Goal: Task Accomplishment & Management: Complete application form

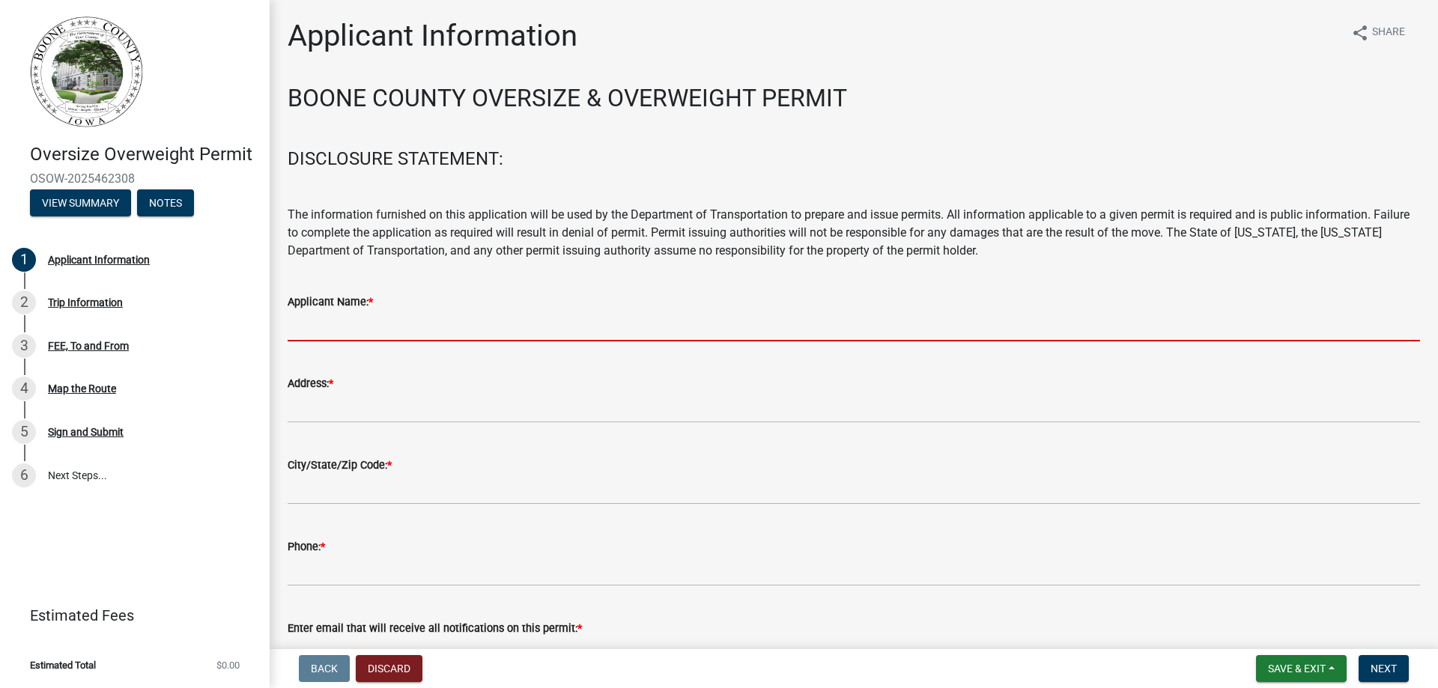
click at [358, 322] on input "Applicant Name: *" at bounding box center [854, 326] width 1132 height 31
type input "Story Construction Co."
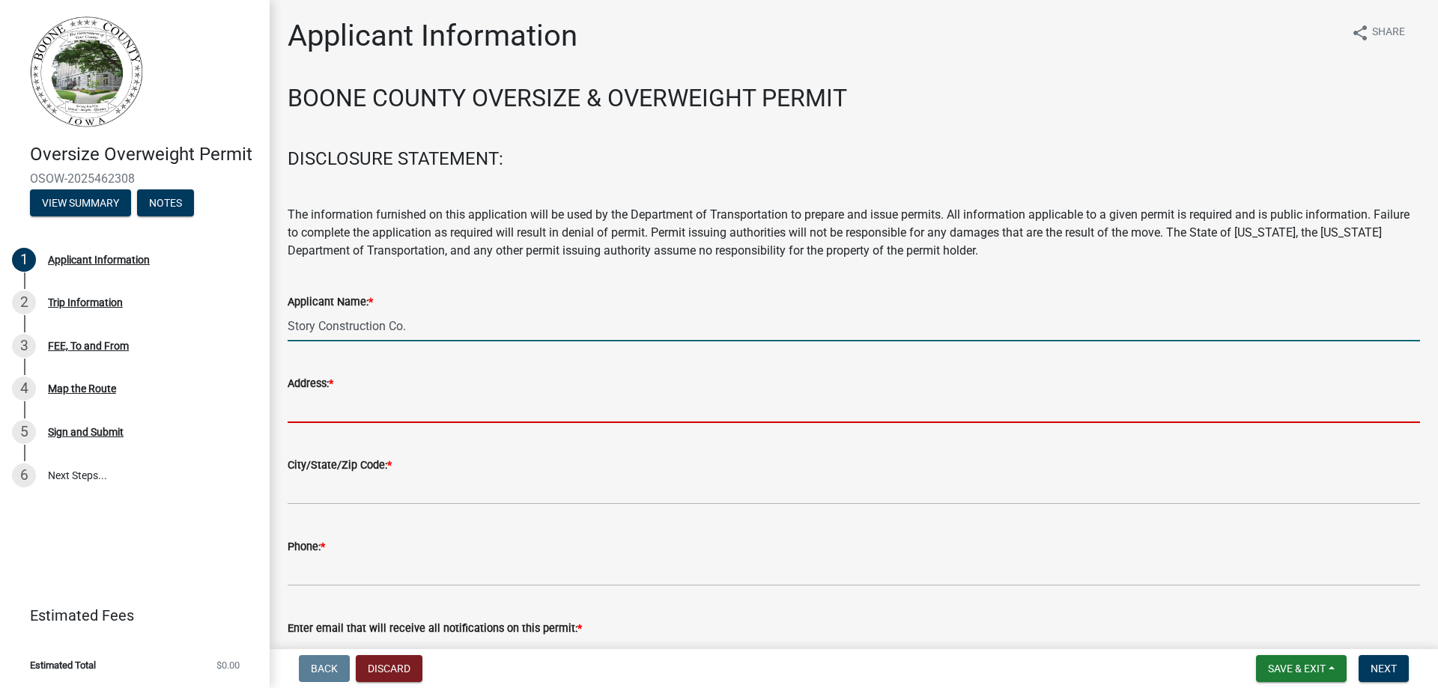
type input "[STREET_ADDRESS]"
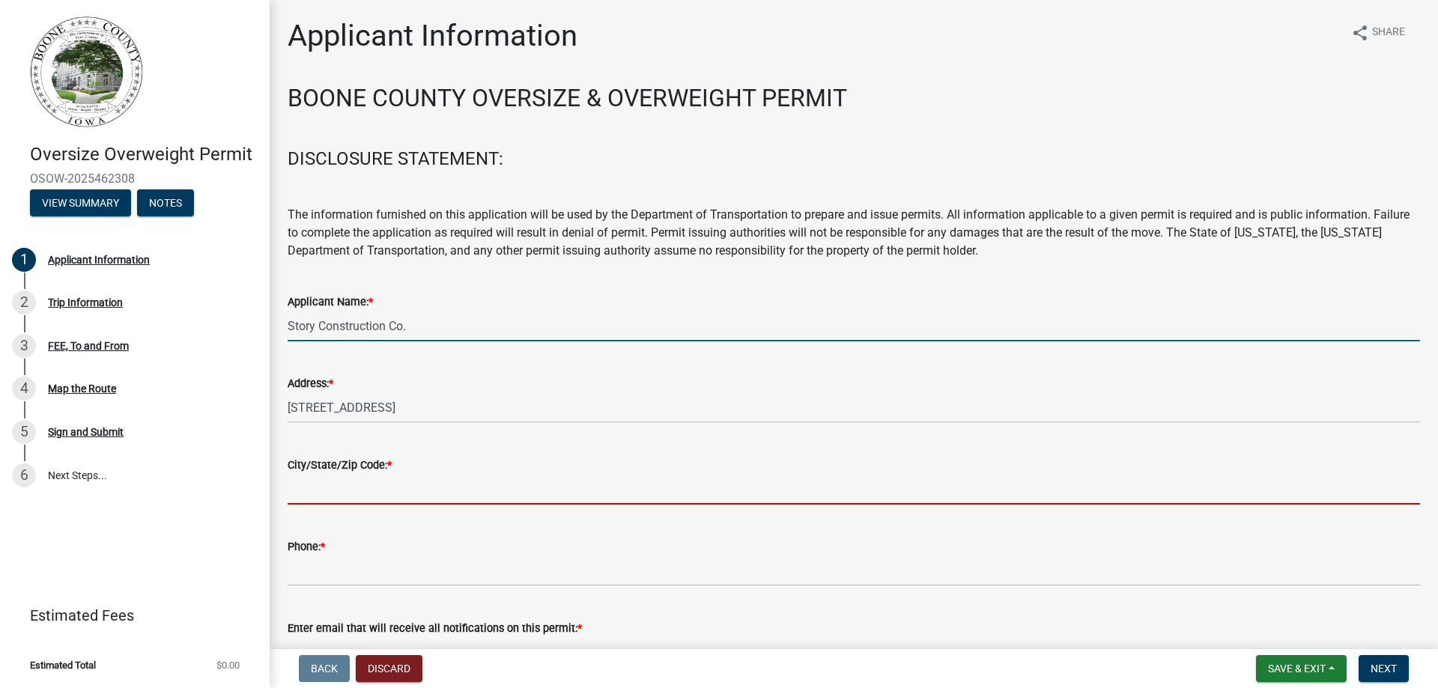
type input "[PERSON_NAME]"
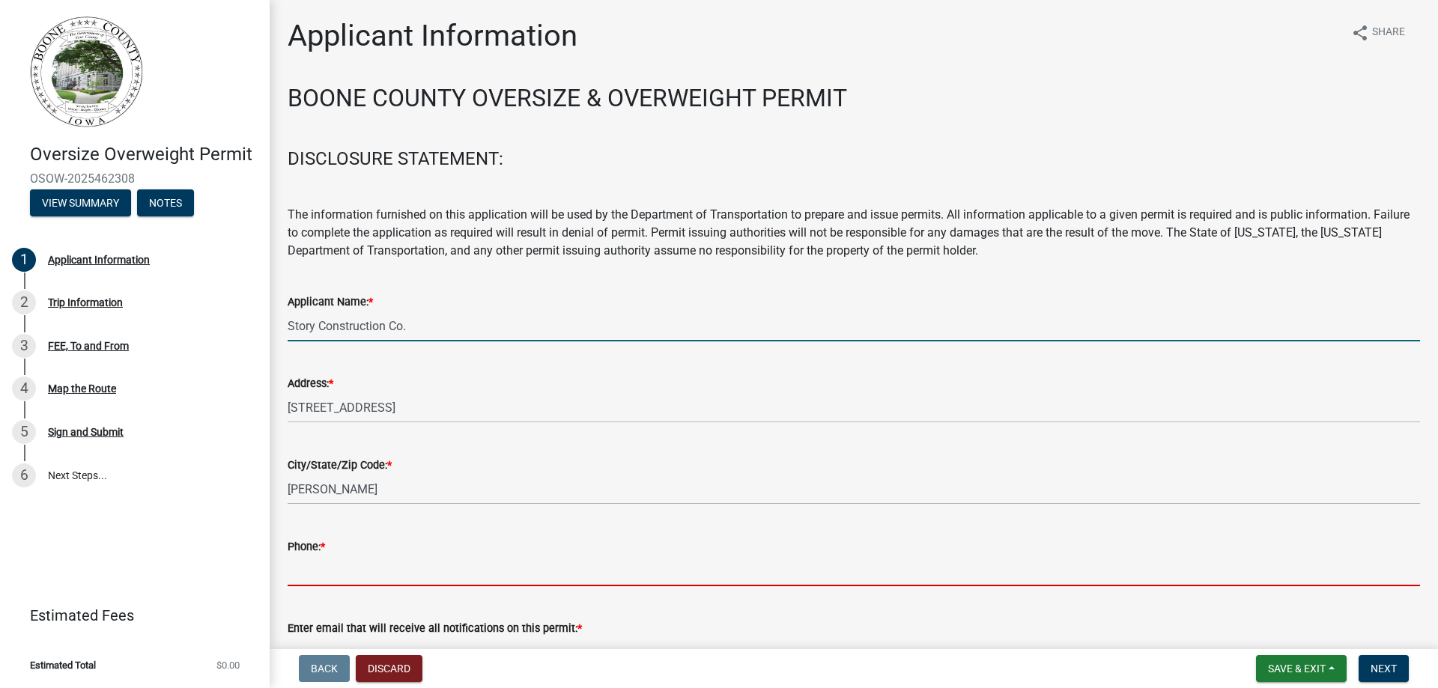
type input "5158172687"
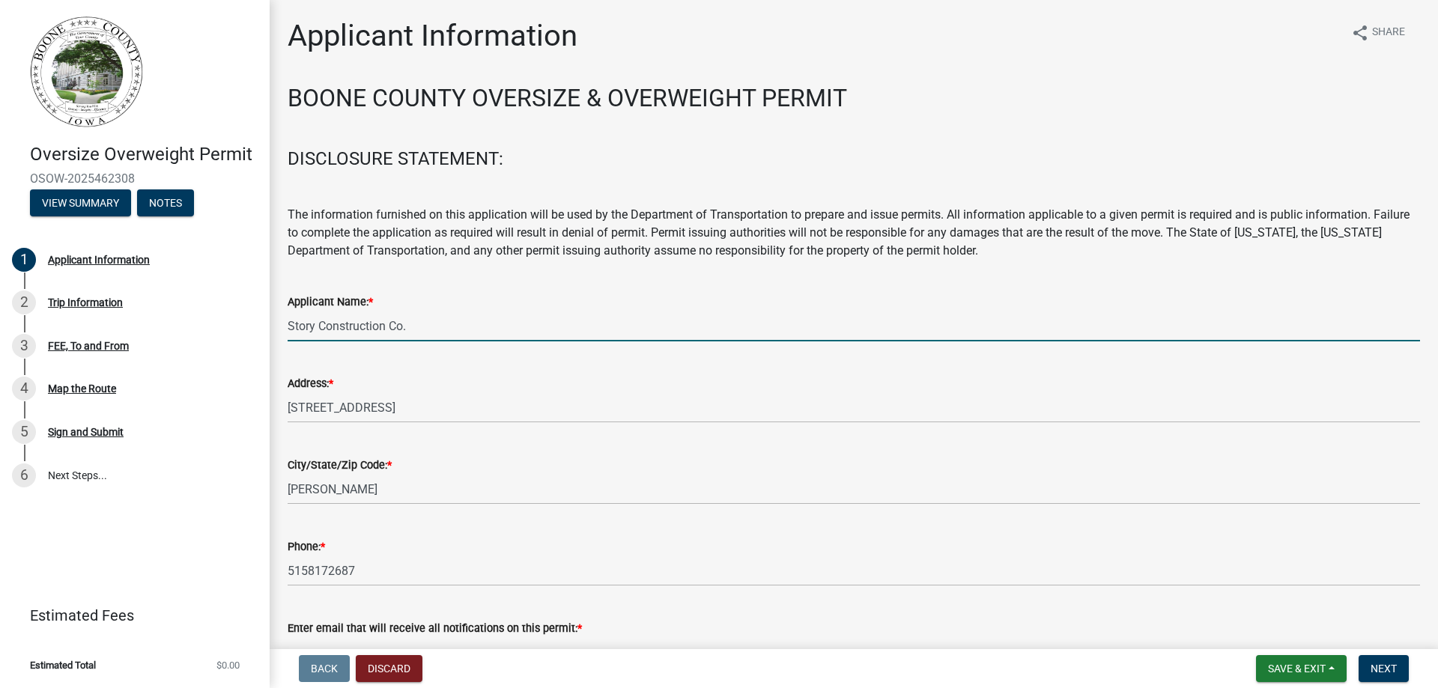
type input "[PERSON_NAME][EMAIL_ADDRESS][PERSON_NAME][DOMAIN_NAME]"
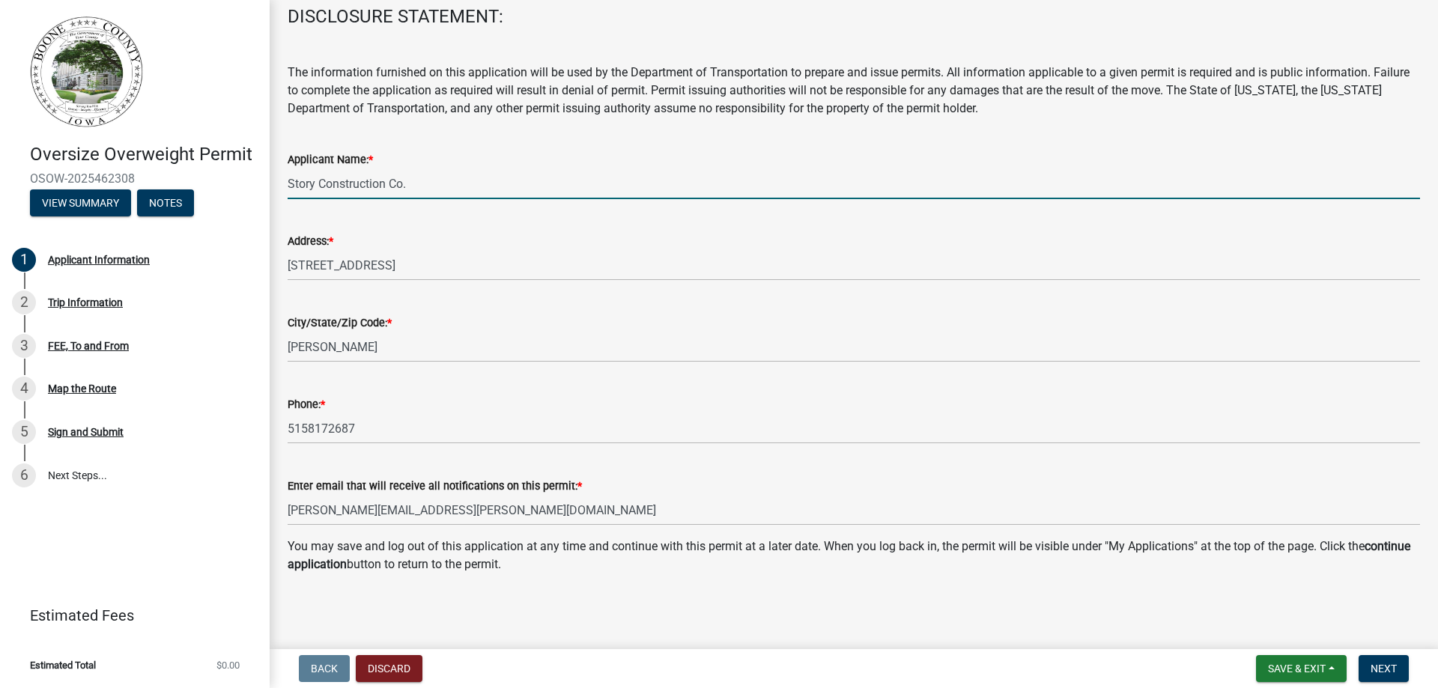
scroll to position [143, 0]
click at [1391, 670] on span "Next" at bounding box center [1383, 669] width 26 height 12
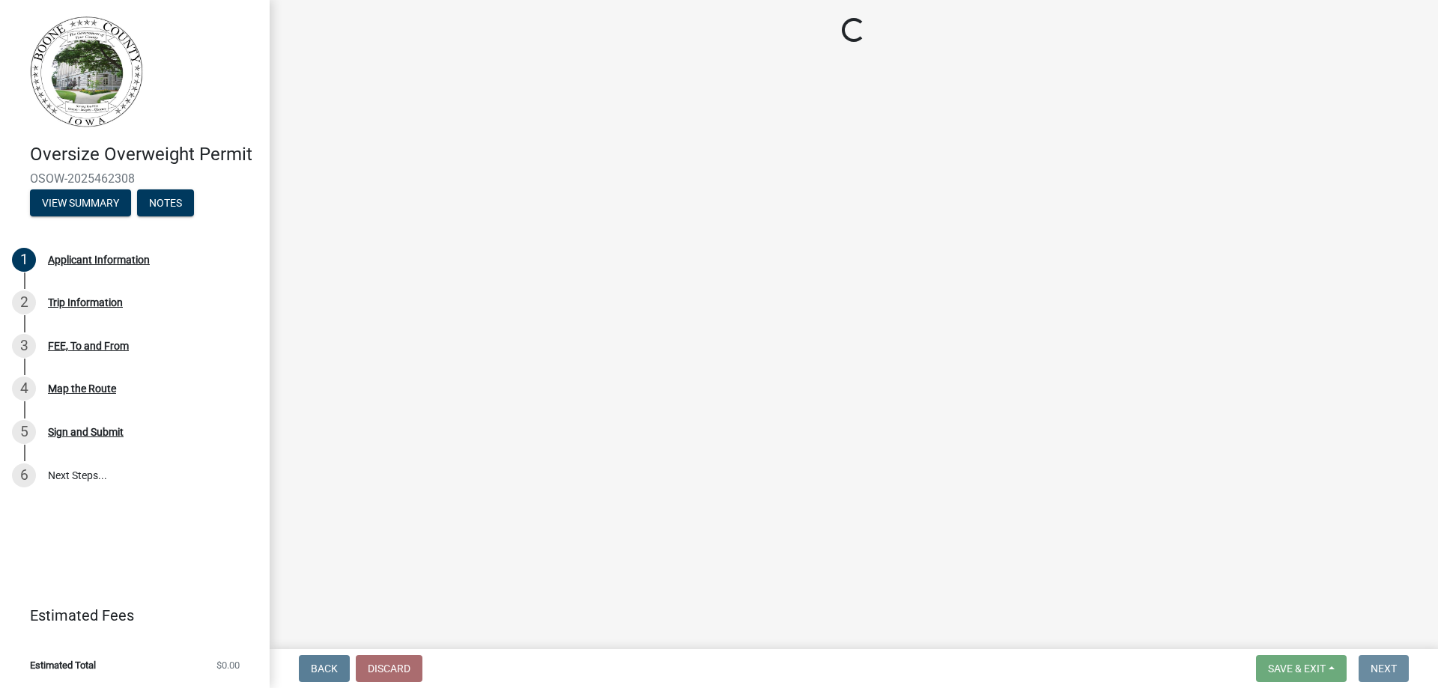
scroll to position [0, 0]
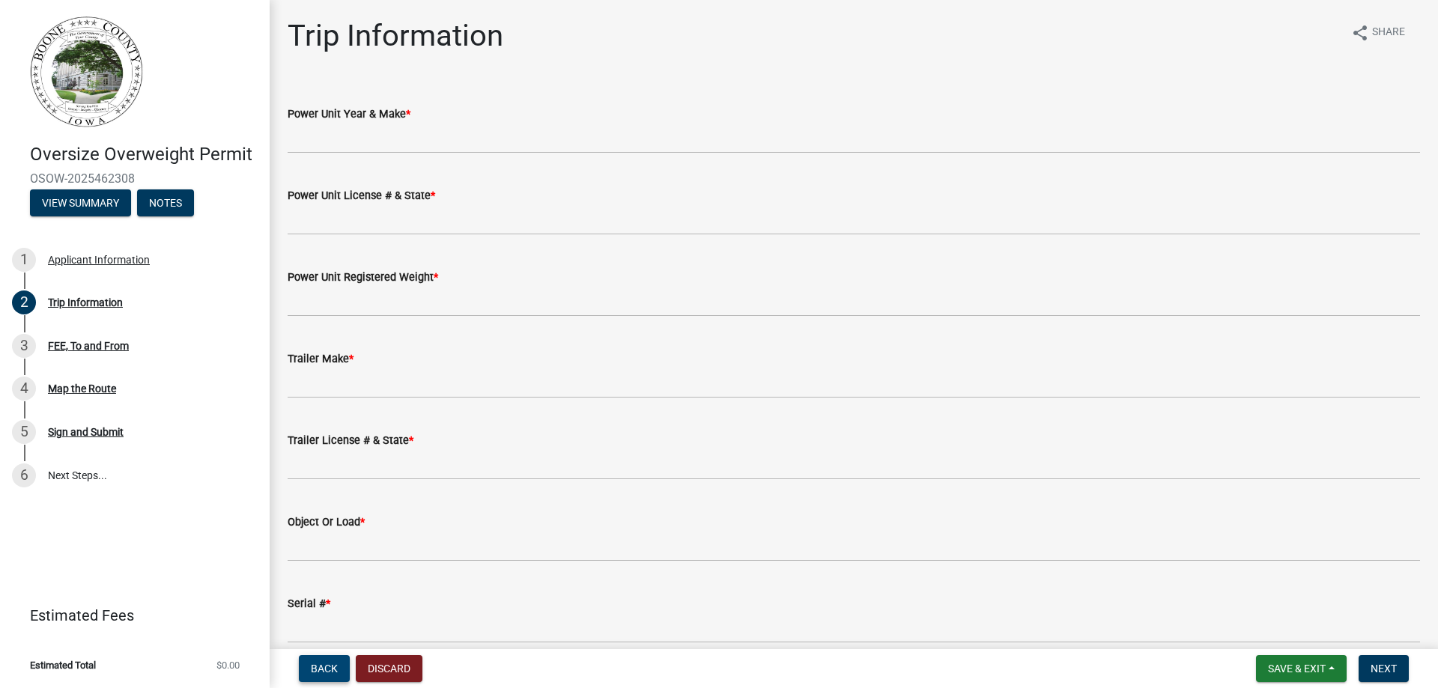
click at [336, 670] on span "Back" at bounding box center [324, 669] width 27 height 12
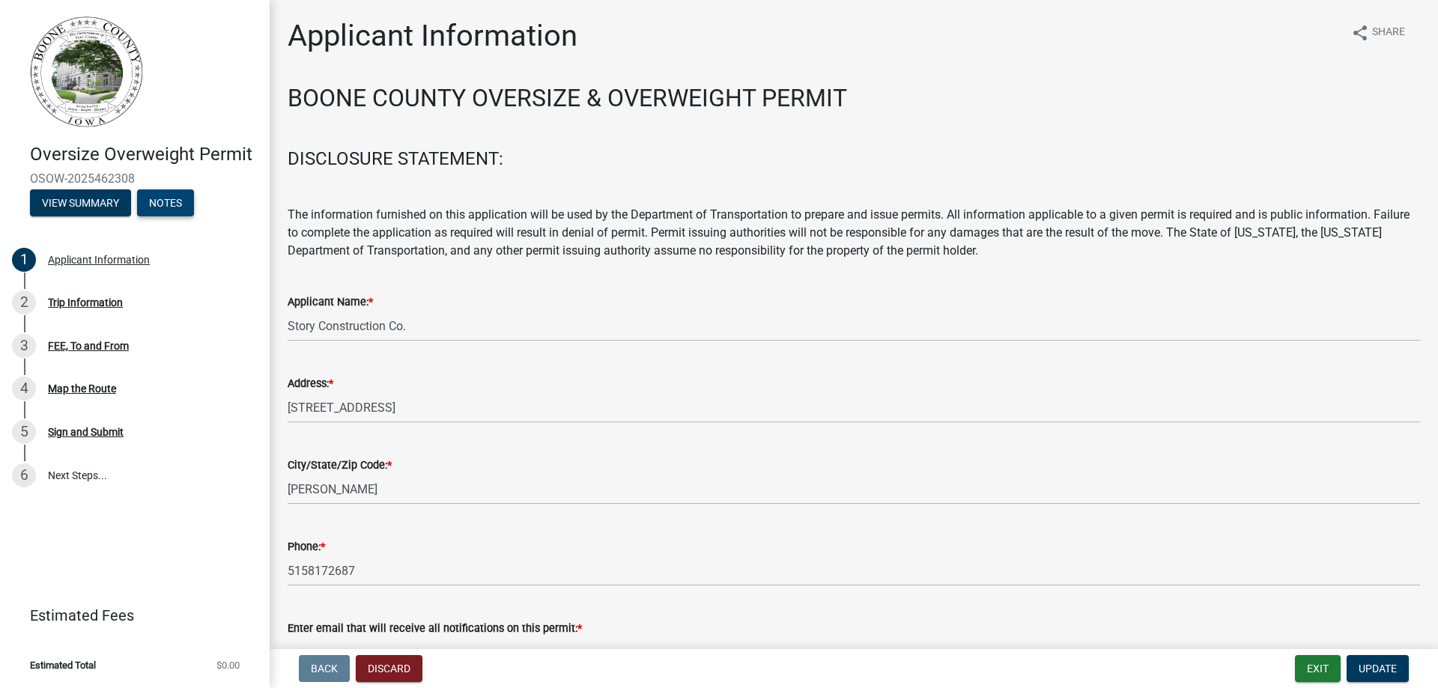
click at [176, 202] on button "Notes" at bounding box center [165, 202] width 57 height 27
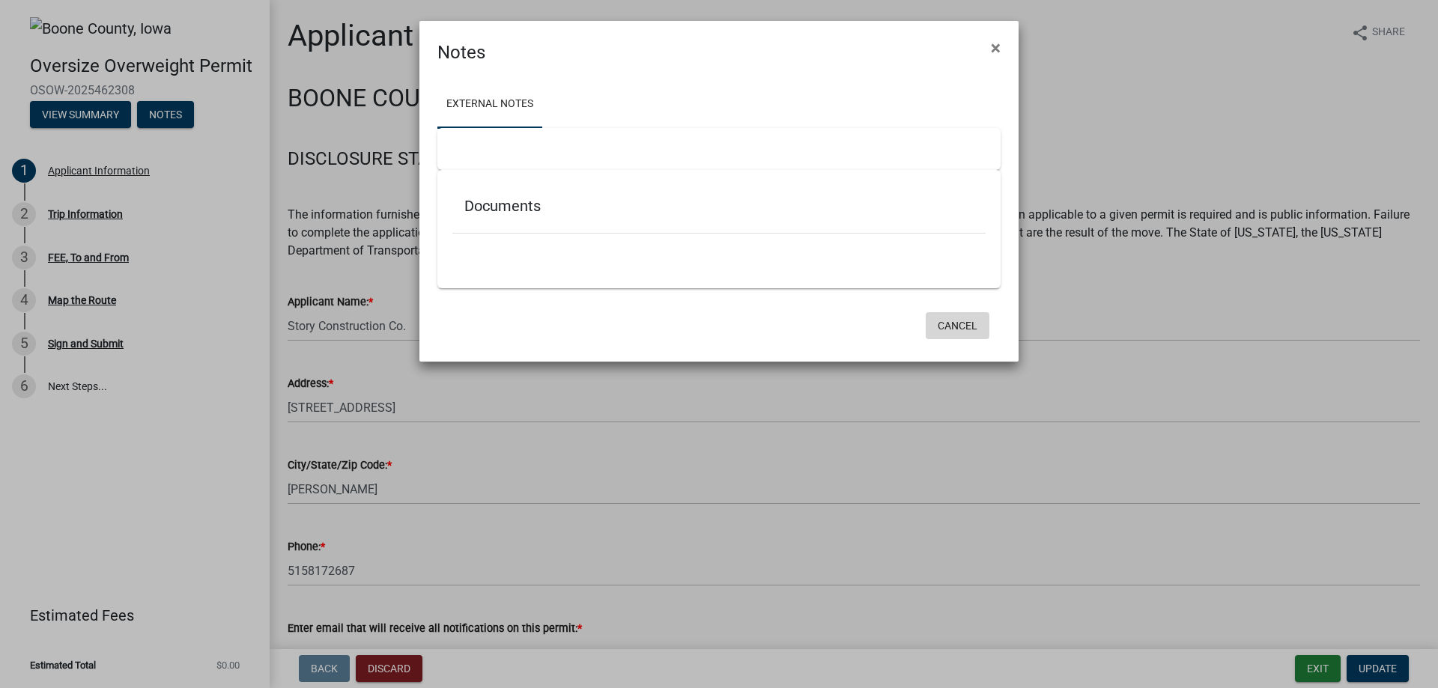
click at [965, 322] on button "Cancel" at bounding box center [958, 325] width 64 height 27
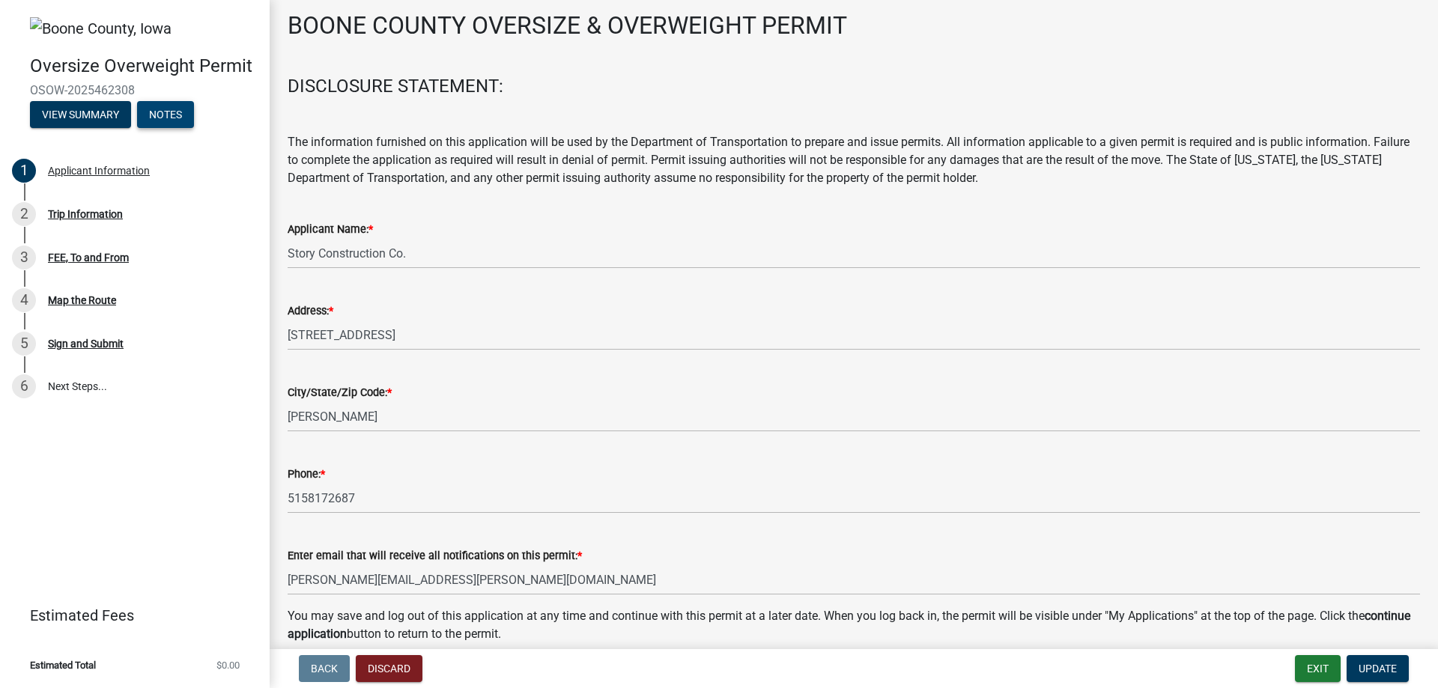
scroll to position [143, 0]
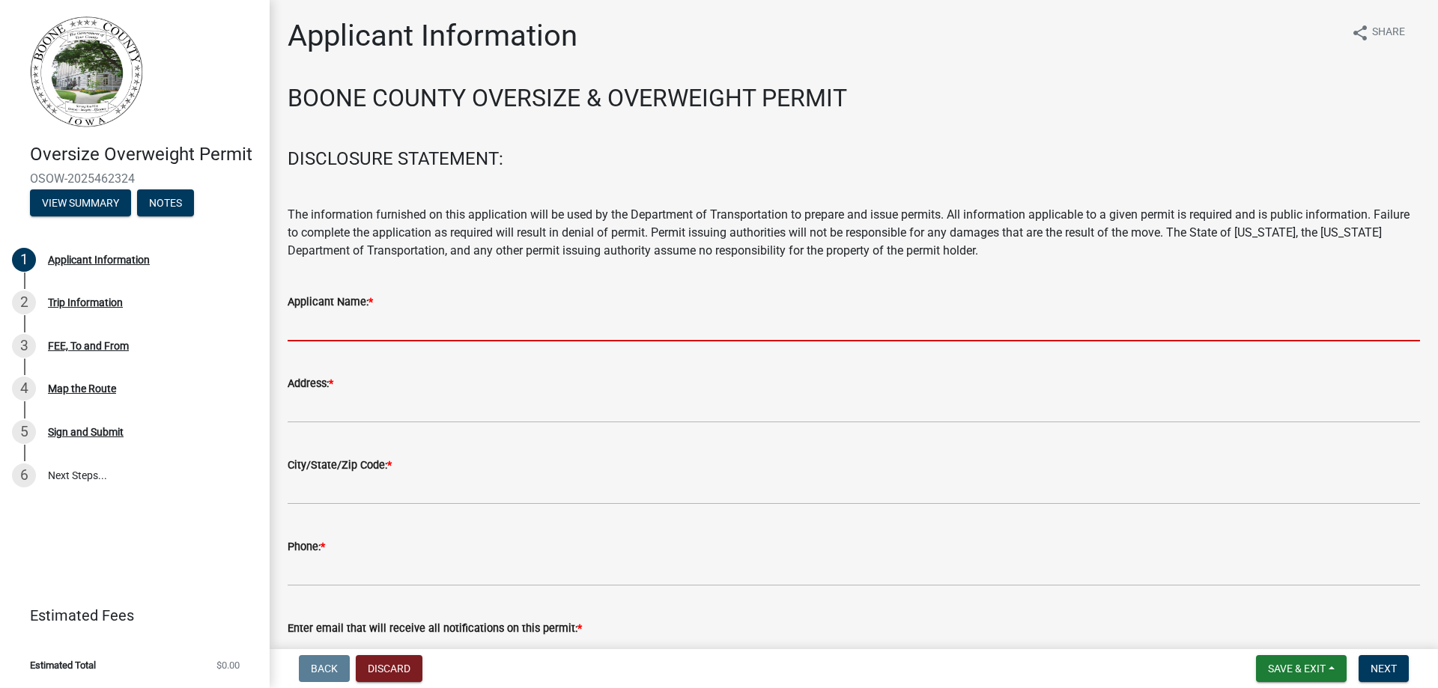
click at [330, 320] on input "Applicant Name: *" at bounding box center [854, 326] width 1132 height 31
type input "Story Construction Co."
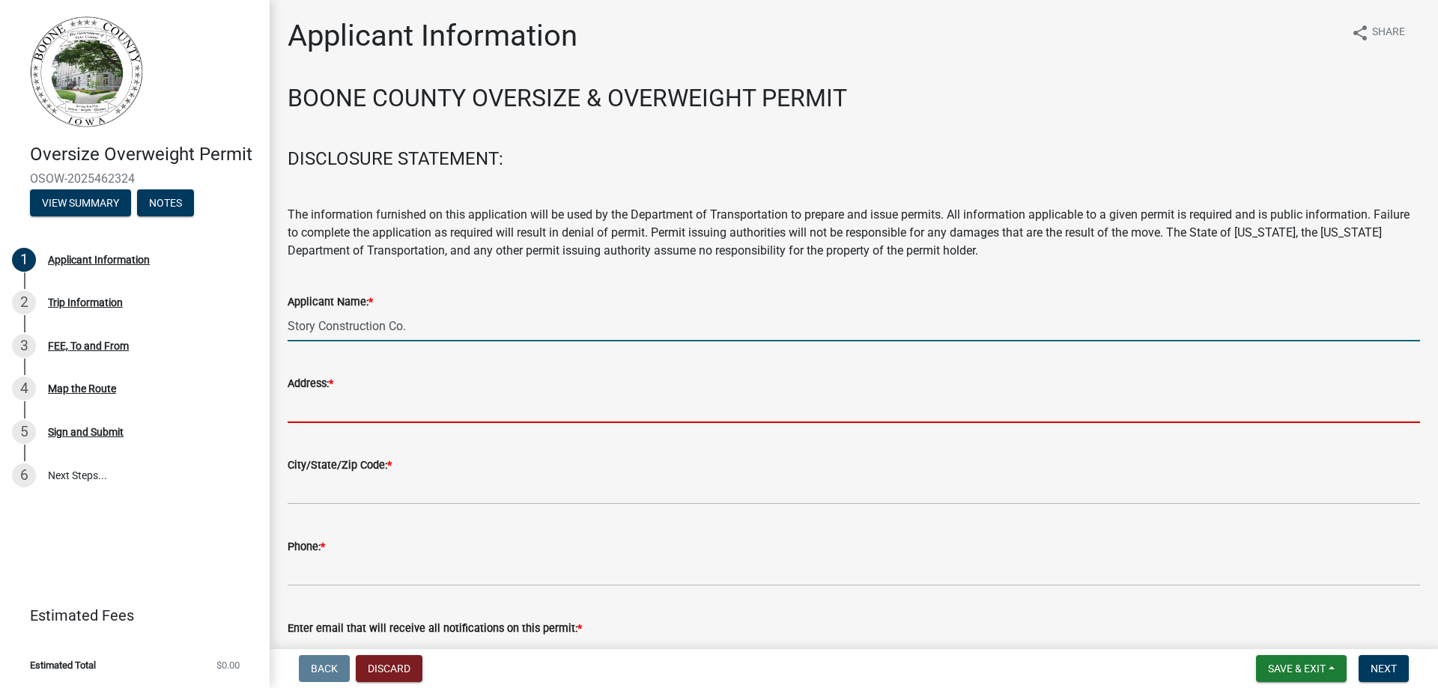
type input "[STREET_ADDRESS]"
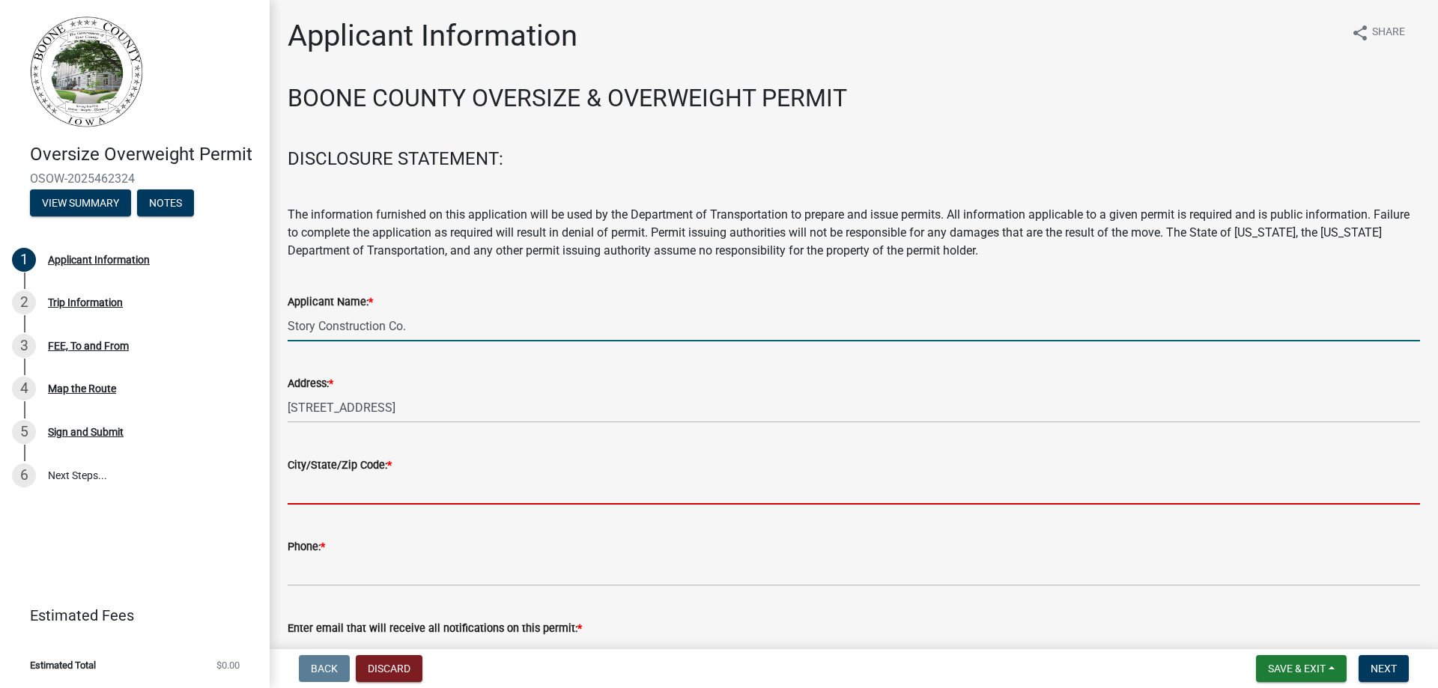
type input "[PERSON_NAME]"
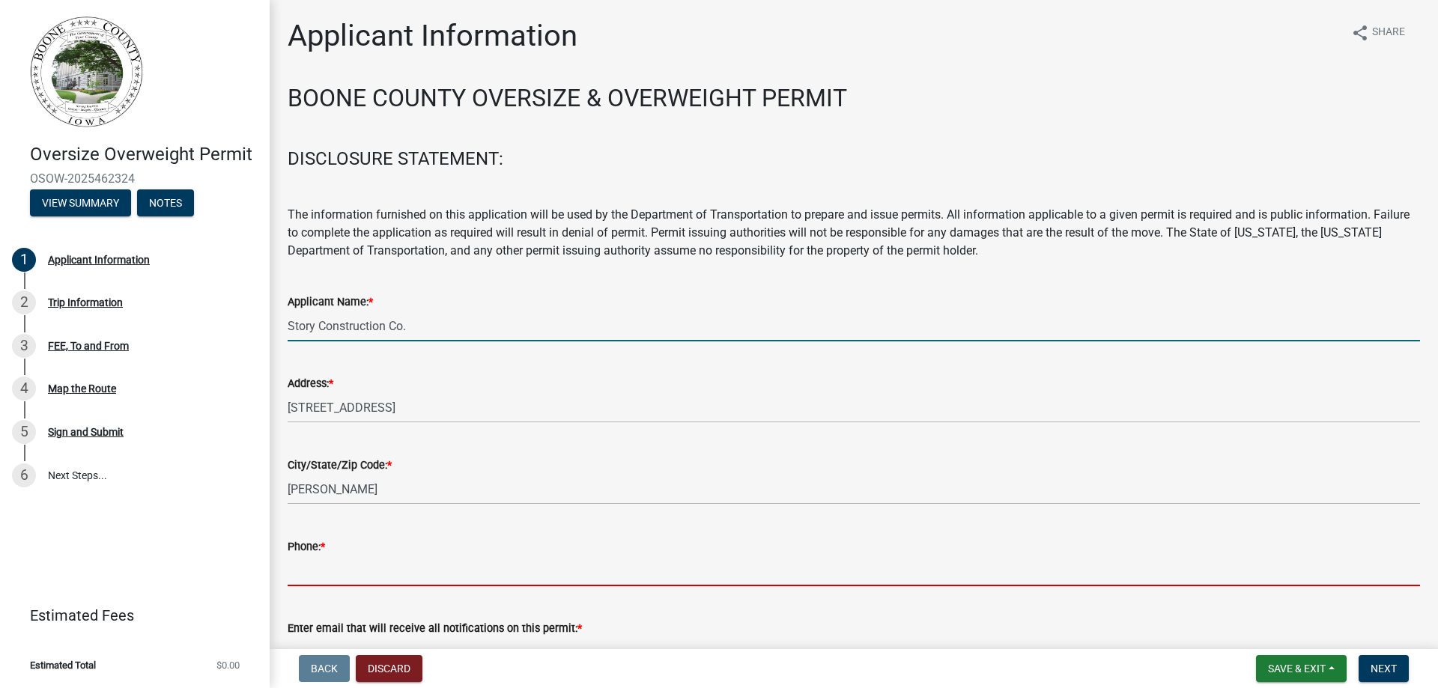
type input "5158172687"
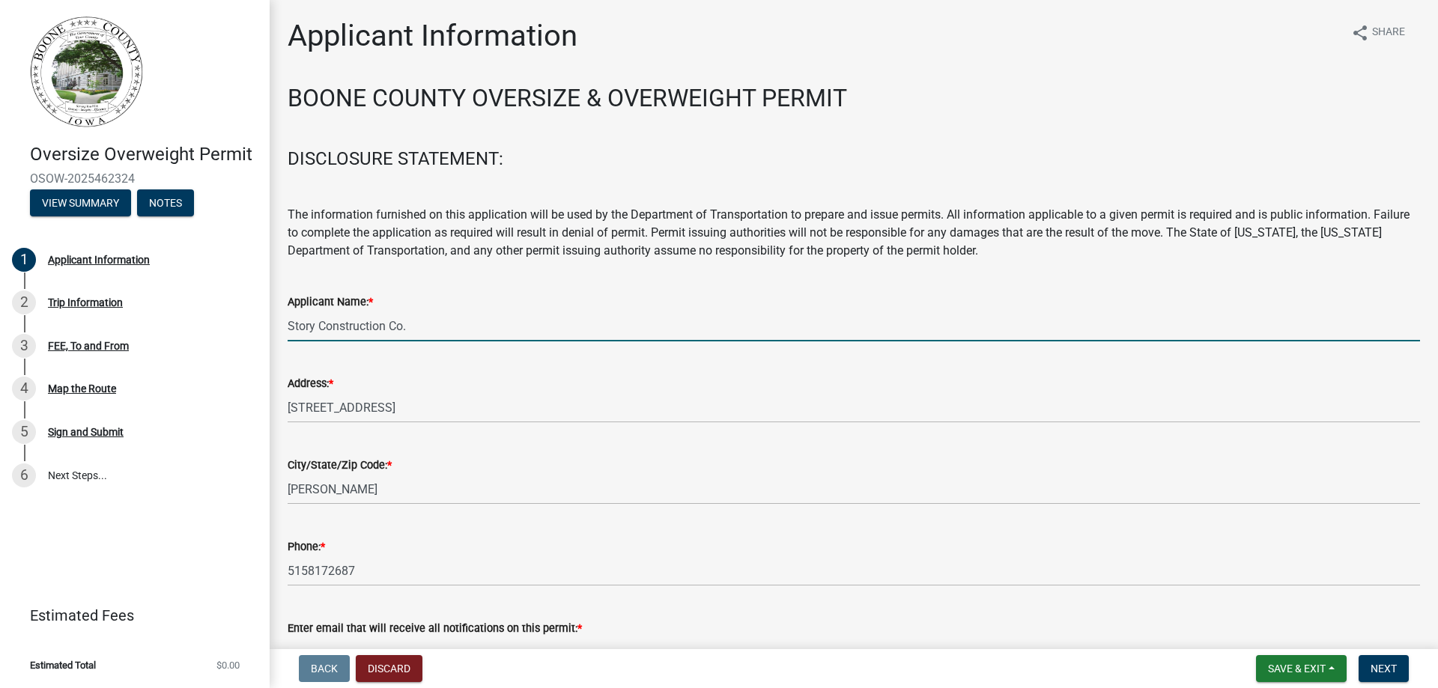
type input "[PERSON_NAME][EMAIL_ADDRESS][PERSON_NAME][DOMAIN_NAME]"
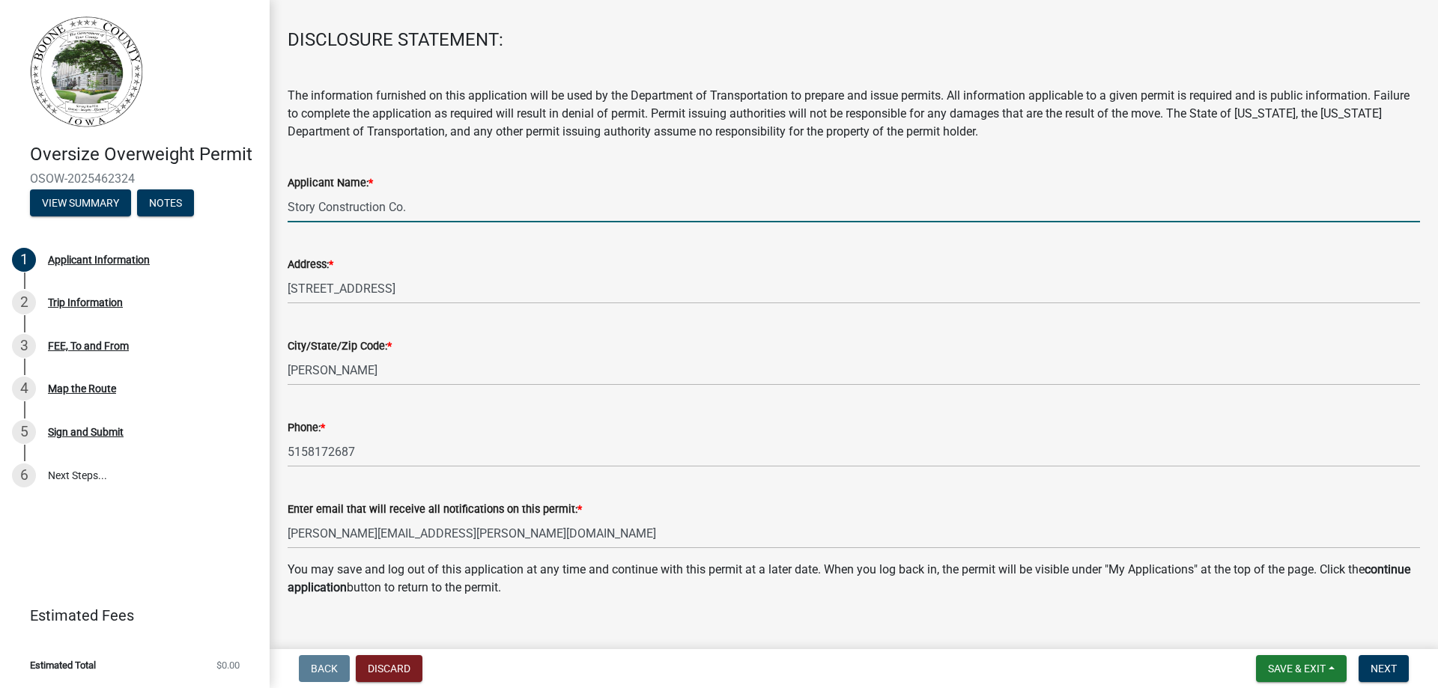
scroll to position [143, 0]
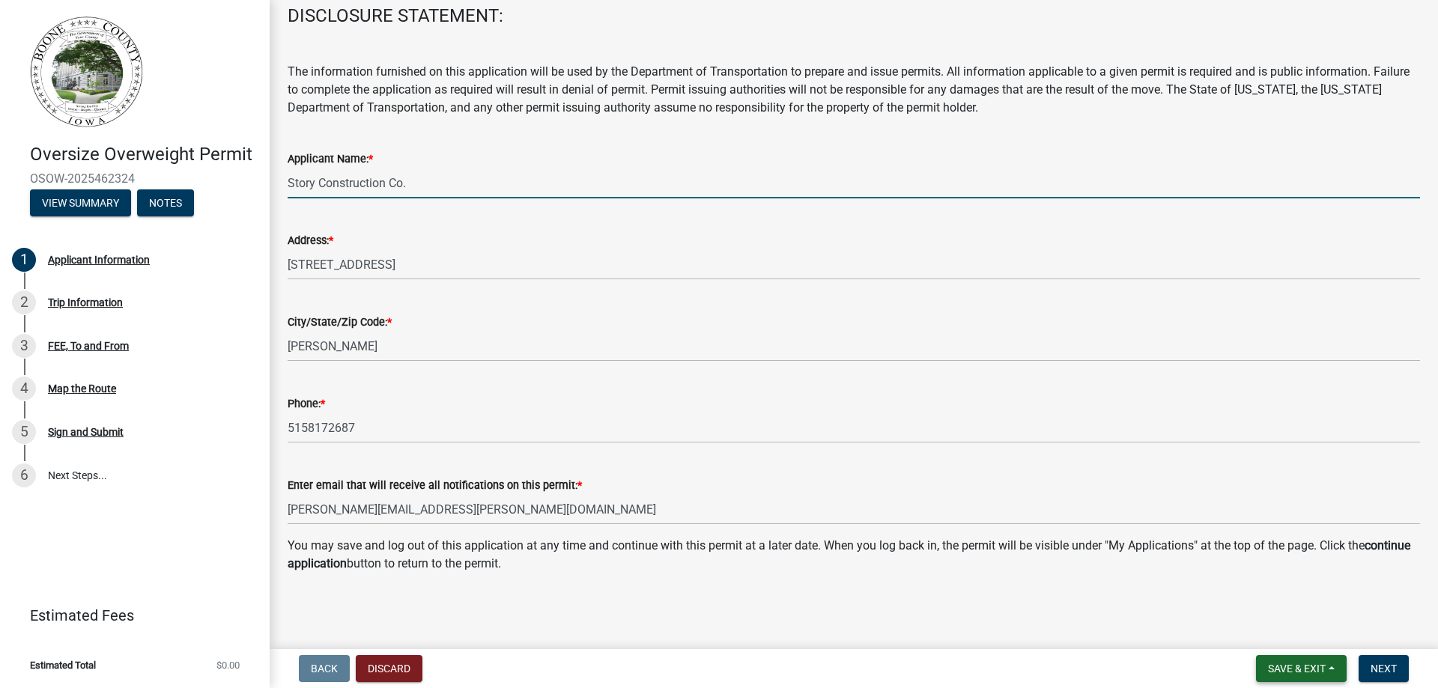
click at [1313, 667] on span "Save & Exit" at bounding box center [1297, 669] width 58 height 12
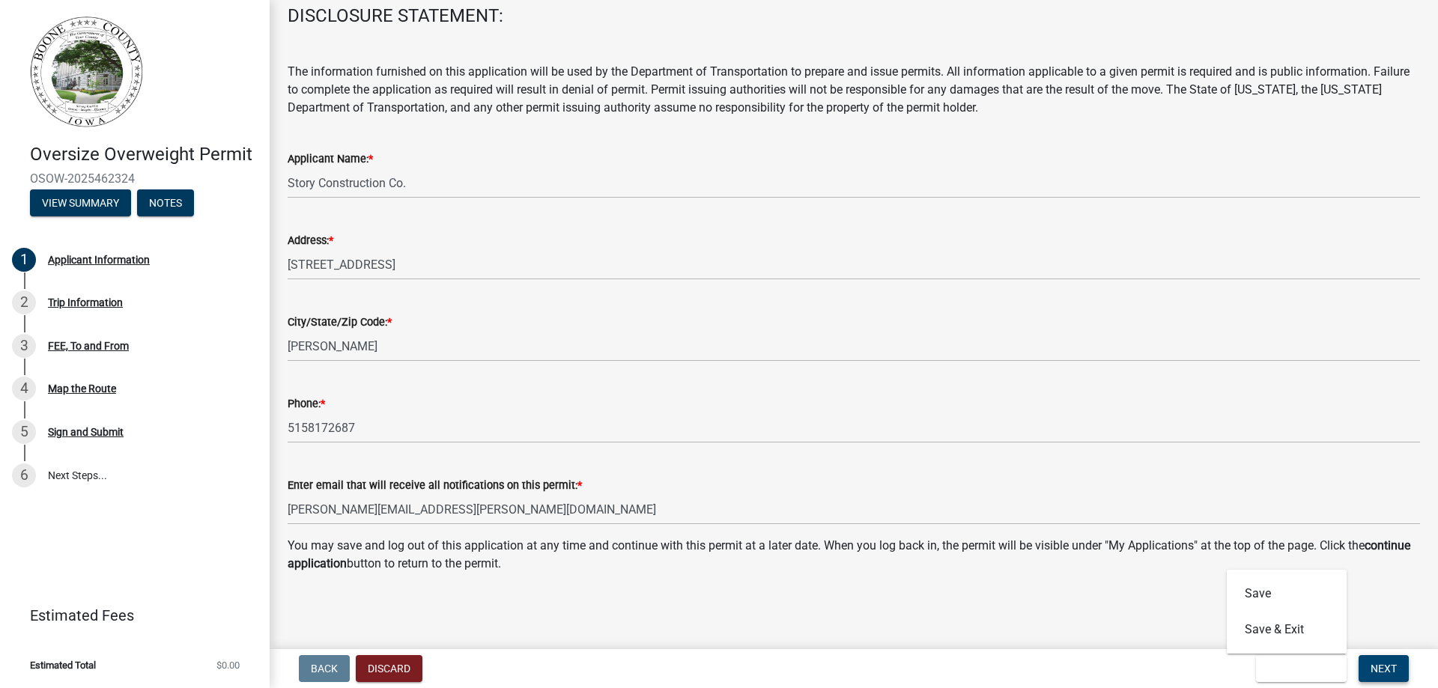
click at [1379, 672] on span "Next" at bounding box center [1383, 669] width 26 height 12
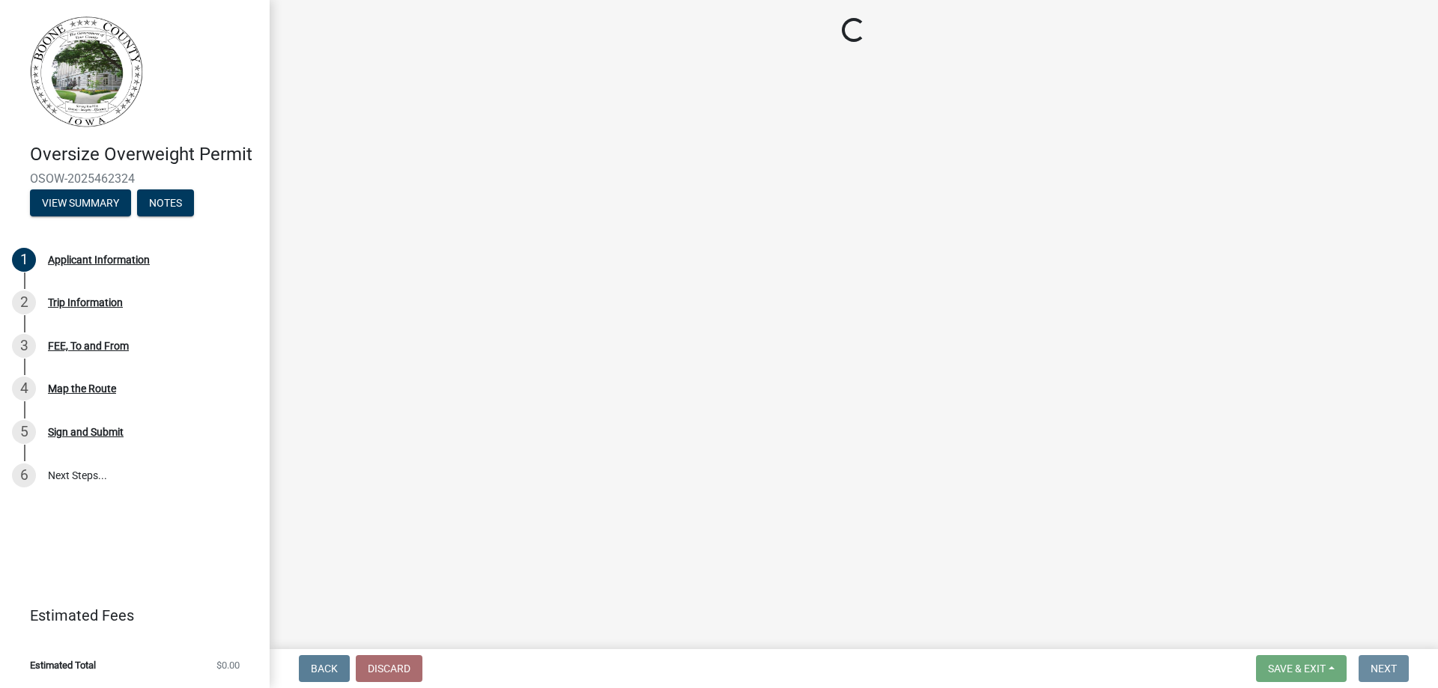
scroll to position [0, 0]
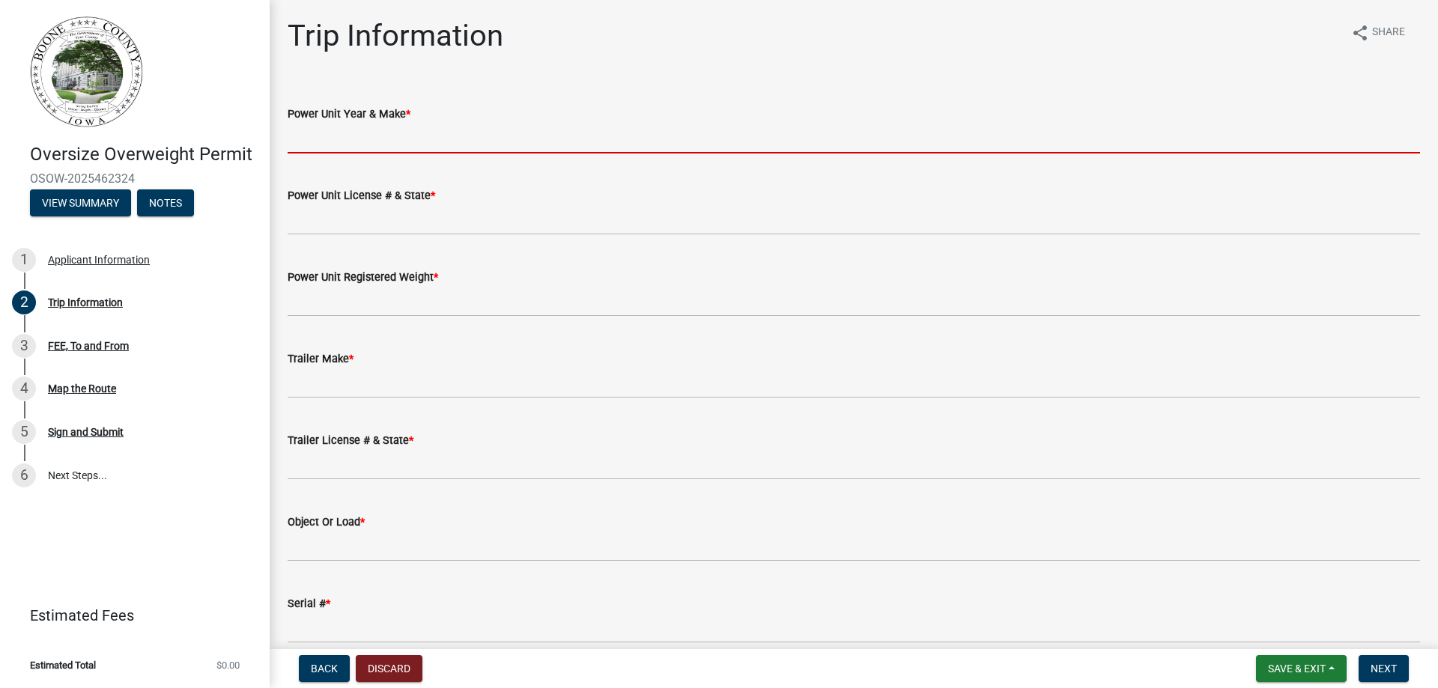
click at [330, 133] on input "Power Unit Year & Make *" at bounding box center [854, 138] width 1132 height 31
type input "2023 [PERSON_NAME]"
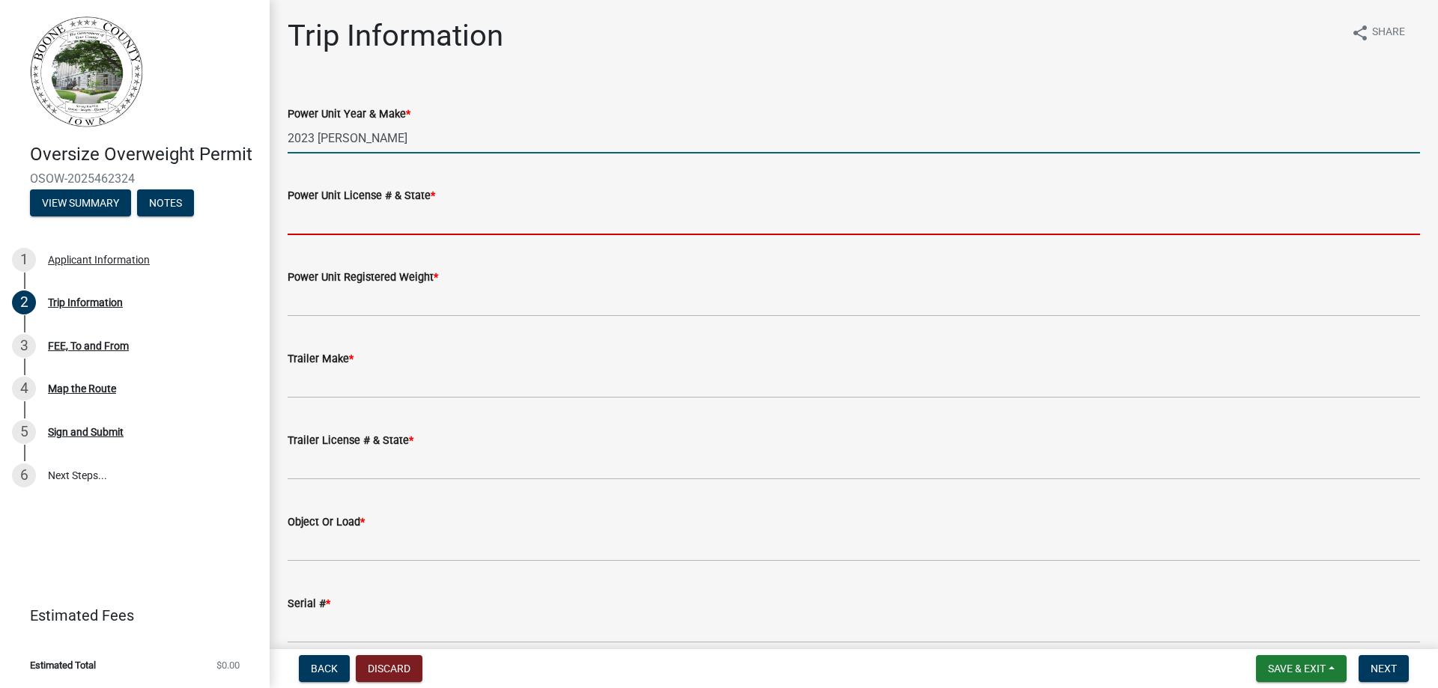
click at [360, 216] on input "Power Unit License # & State *" at bounding box center [854, 219] width 1132 height 31
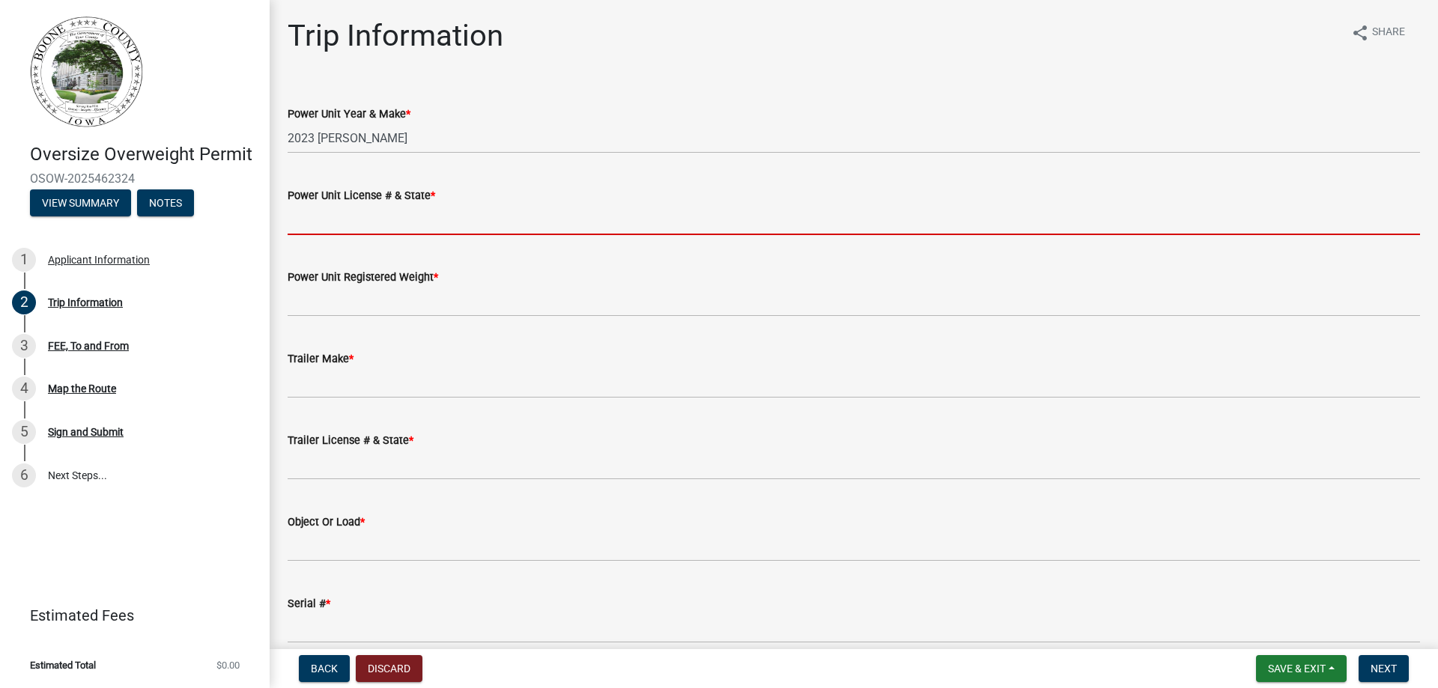
type input "FS8307 [US_STATE]"
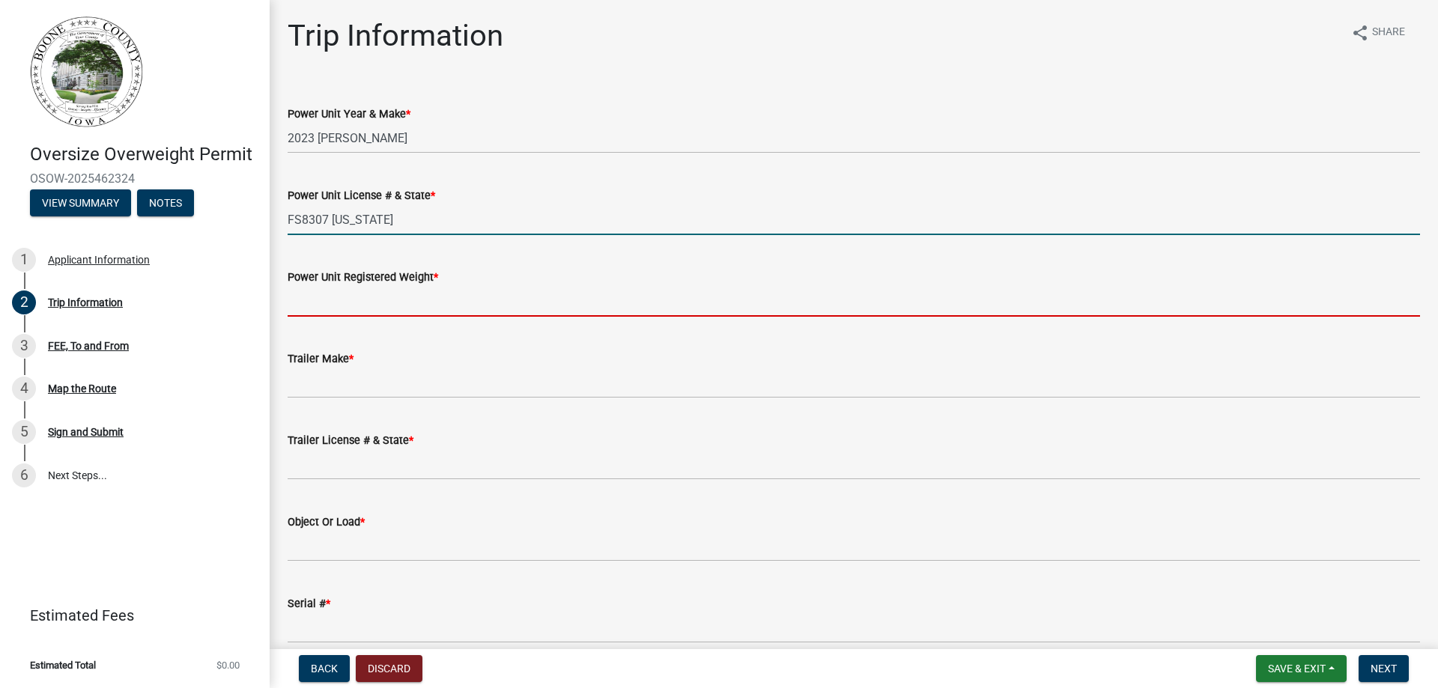
click at [350, 301] on input "Power Unit Registered Weight *" at bounding box center [854, 301] width 1132 height 31
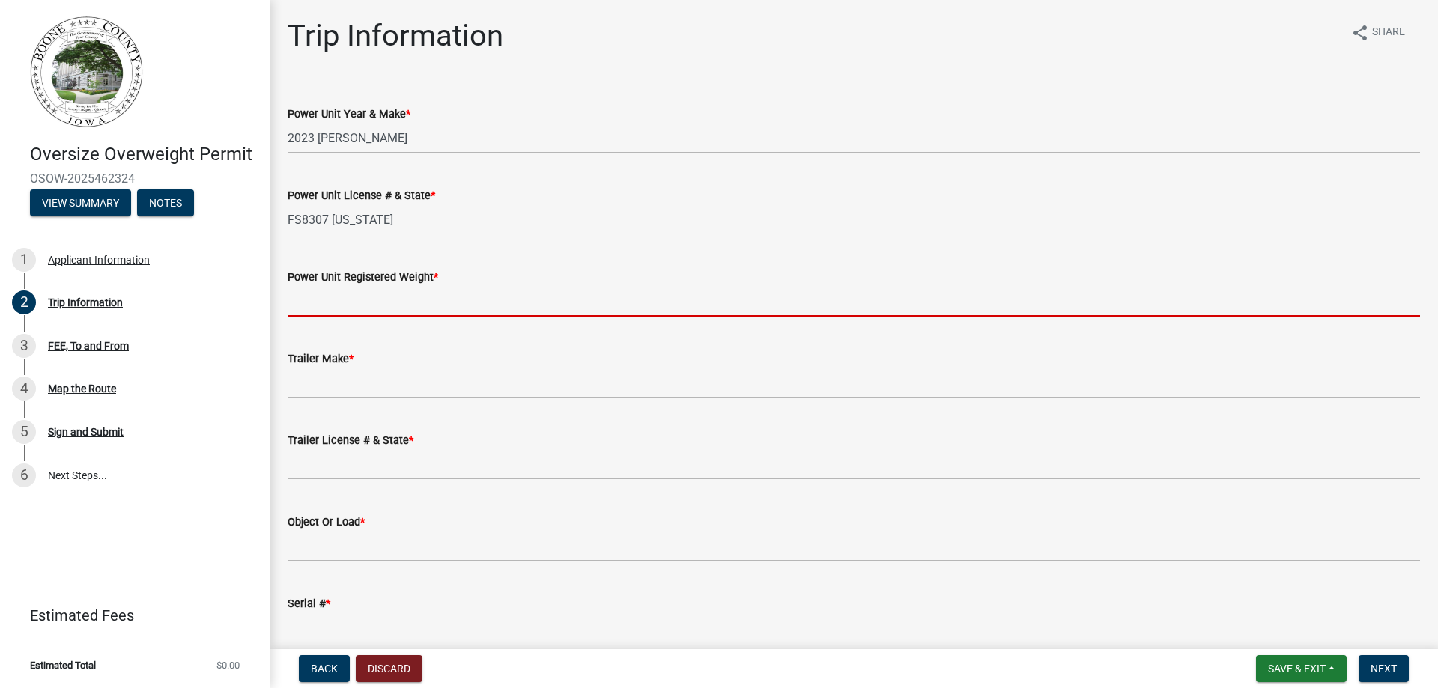
type input "80,000"
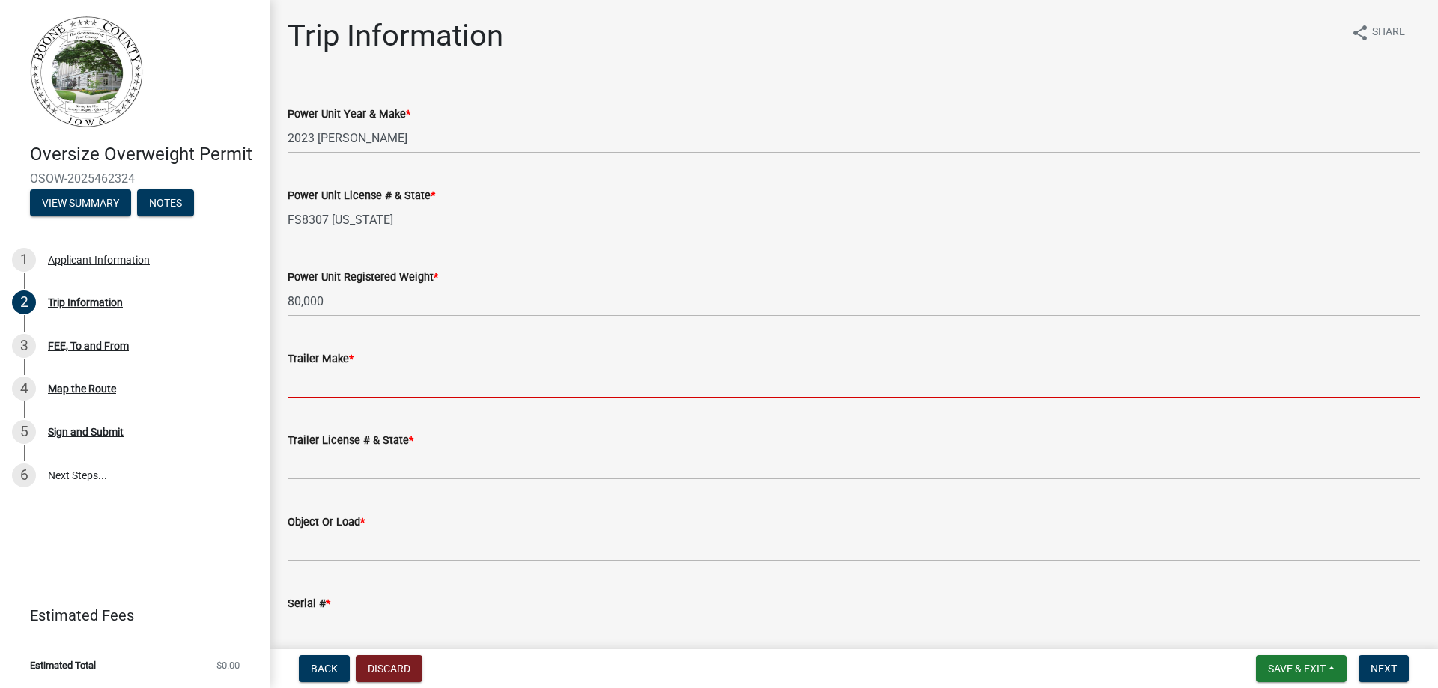
click at [321, 381] on input "Trailer Make *" at bounding box center [854, 383] width 1132 height 31
type input "XL Specialized"
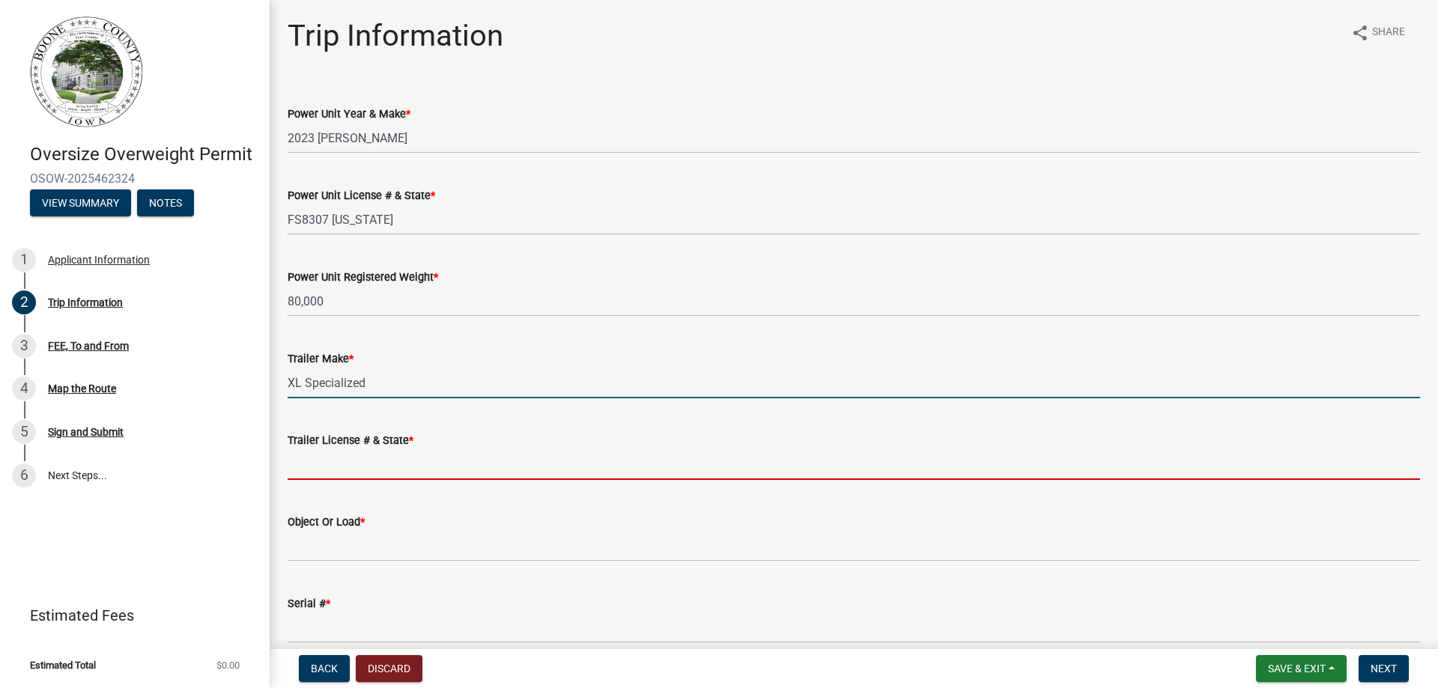
click at [298, 459] on input "Trailer License # & State *" at bounding box center [854, 464] width 1132 height 31
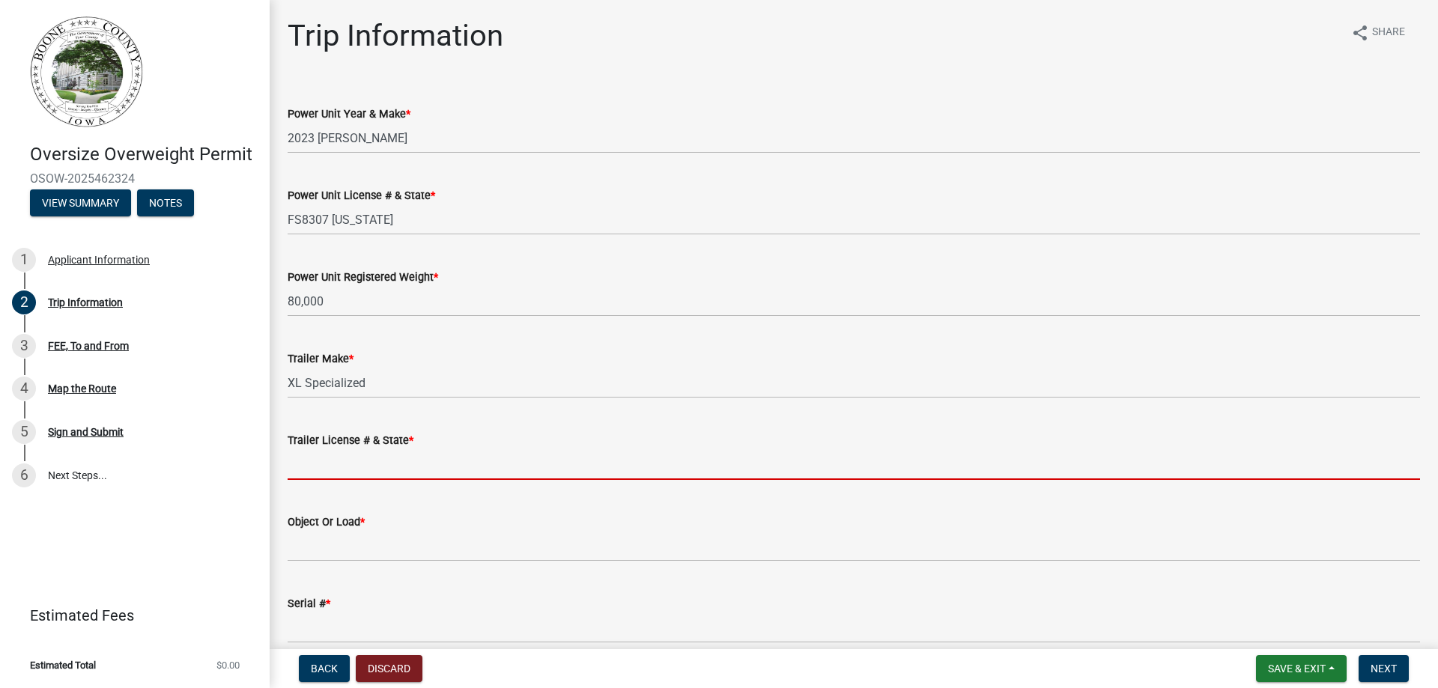
type input "AG3961 [US_STATE]"
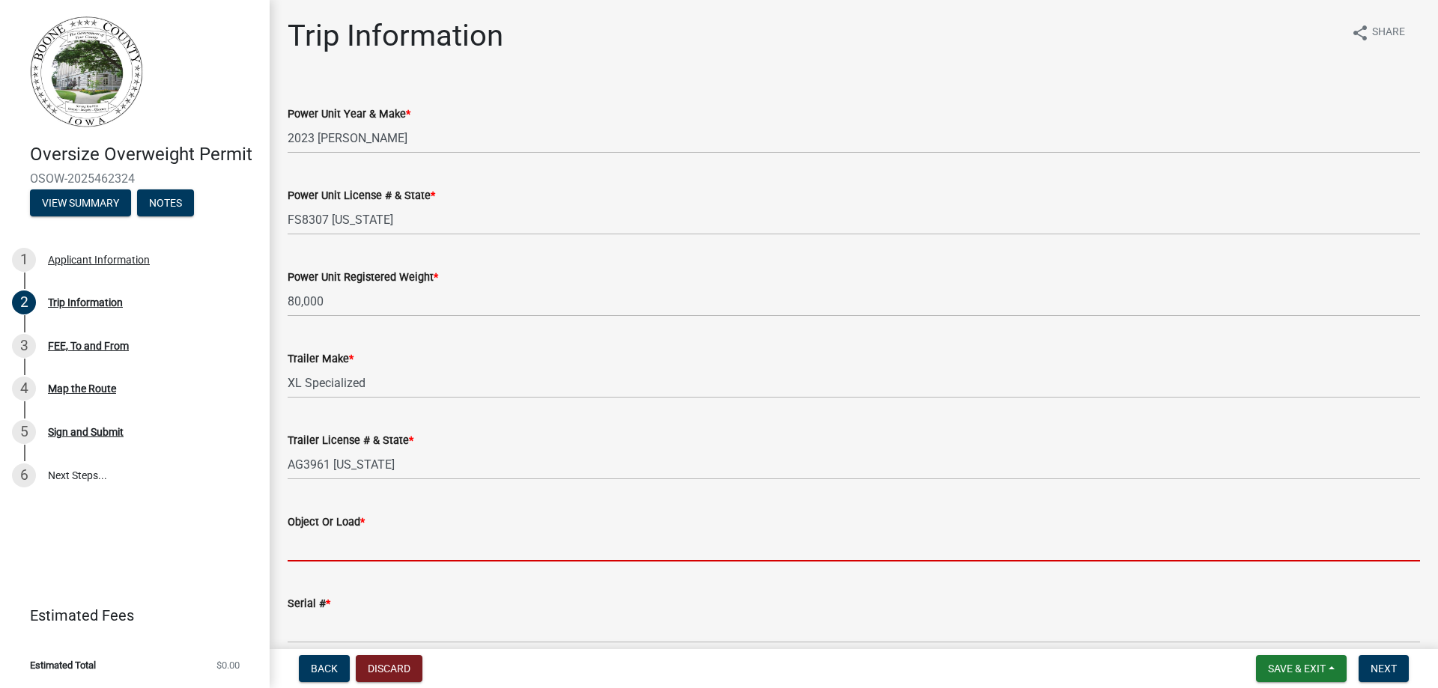
click at [343, 544] on input "Object Or Load *" at bounding box center [854, 546] width 1132 height 31
type input "Link-Belt Crane RTC8050"
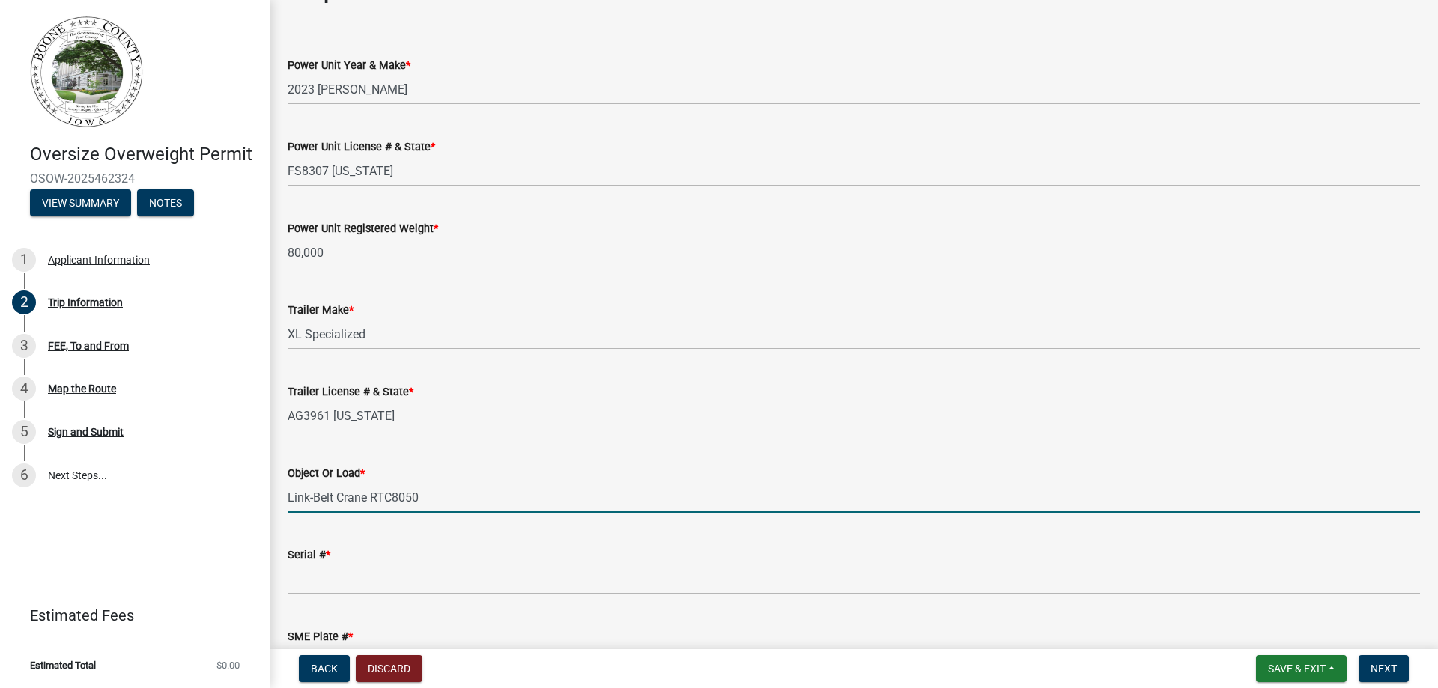
scroll to position [75, 0]
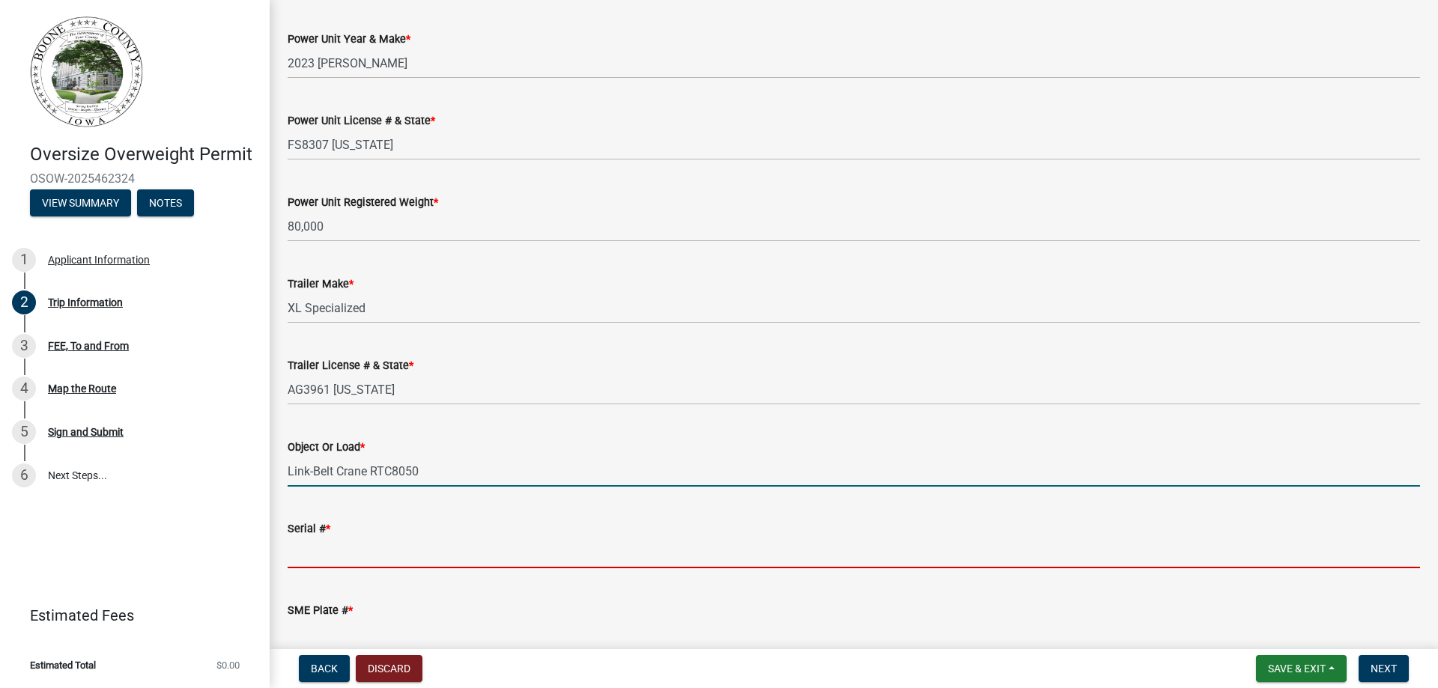
click at [336, 550] on input "Serial # *" at bounding box center [854, 553] width 1132 height 31
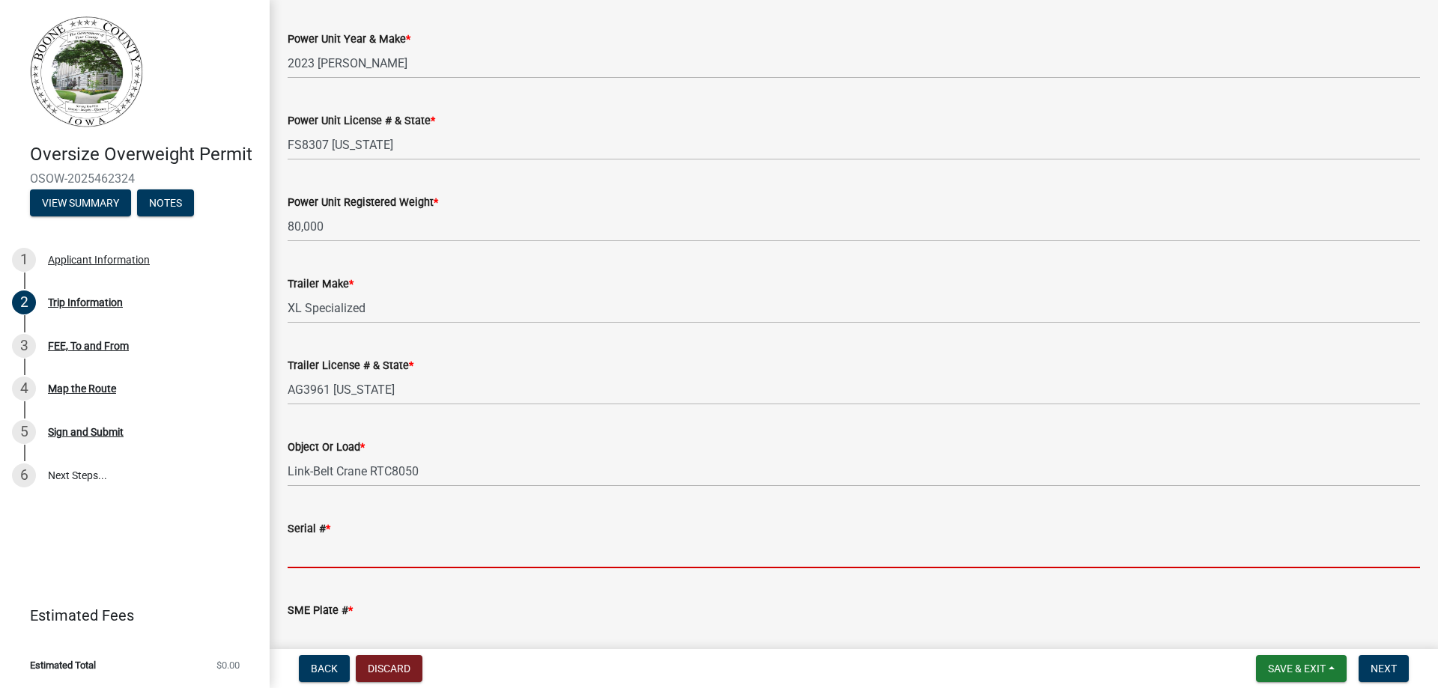
type input "J6K86041"
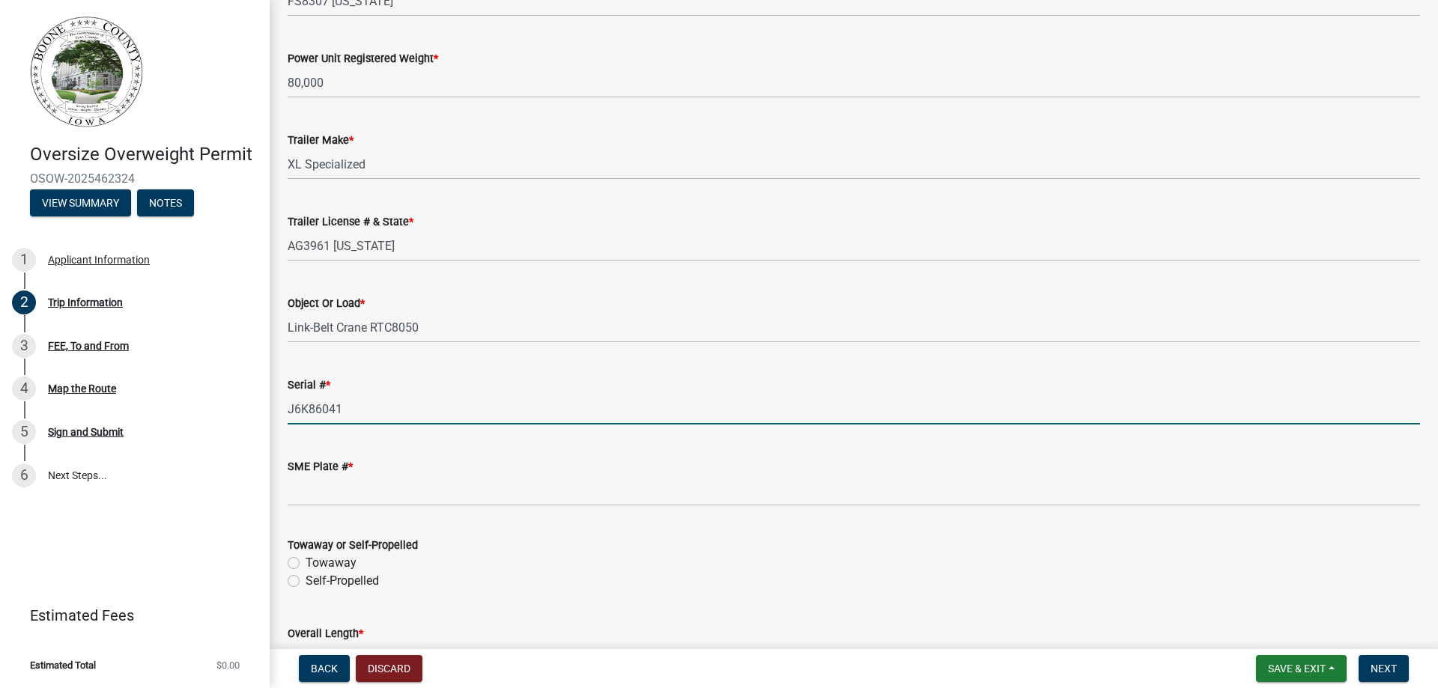
scroll to position [225, 0]
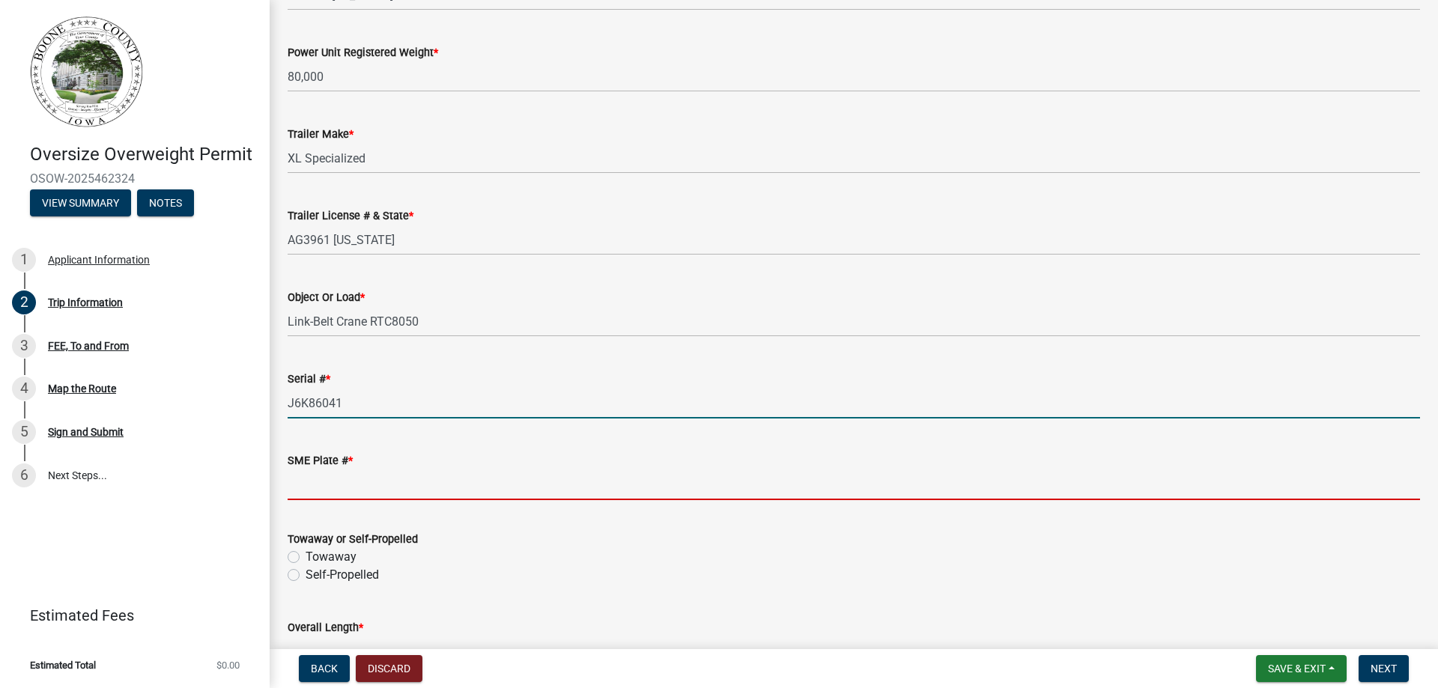
click at [326, 475] on input "SME Plate # *" at bounding box center [854, 485] width 1132 height 31
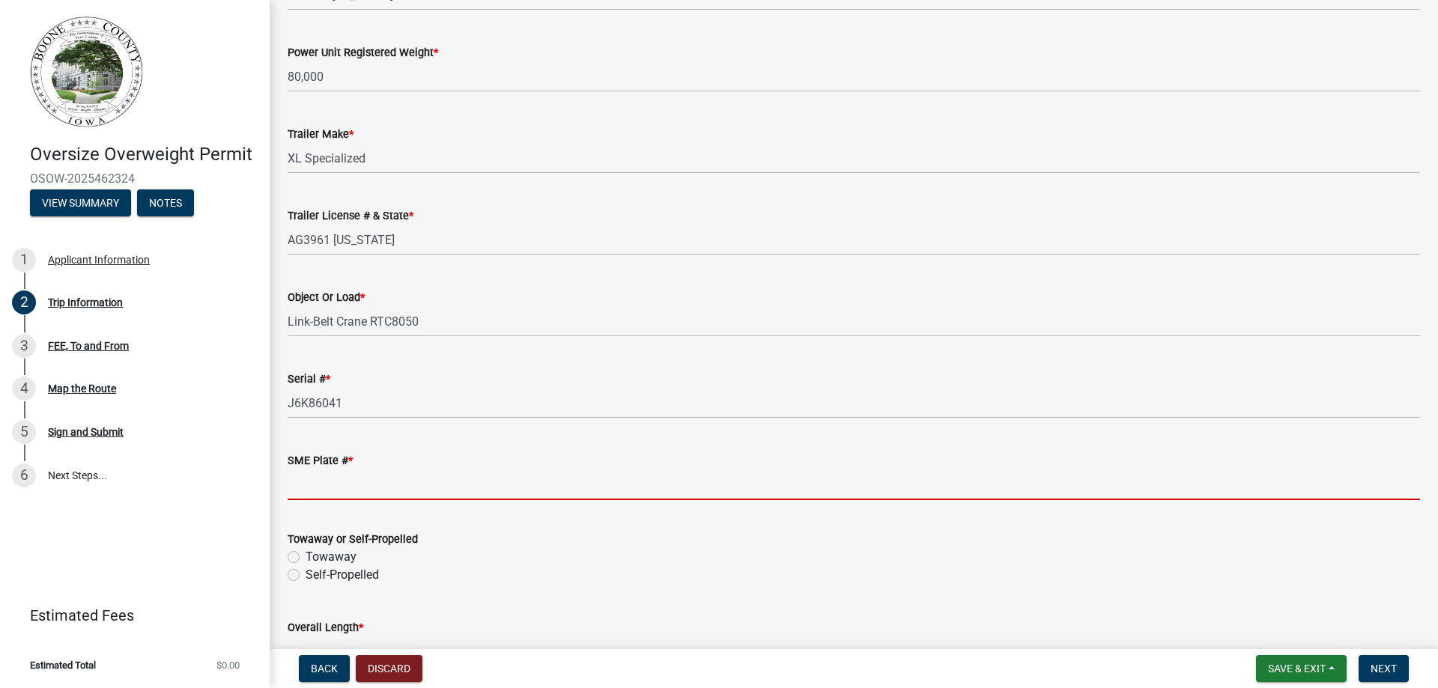
type input "N/A"
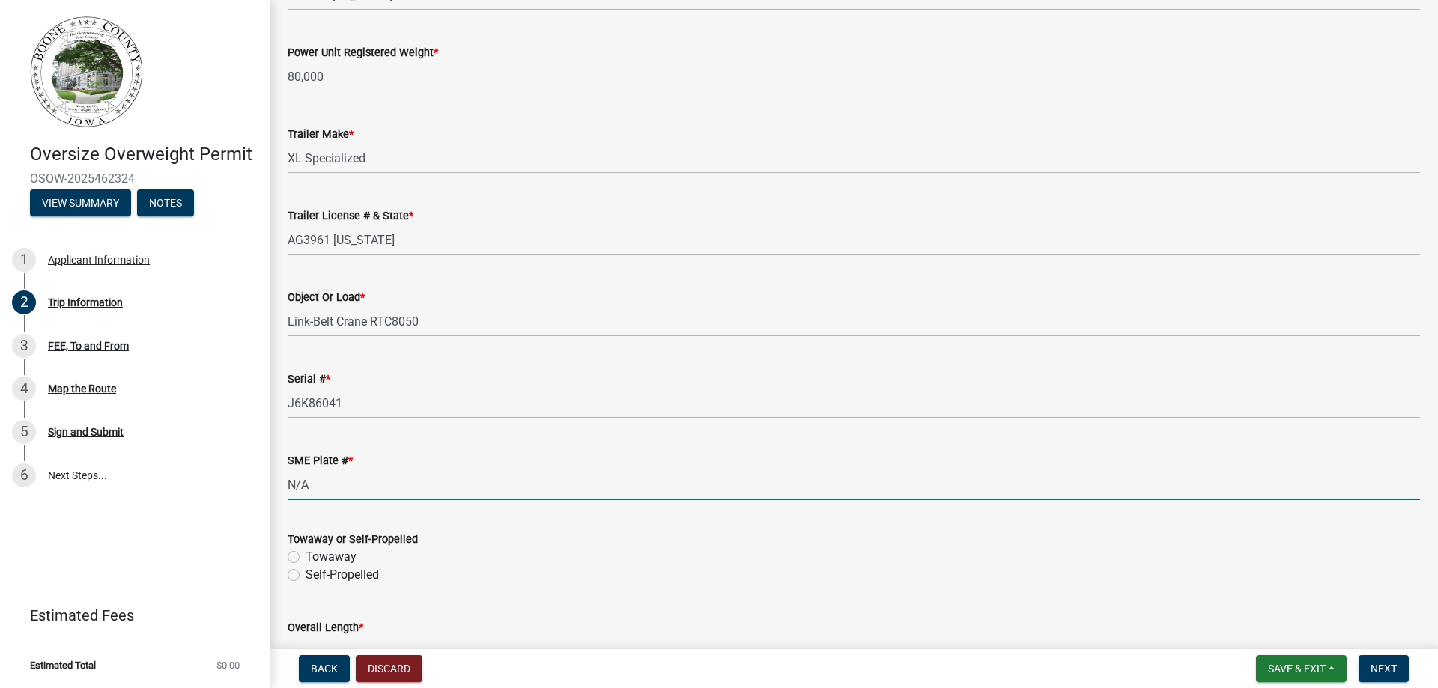
scroll to position [300, 0]
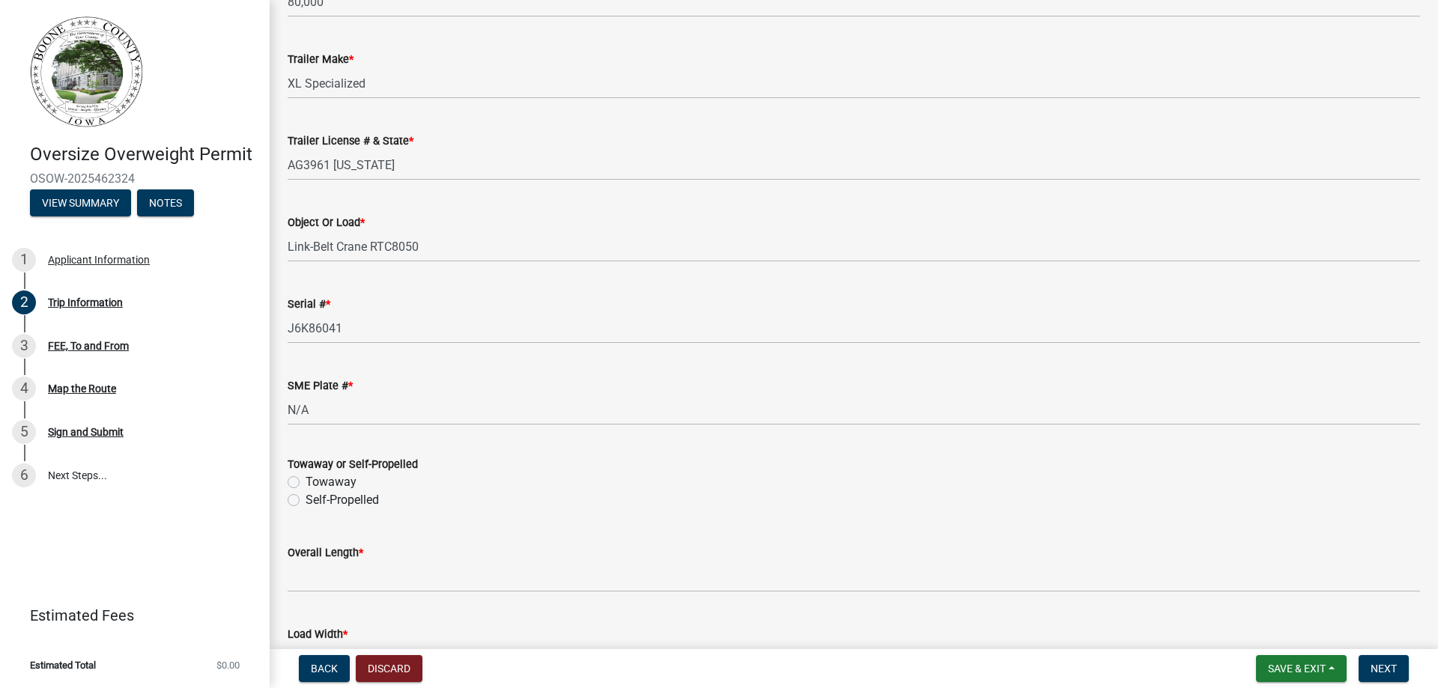
click at [286, 478] on div "Towaway or Self-Propelled Towaway Self-Propelled" at bounding box center [853, 473] width 1155 height 72
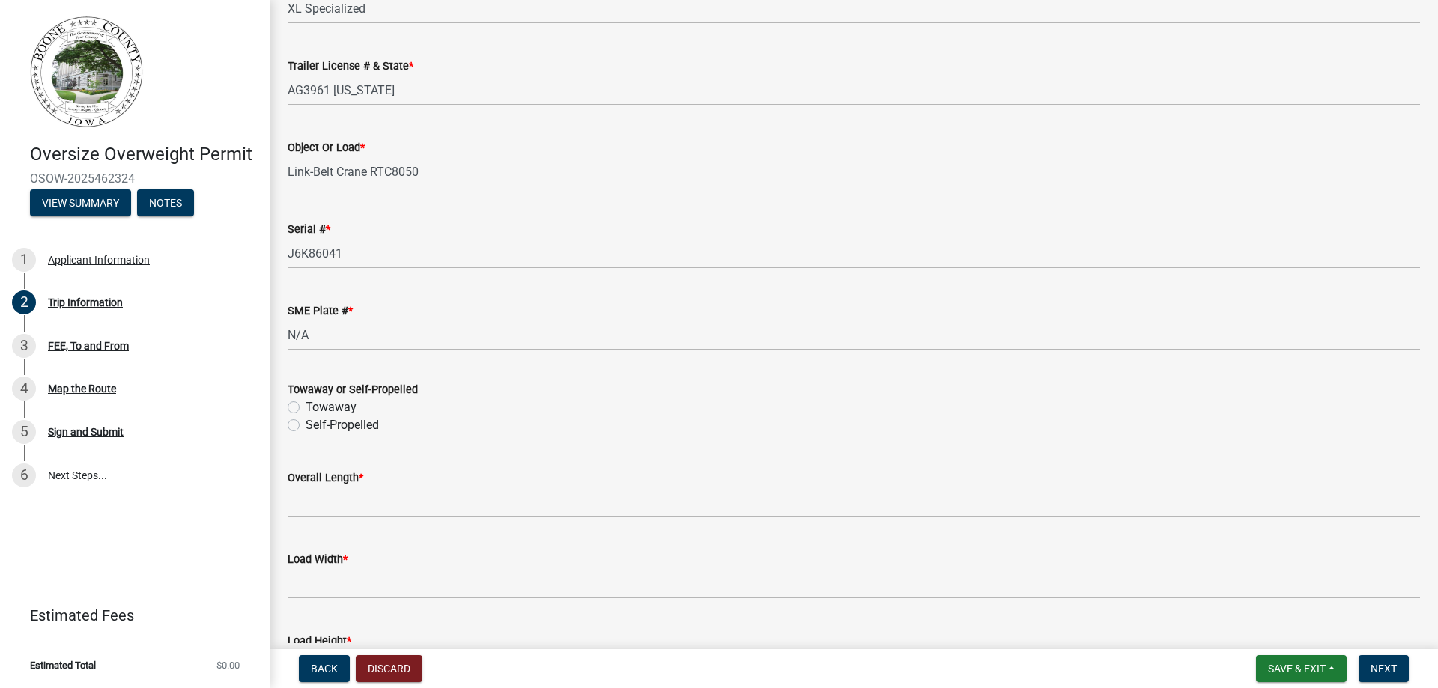
click at [306, 406] on label "Towaway" at bounding box center [331, 407] width 51 height 18
click at [306, 406] on input "Towaway" at bounding box center [311, 403] width 10 height 10
radio input "true"
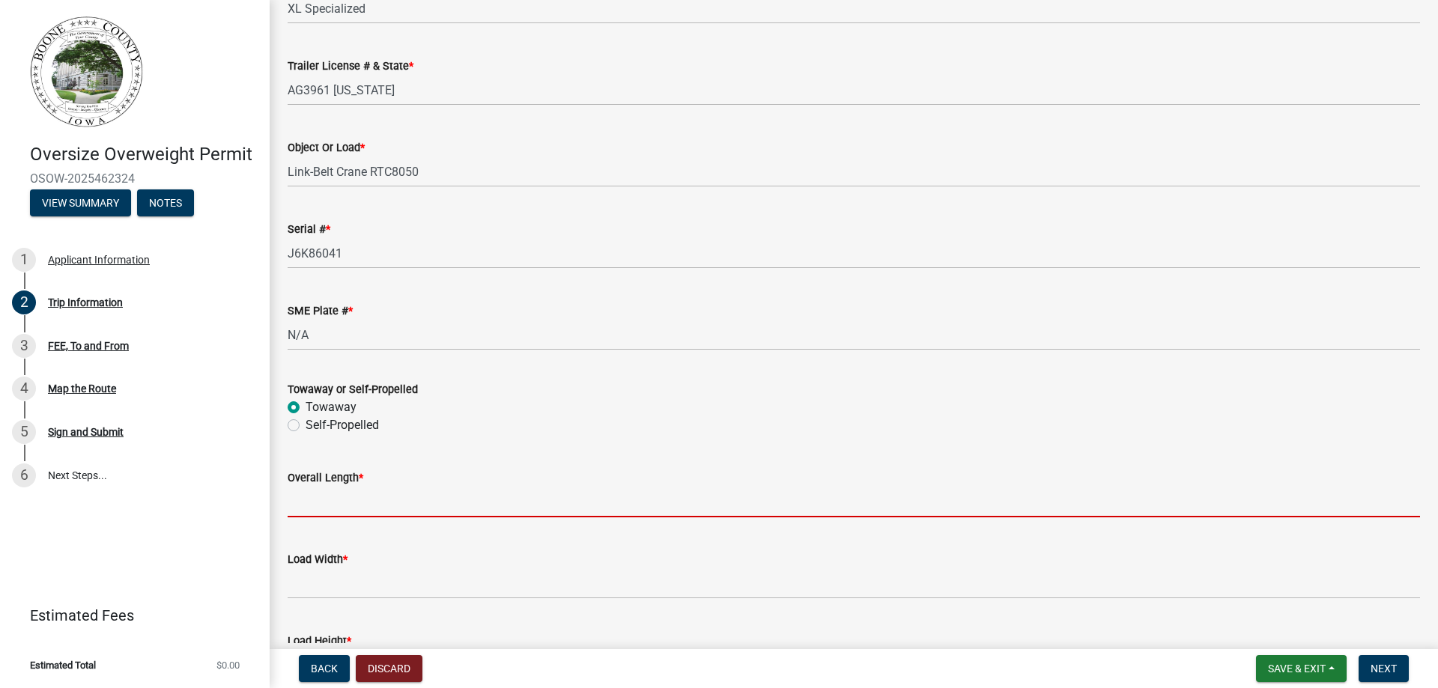
click at [335, 500] on input "Overall Length *" at bounding box center [854, 502] width 1132 height 31
type input "71'-6""
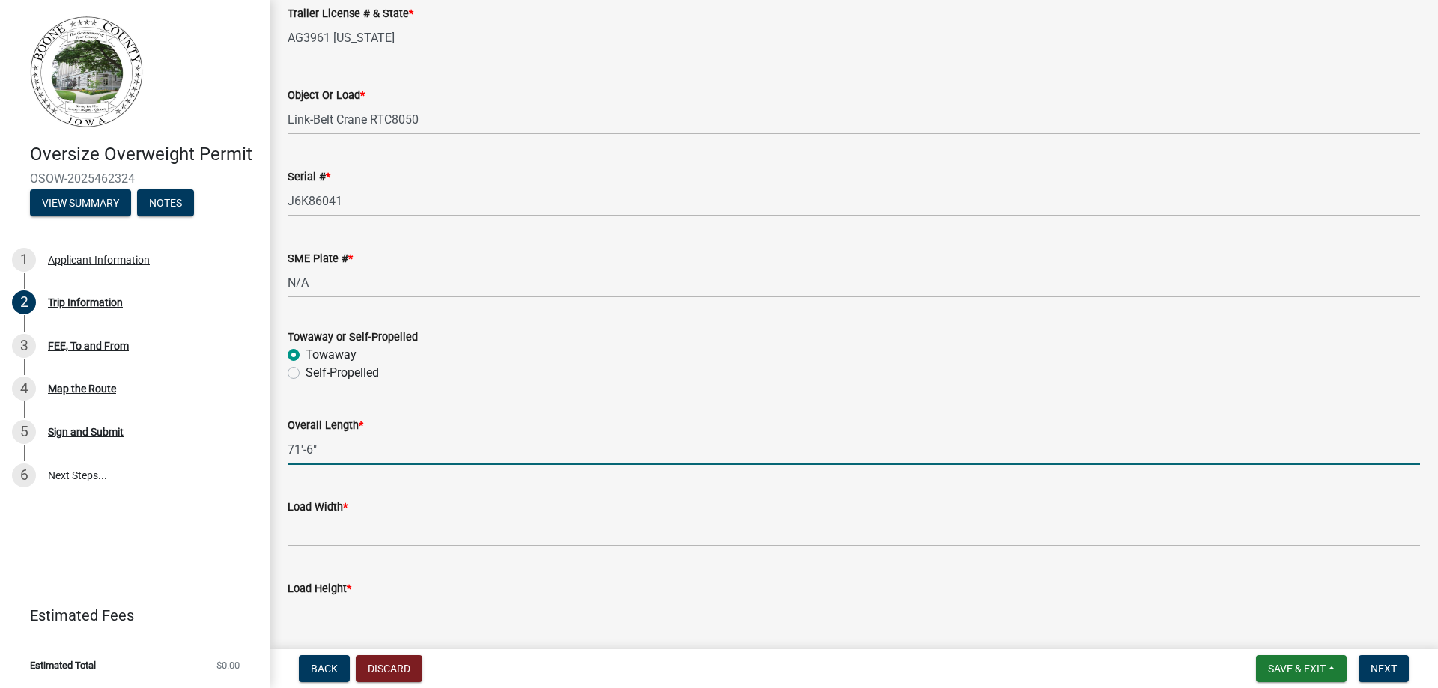
scroll to position [449, 0]
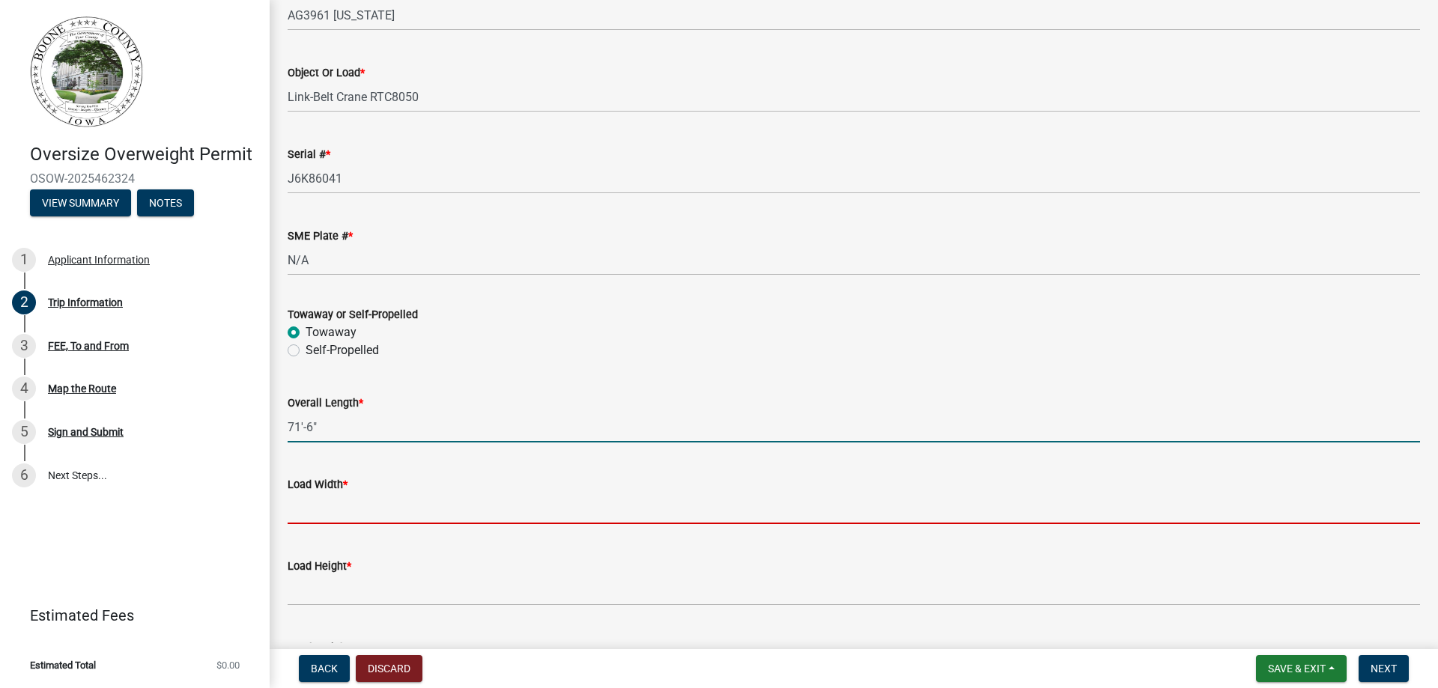
click at [336, 501] on input "[PERSON_NAME] *" at bounding box center [854, 509] width 1132 height 31
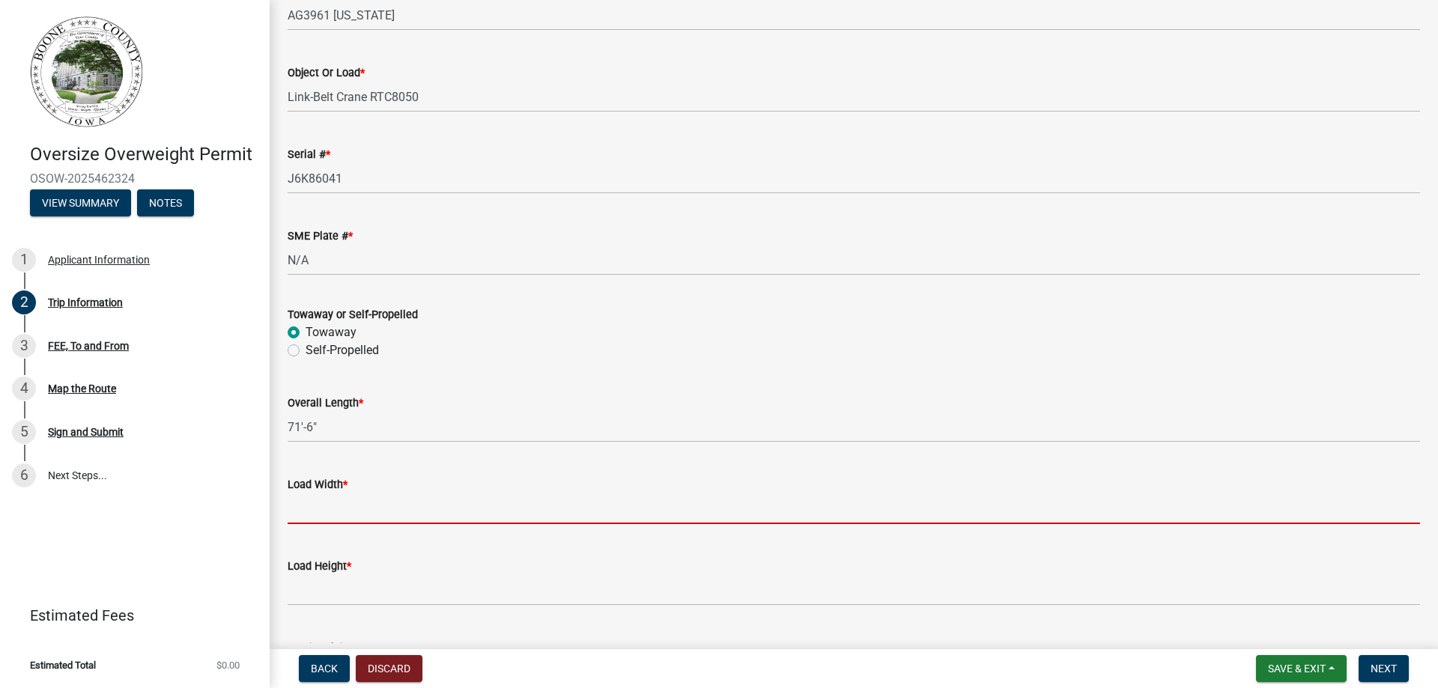
type input "11'-6""
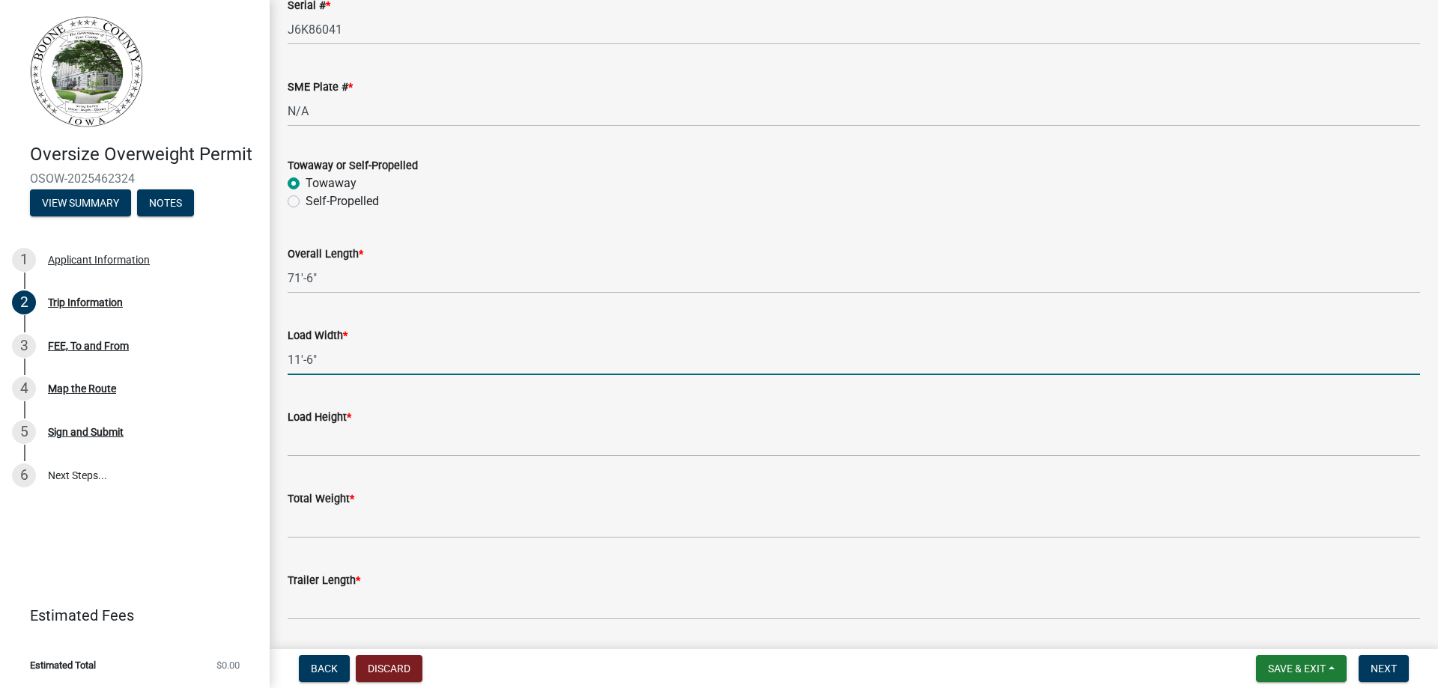
scroll to position [599, 0]
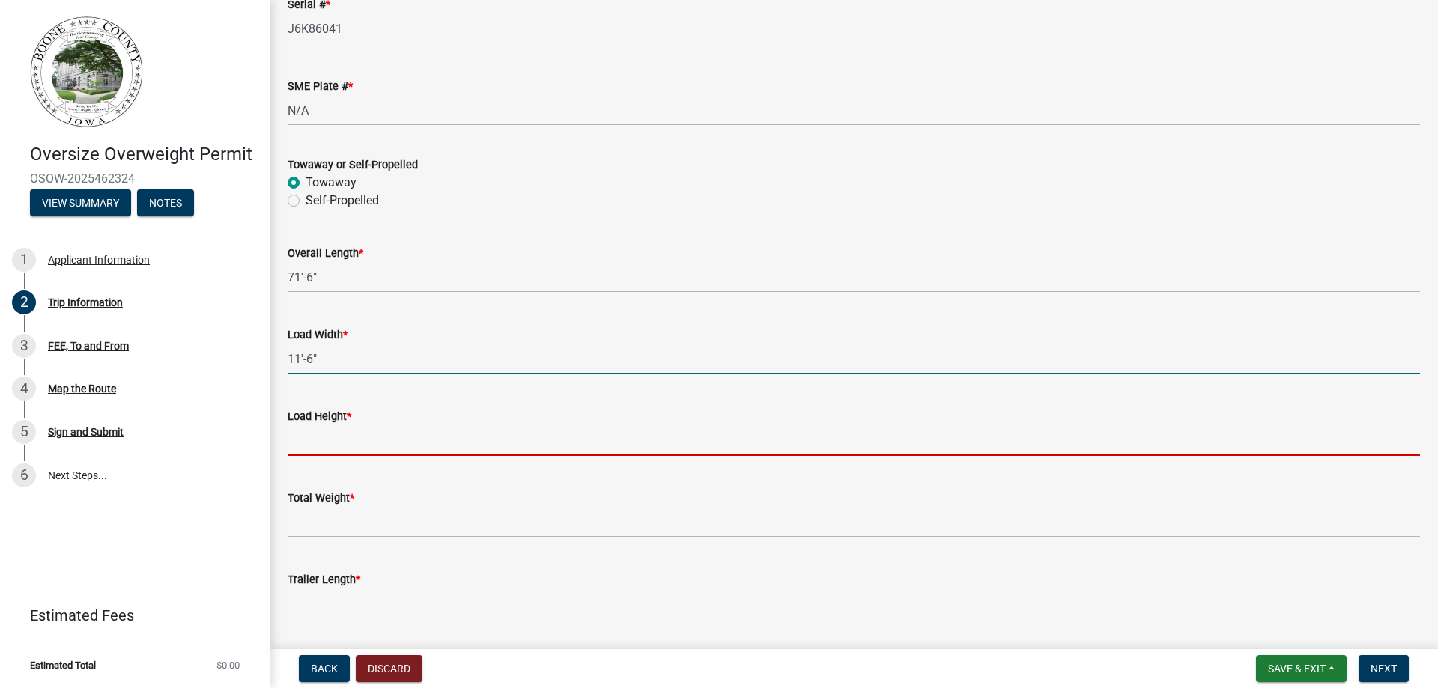
click at [306, 440] on input "Load Height *" at bounding box center [854, 440] width 1132 height 31
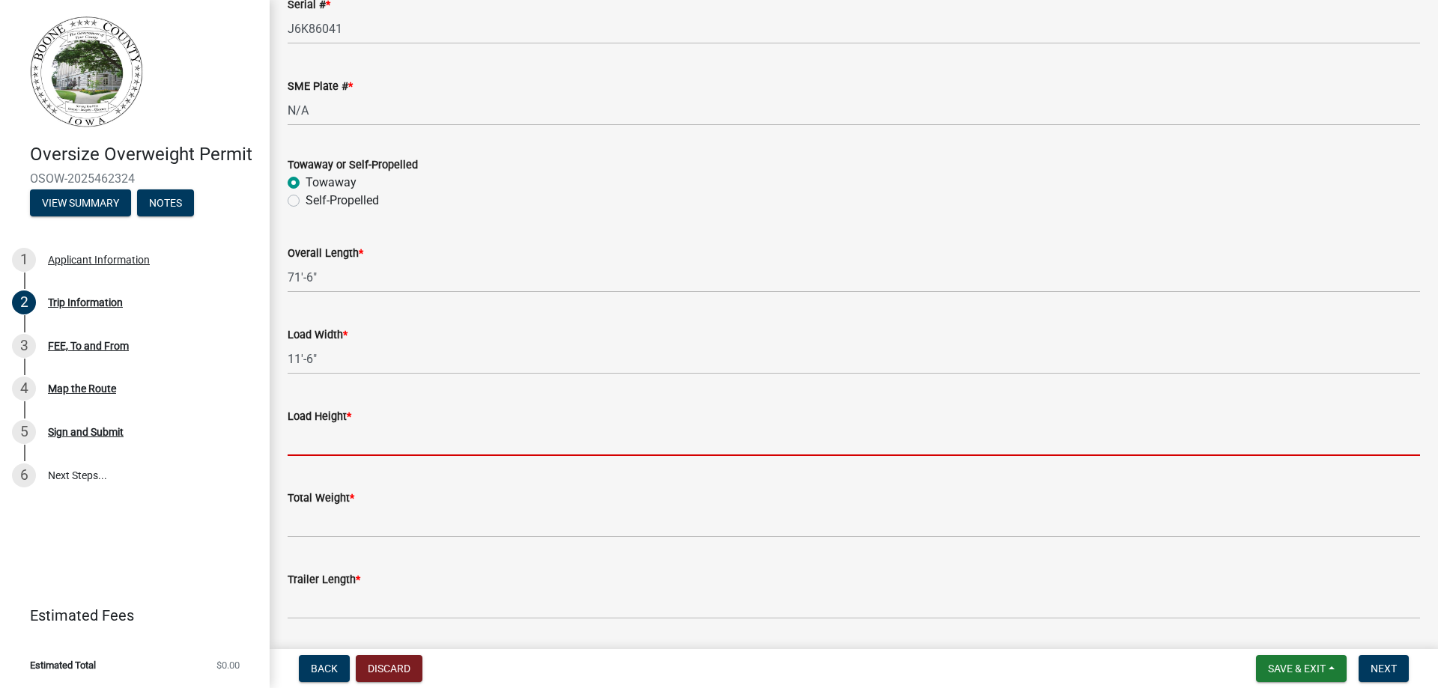
type input "14'-6""
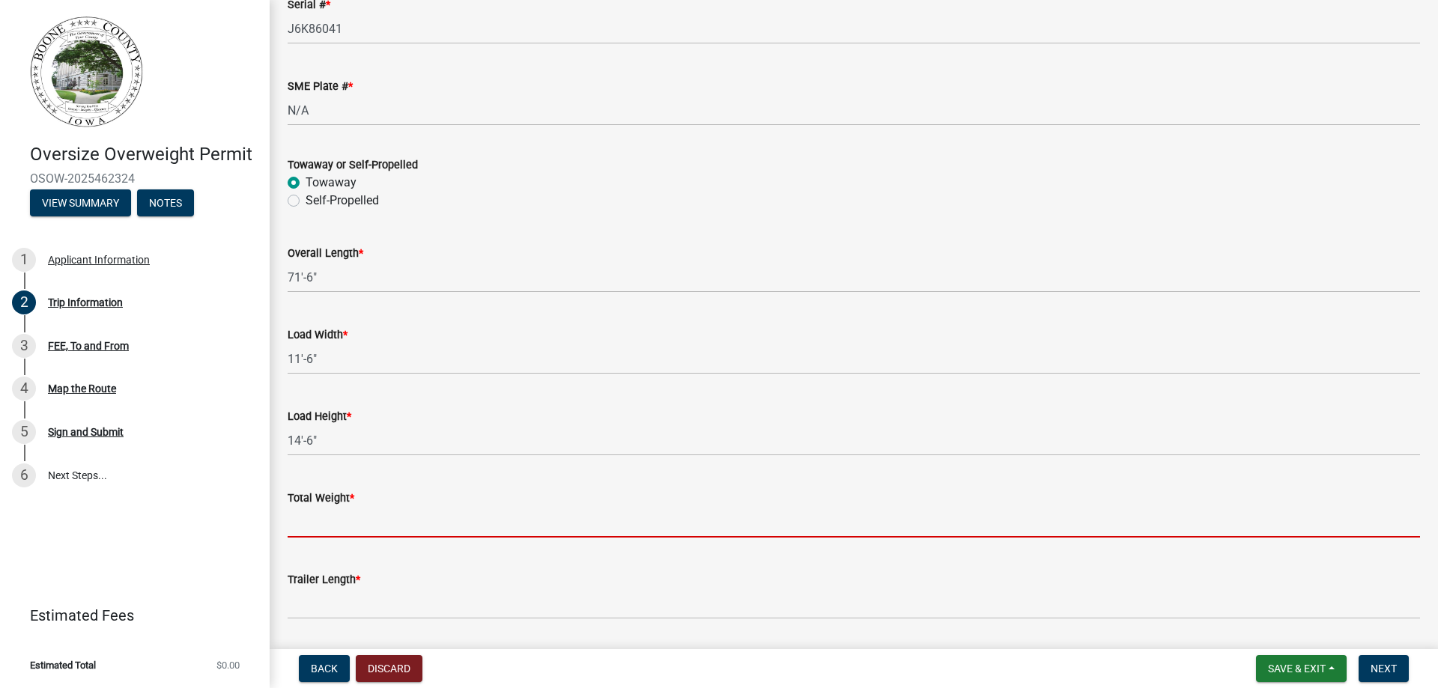
click at [349, 514] on input "Total Weight *" at bounding box center [854, 522] width 1132 height 31
type input "133,200LBS"
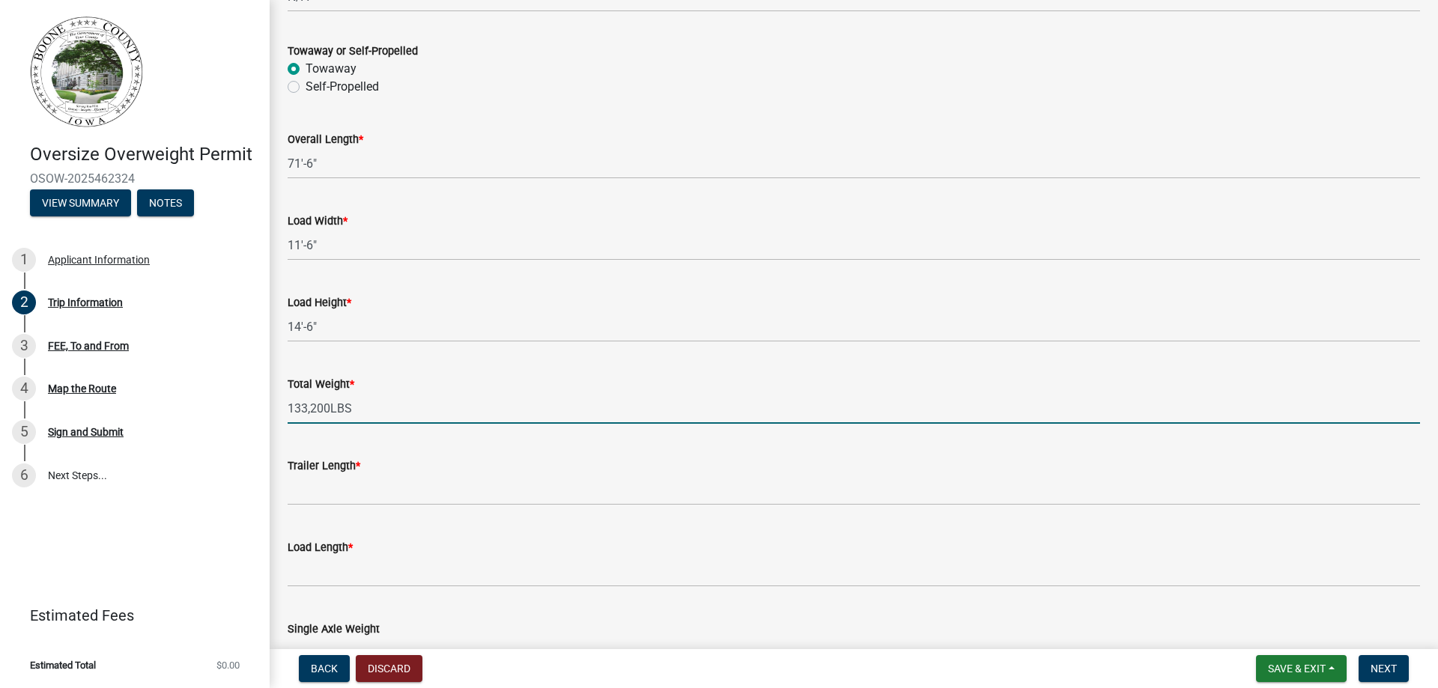
scroll to position [749, 0]
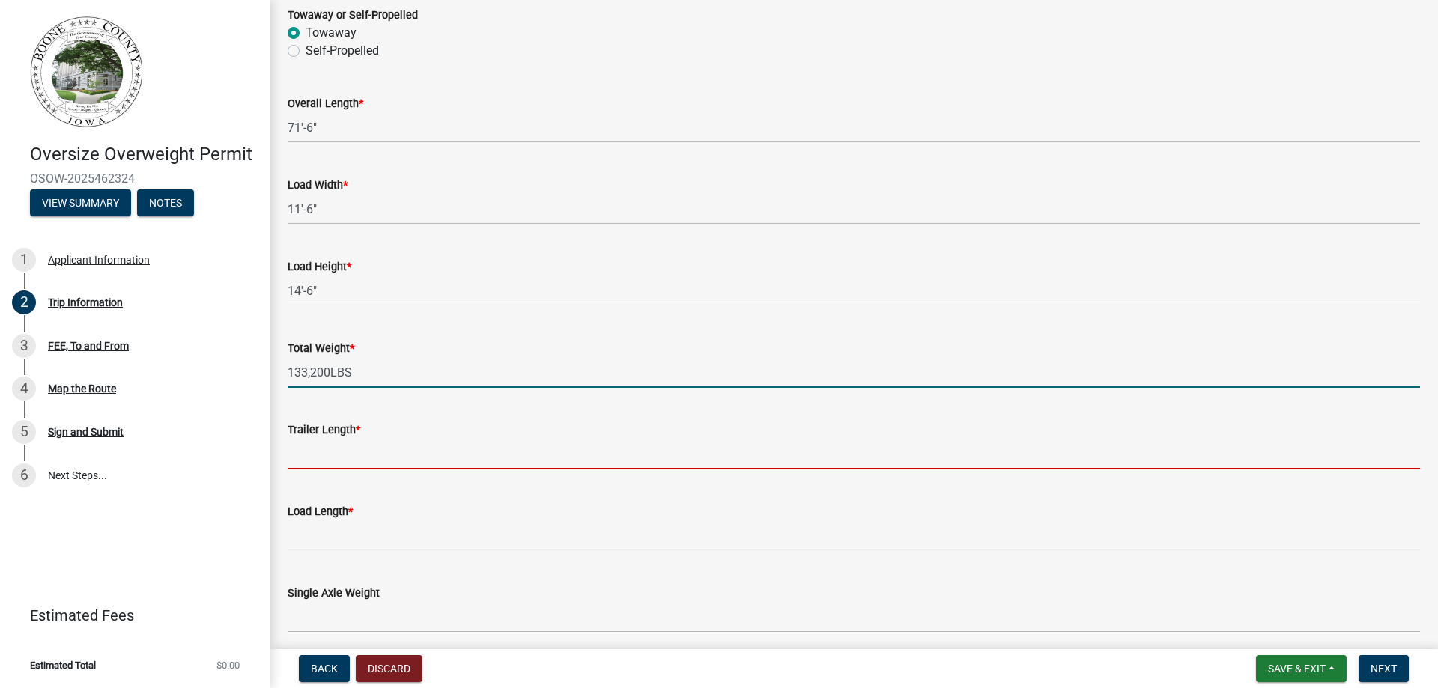
click at [312, 455] on input "Trailer Length *" at bounding box center [854, 454] width 1132 height 31
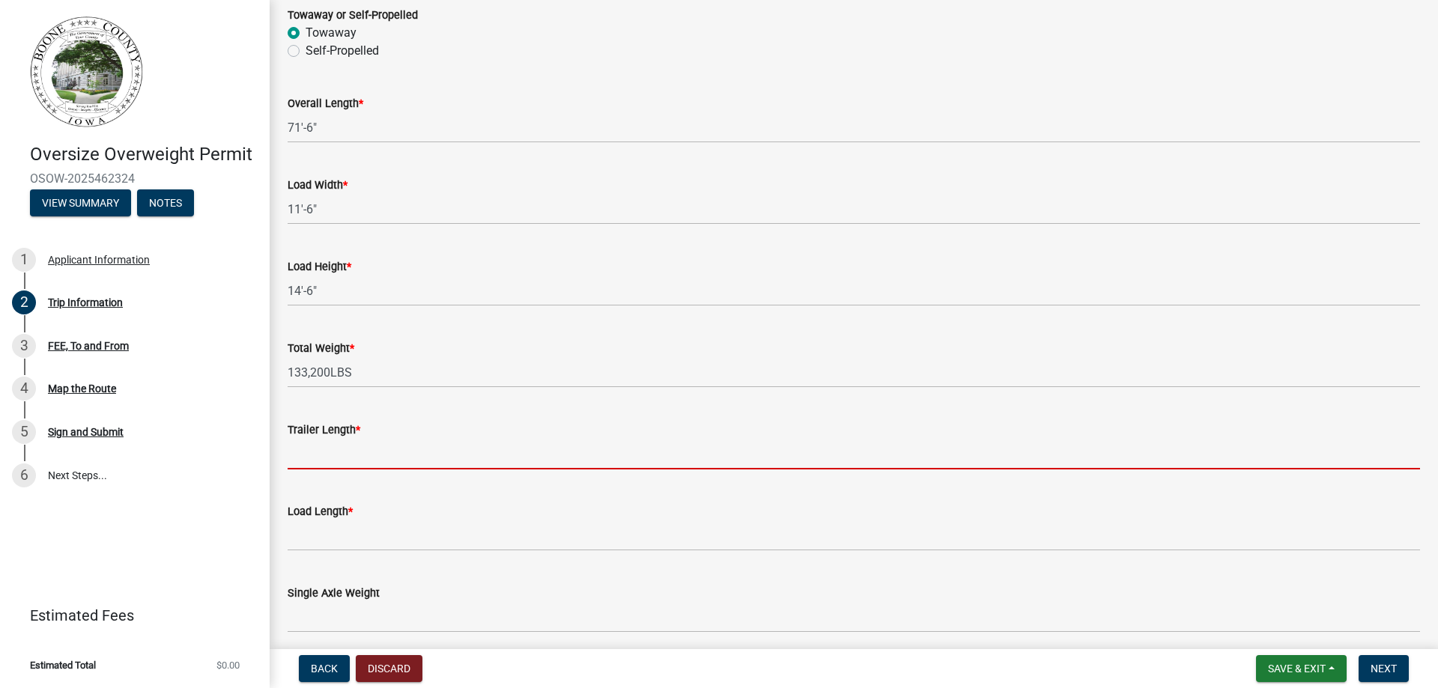
type input "53'-0""
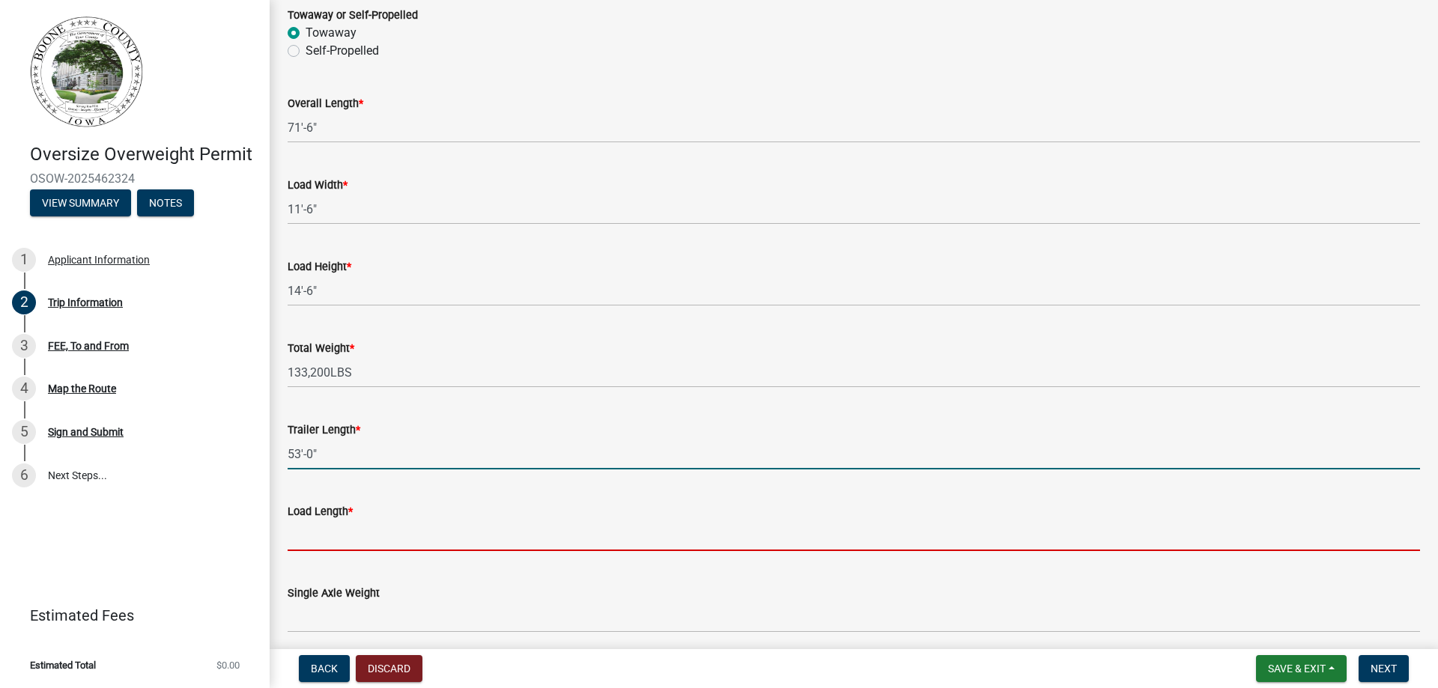
click at [353, 533] on input "Load Length *" at bounding box center [854, 535] width 1132 height 31
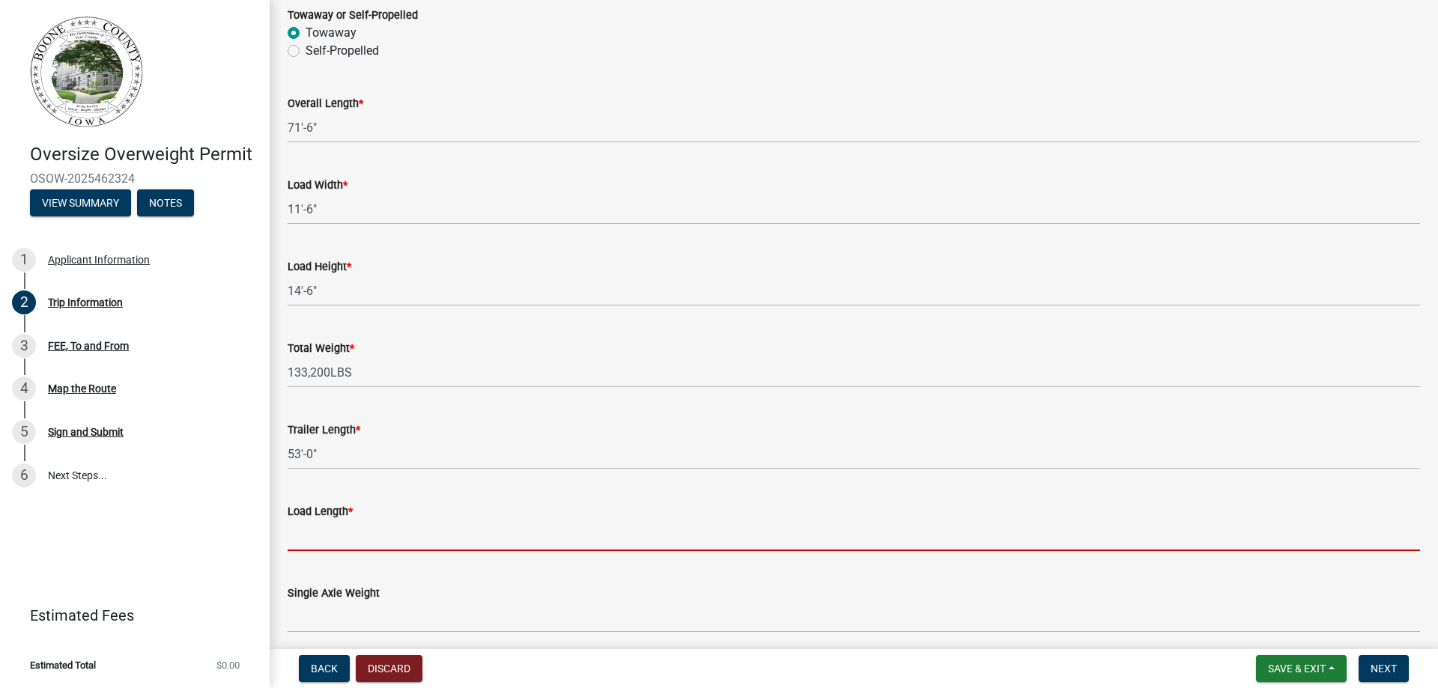
type input "35'-0""
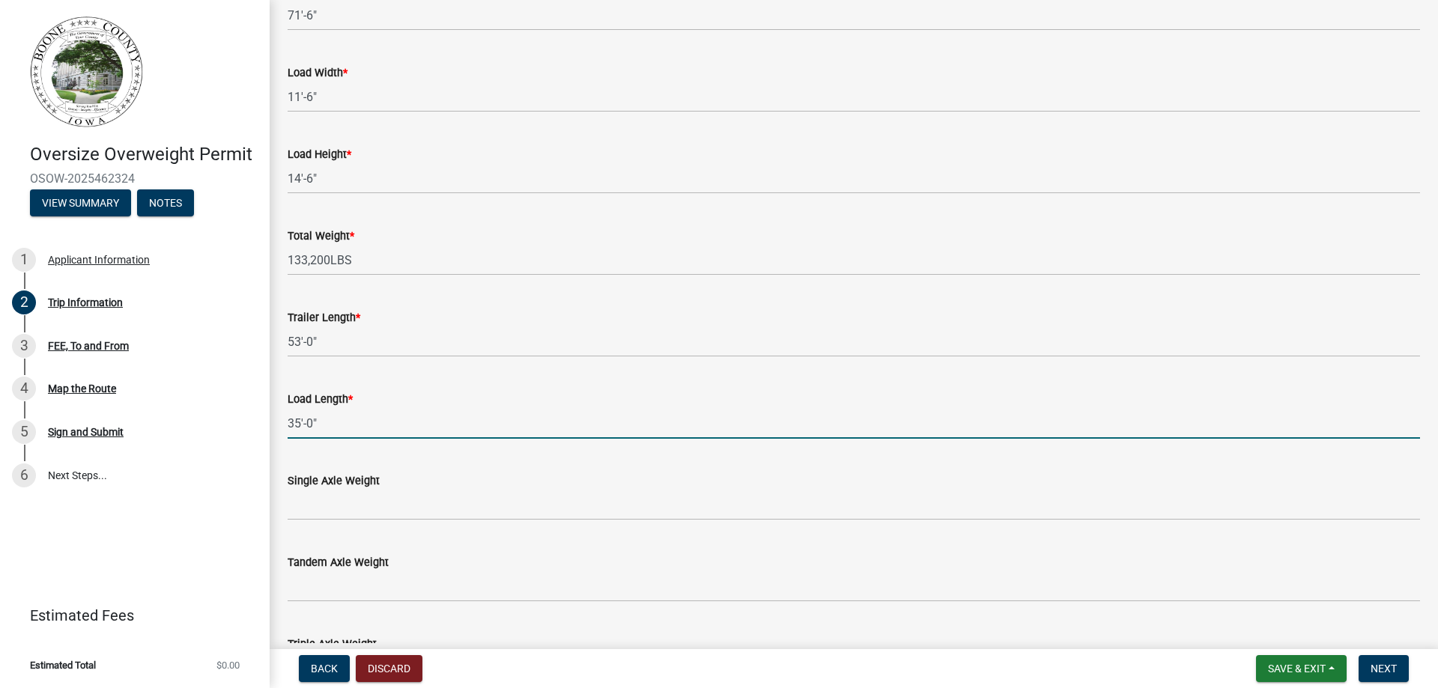
scroll to position [899, 0]
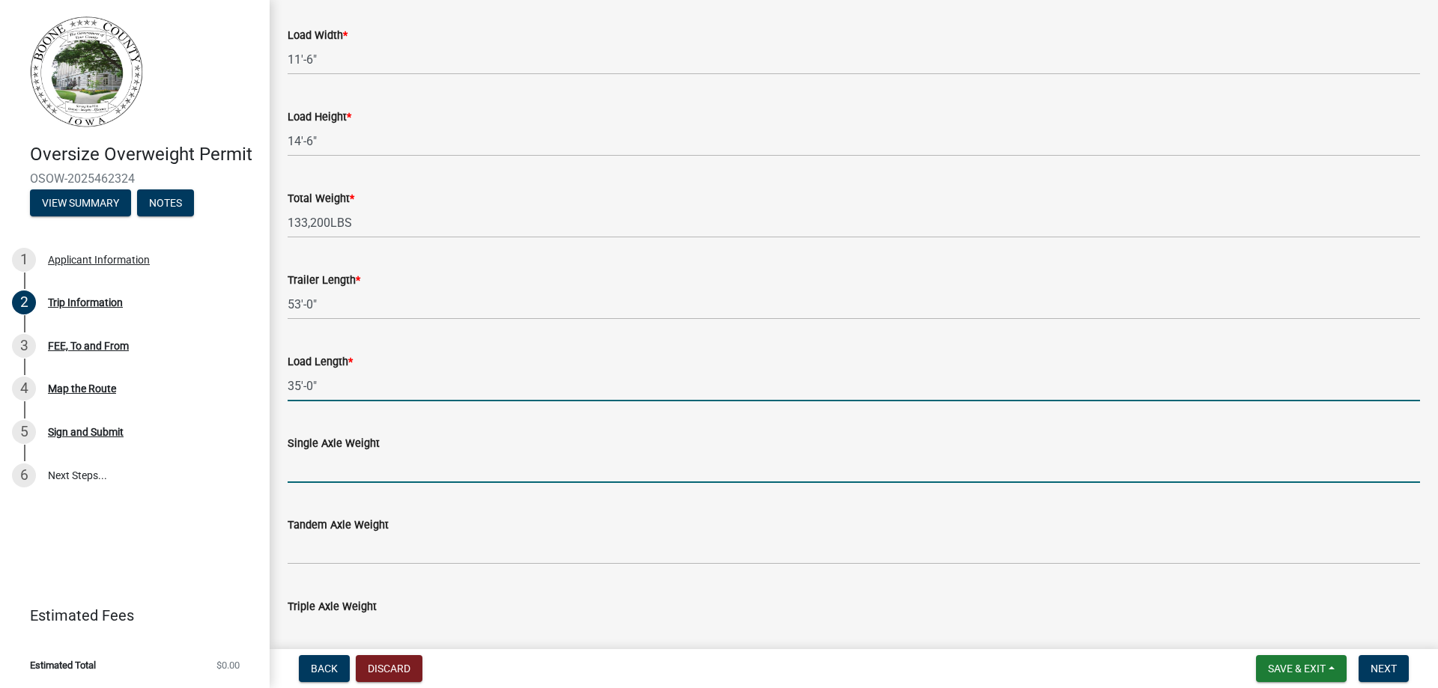
click at [307, 464] on input "Single Axle Weight" at bounding box center [854, 467] width 1132 height 31
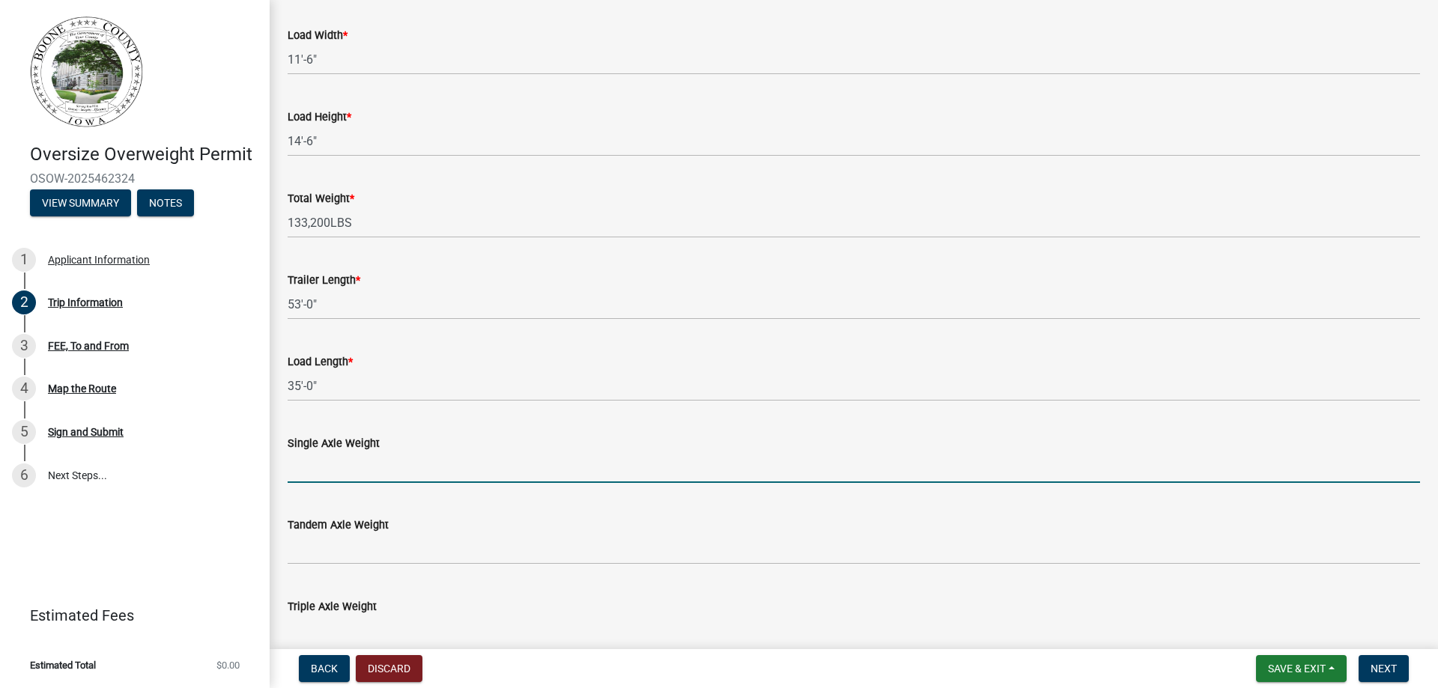
type input "20,000LBS"
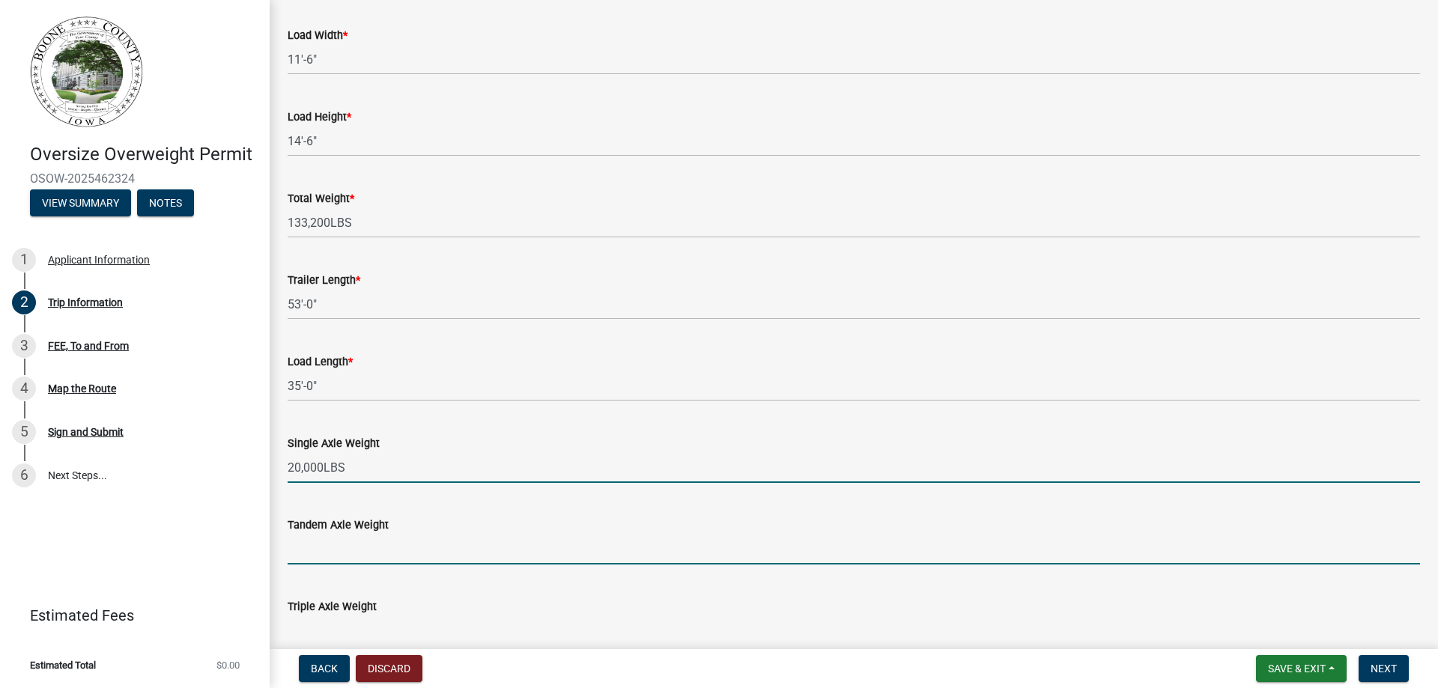
click at [344, 549] on input "Tandem Axle Weight" at bounding box center [854, 549] width 1132 height 31
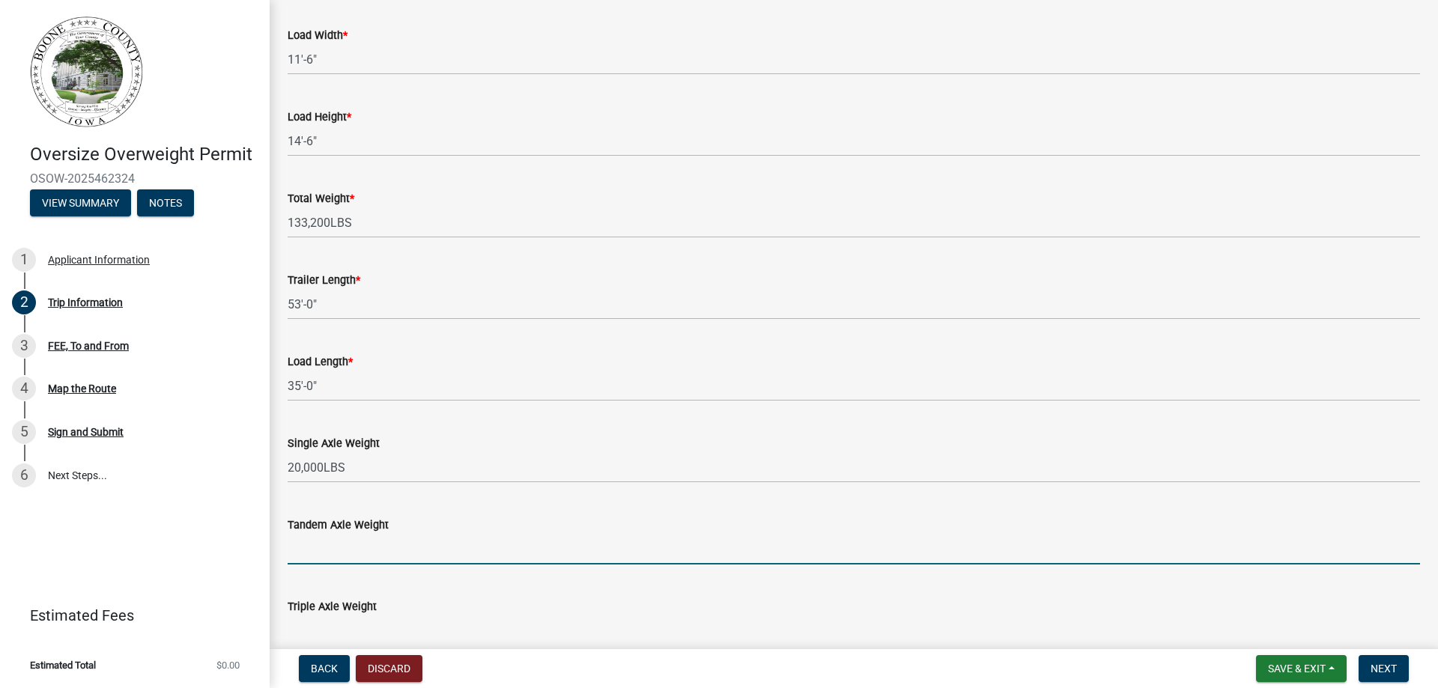
type input "40,000LBS"
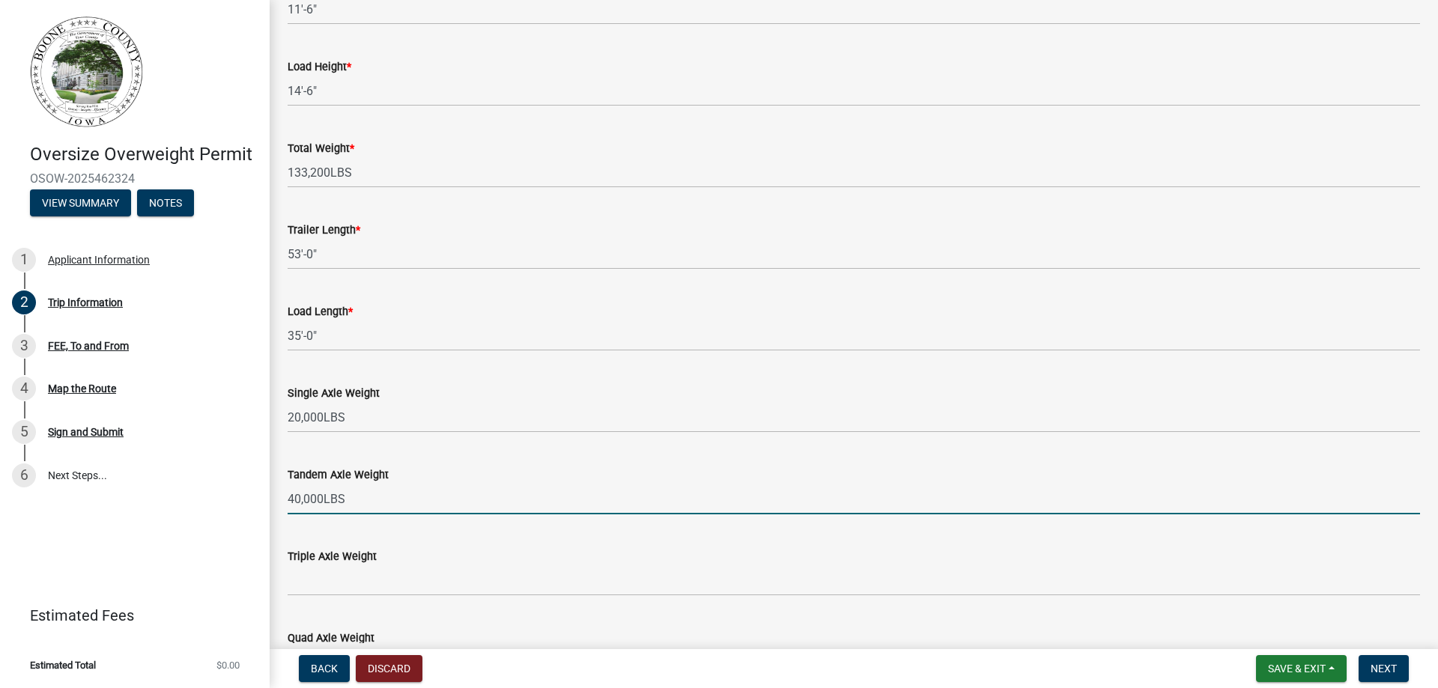
scroll to position [974, 0]
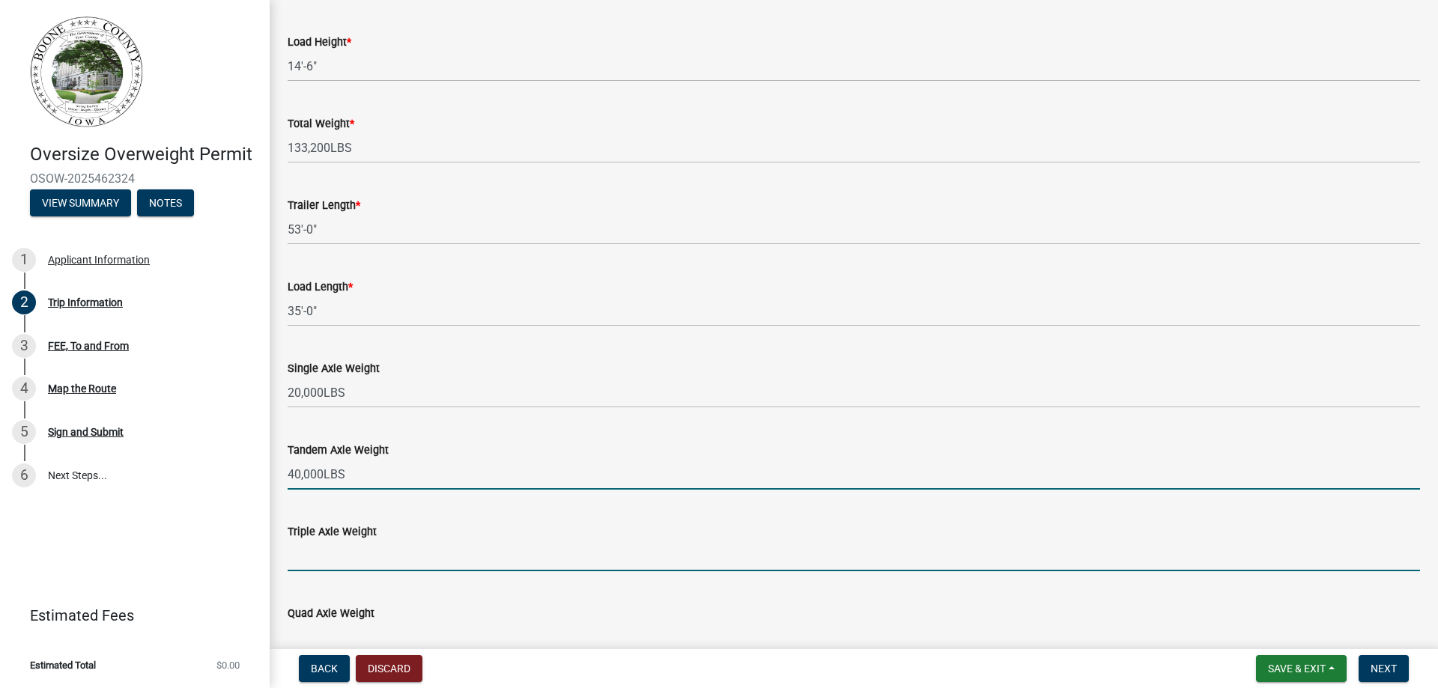
drag, startPoint x: 319, startPoint y: 560, endPoint x: 338, endPoint y: 565, distance: 19.4
click at [319, 560] on input "Triple Axle Weight" at bounding box center [854, 556] width 1132 height 31
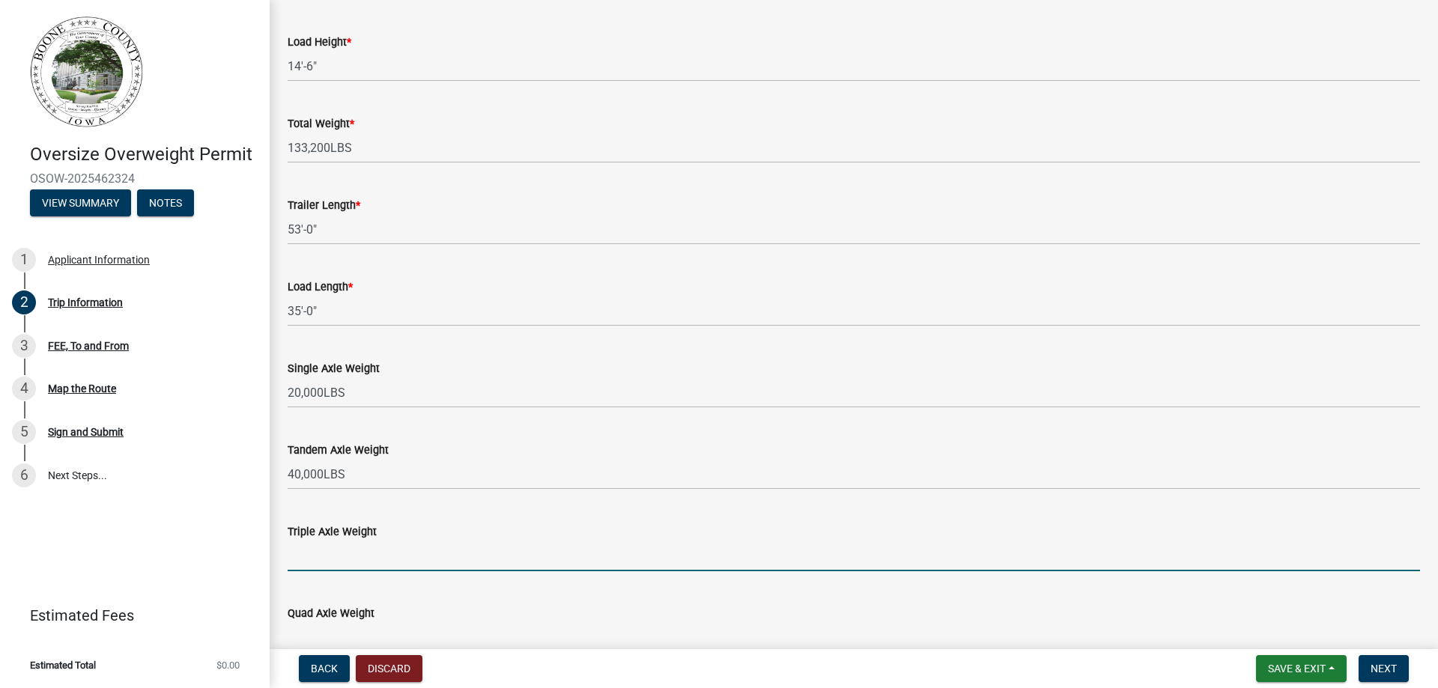
type input "60,000LBS"
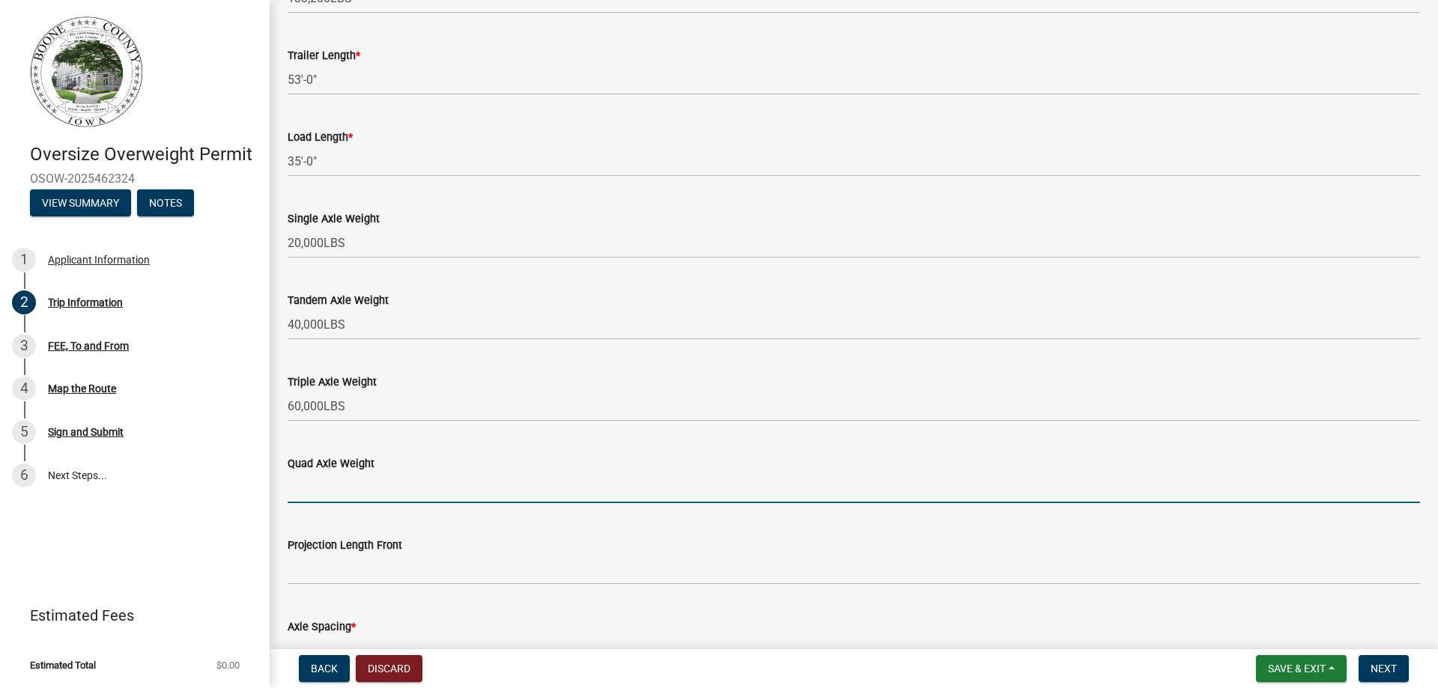
click at [306, 498] on input "Quad Axle Weight" at bounding box center [854, 488] width 1132 height 31
type input "80,000LBS"
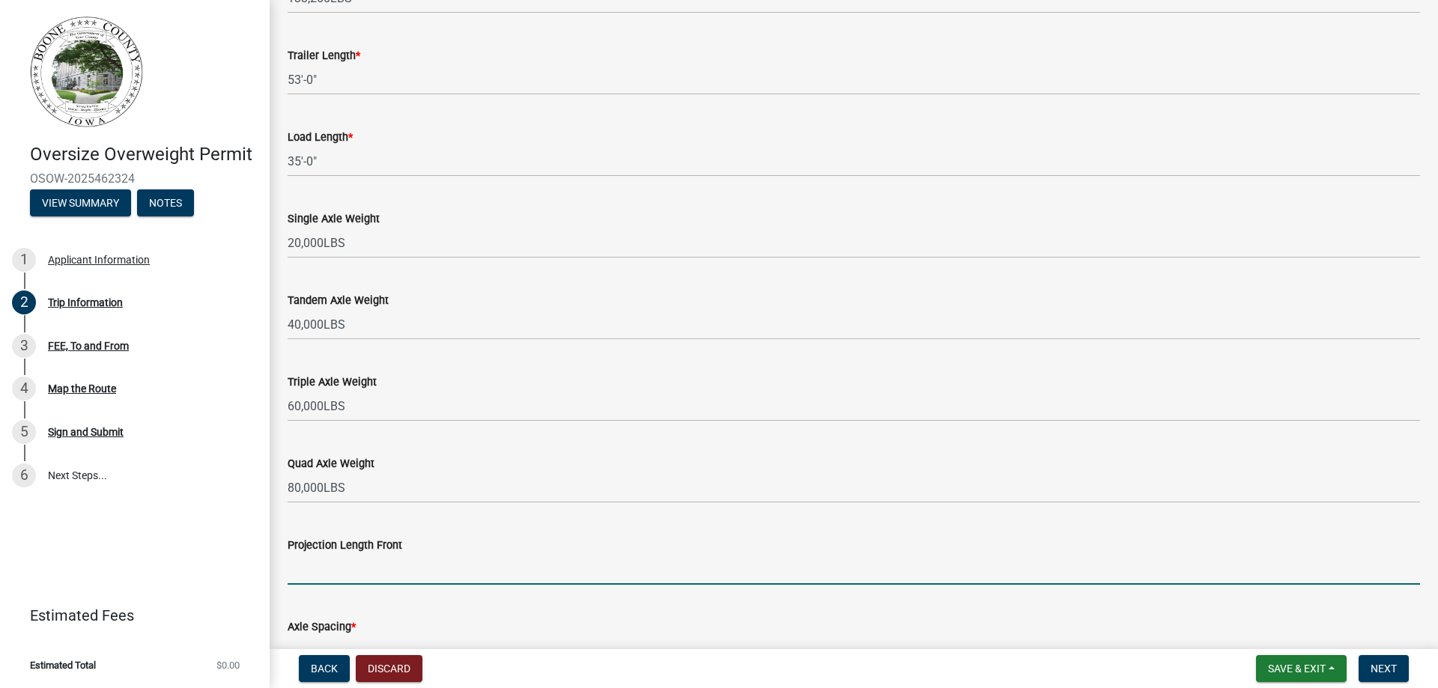
click at [332, 558] on input "Projection Length Front" at bounding box center [854, 569] width 1132 height 31
type input "0'-0""
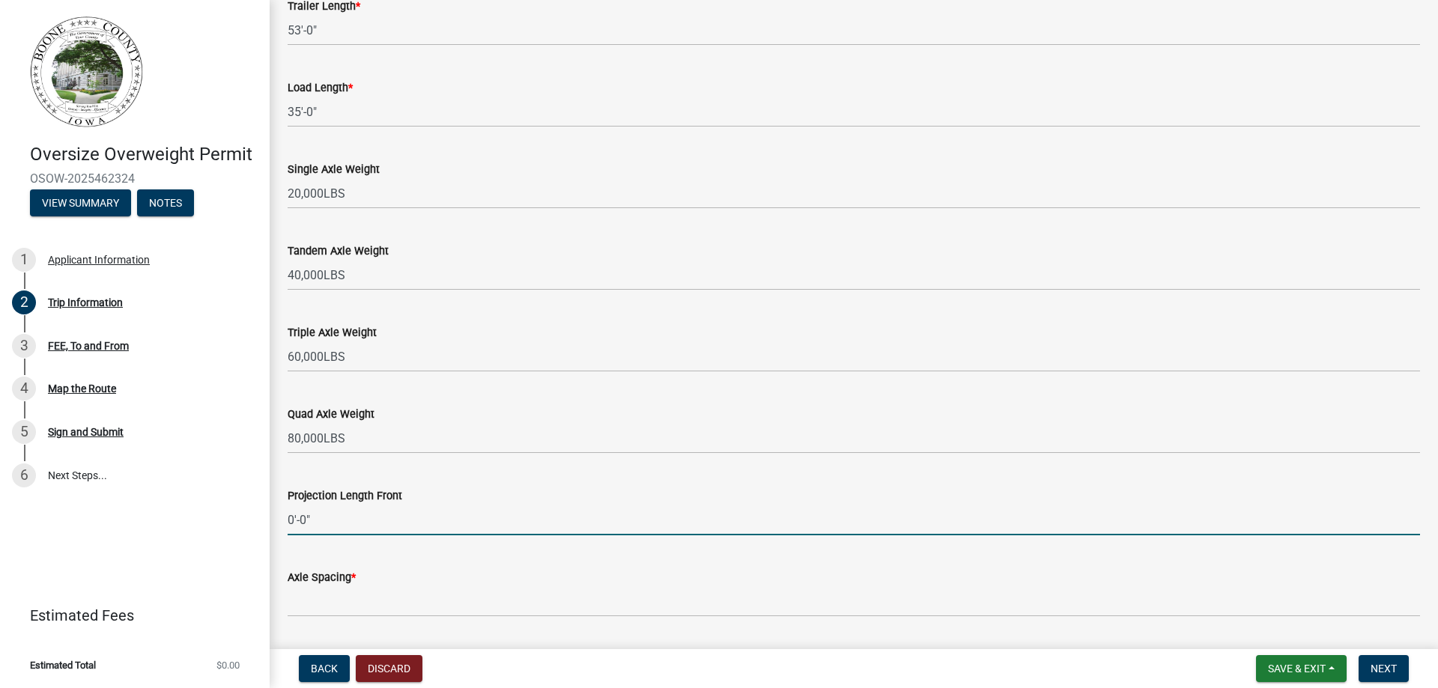
scroll to position [1198, 0]
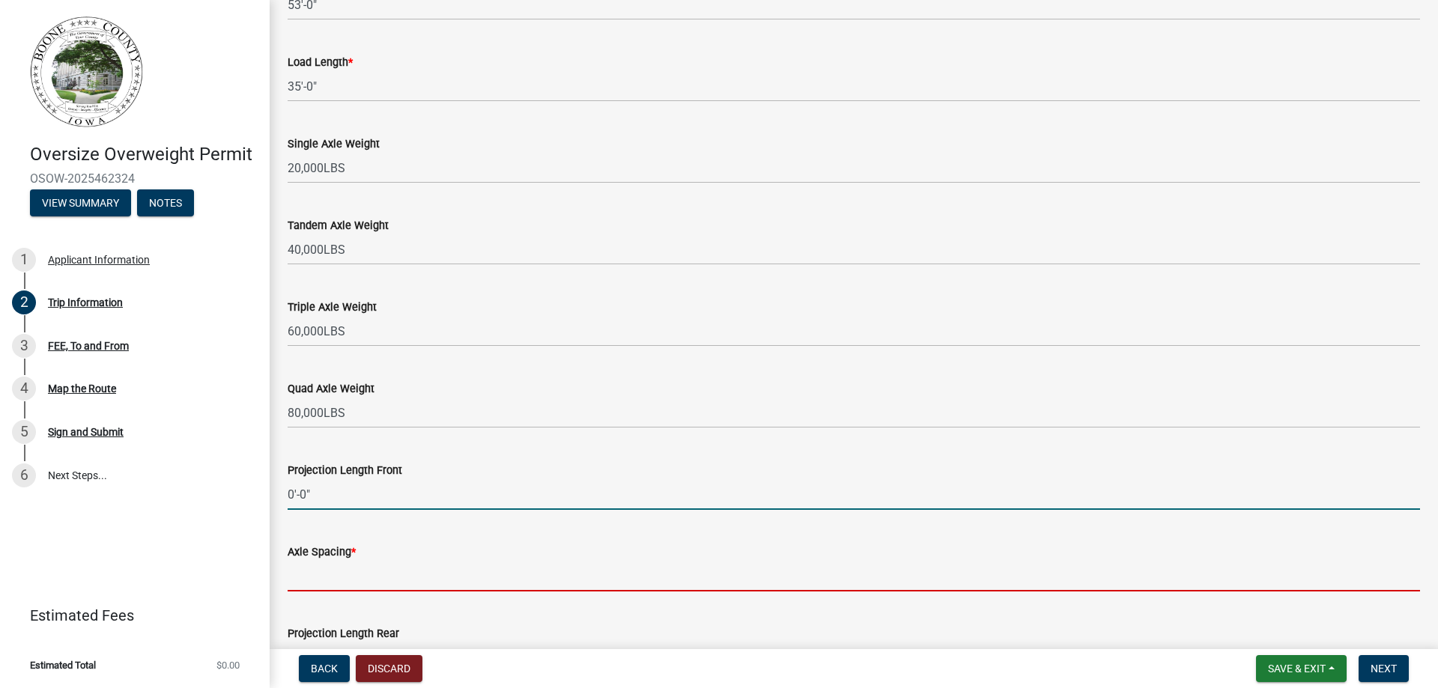
click at [345, 574] on input "Axle Spacing *" at bounding box center [854, 576] width 1132 height 31
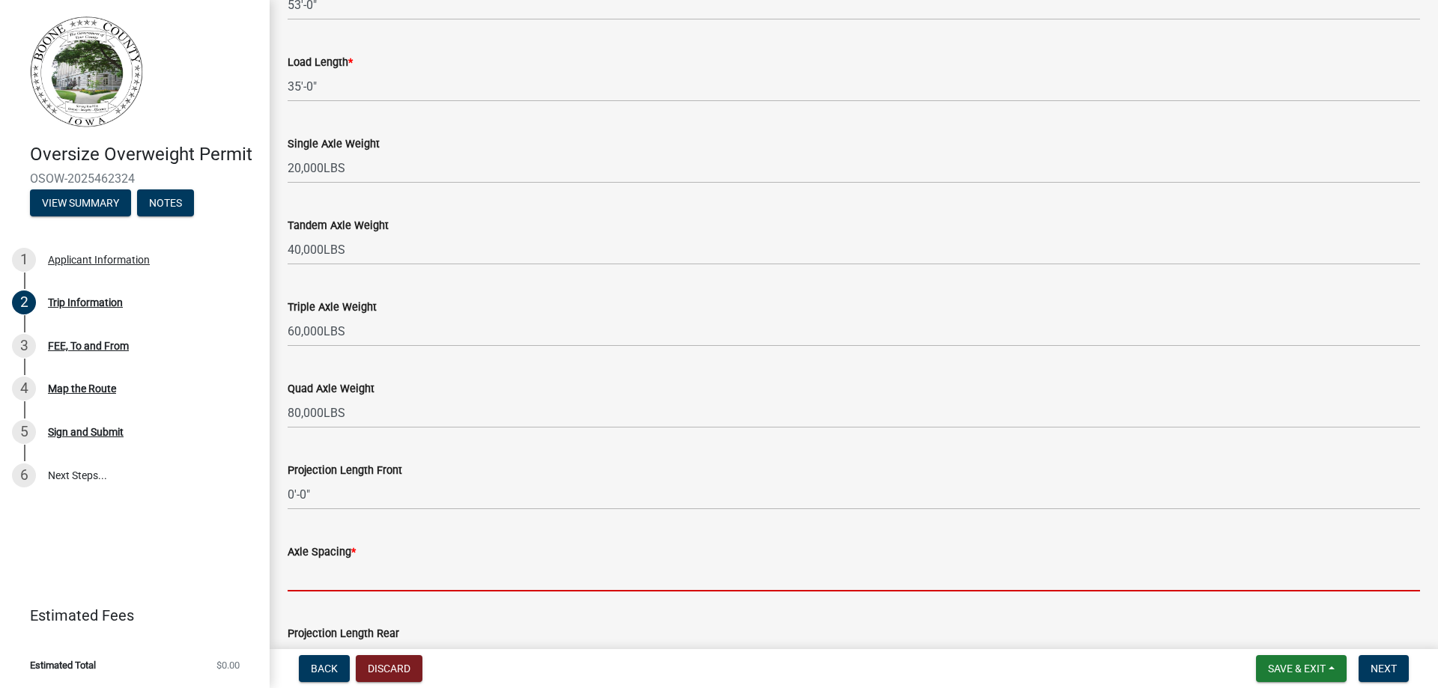
type input "13'-5", 4'-3", 4'-0", 35'-10", 4'-8", 4'-0""
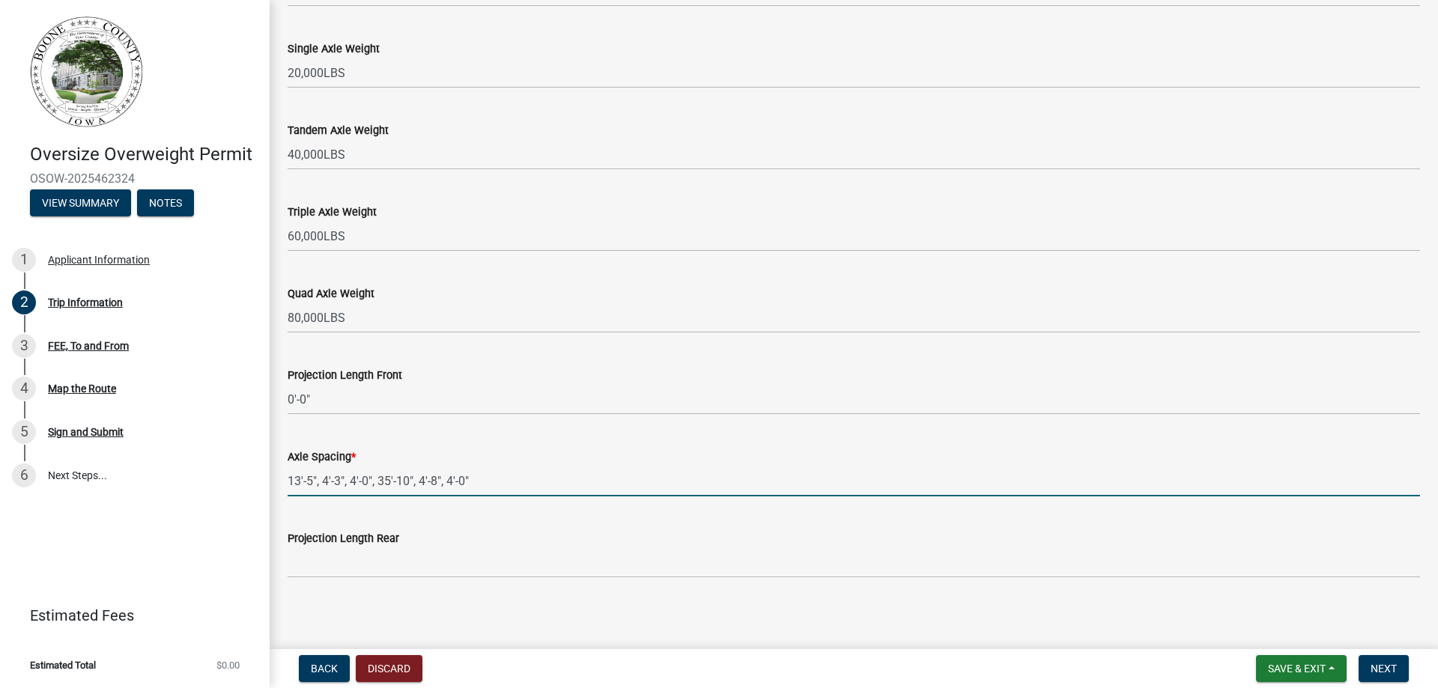
scroll to position [1299, 0]
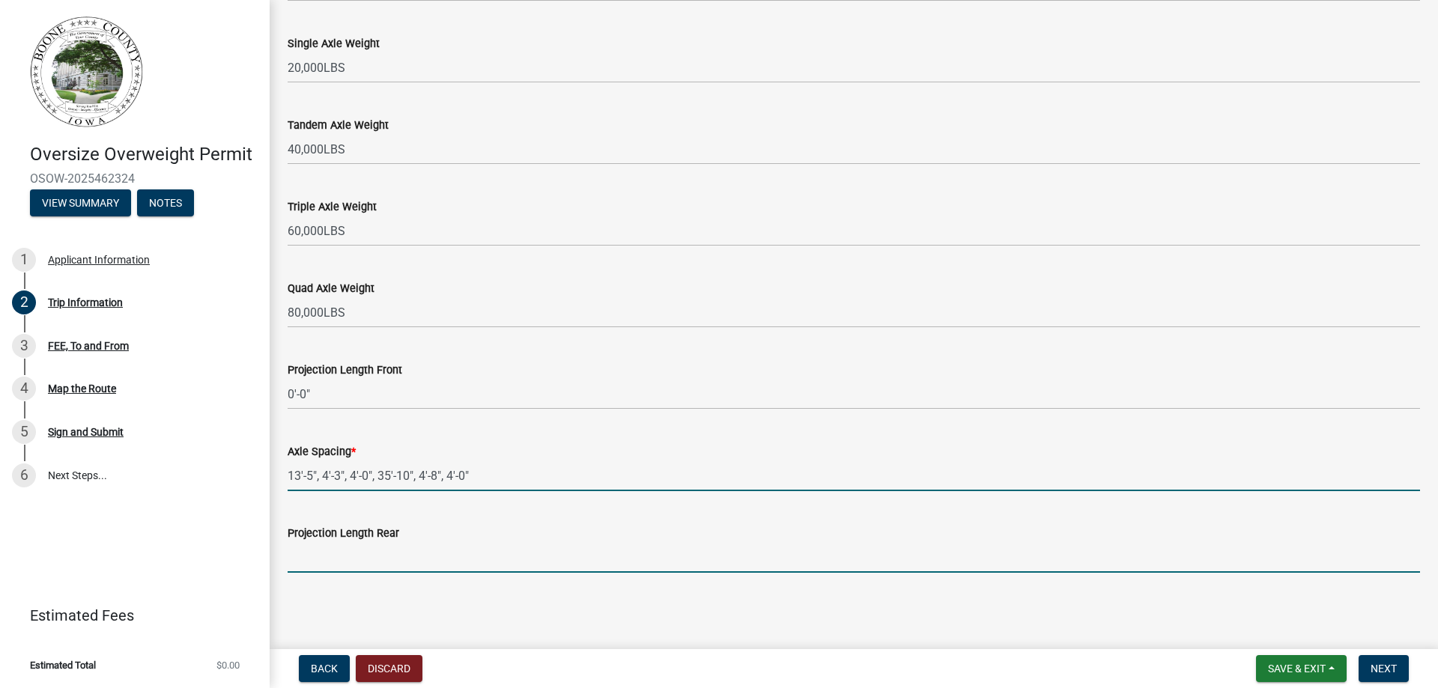
click at [359, 546] on input "Projection Length Rear" at bounding box center [854, 557] width 1132 height 31
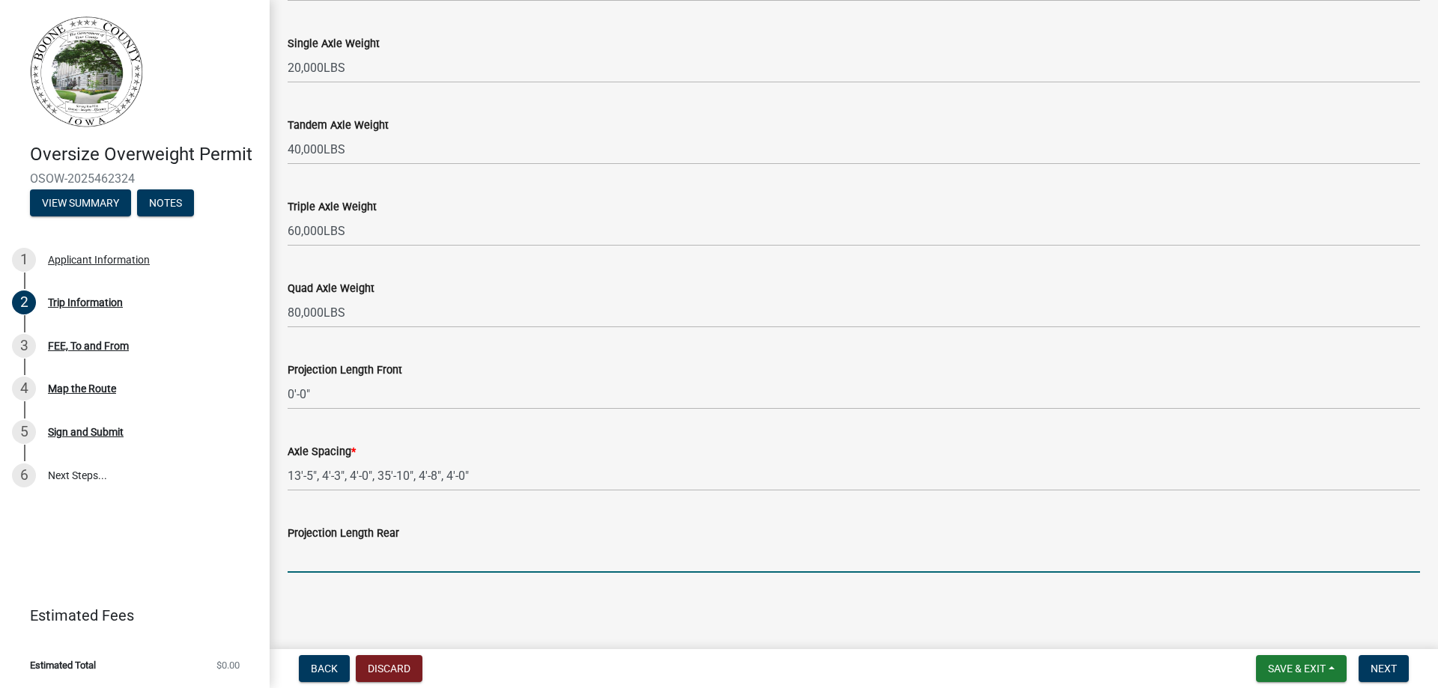
type input "0'-0""
click at [1397, 668] on button "Next" at bounding box center [1384, 668] width 50 height 27
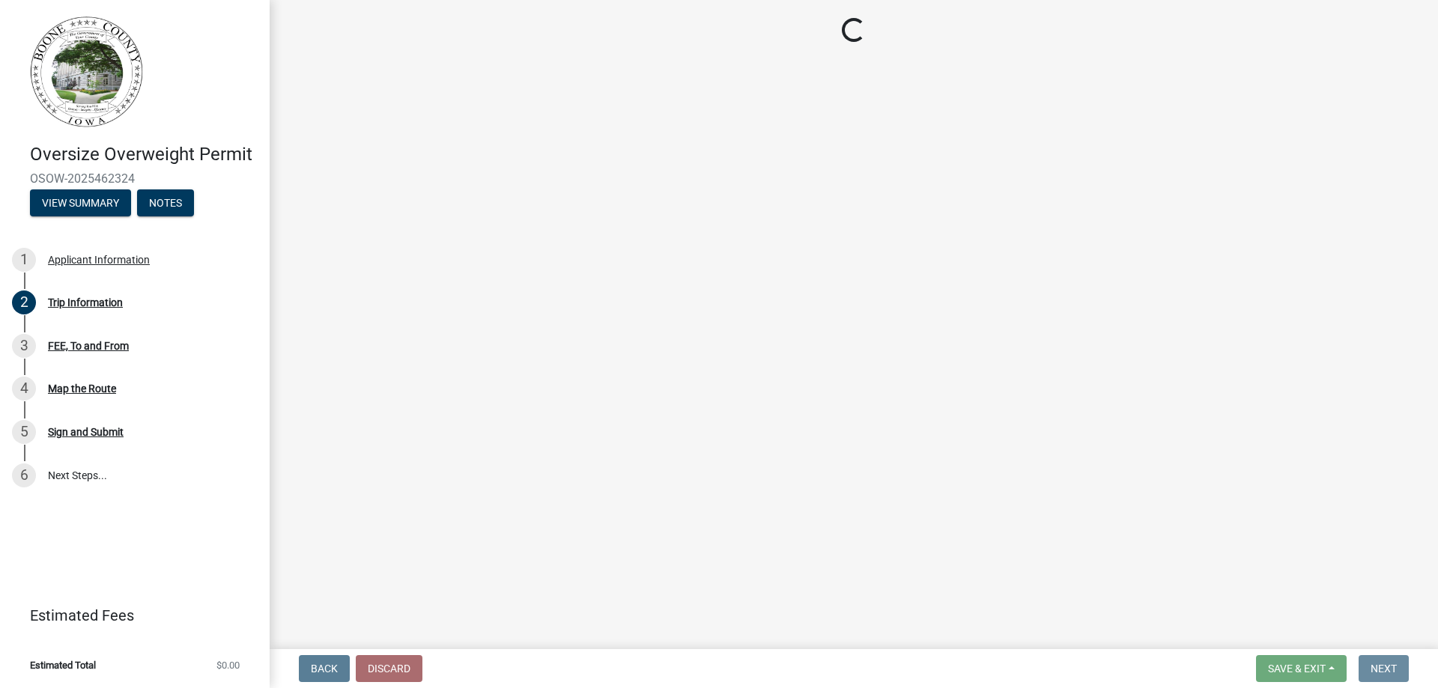
scroll to position [0, 0]
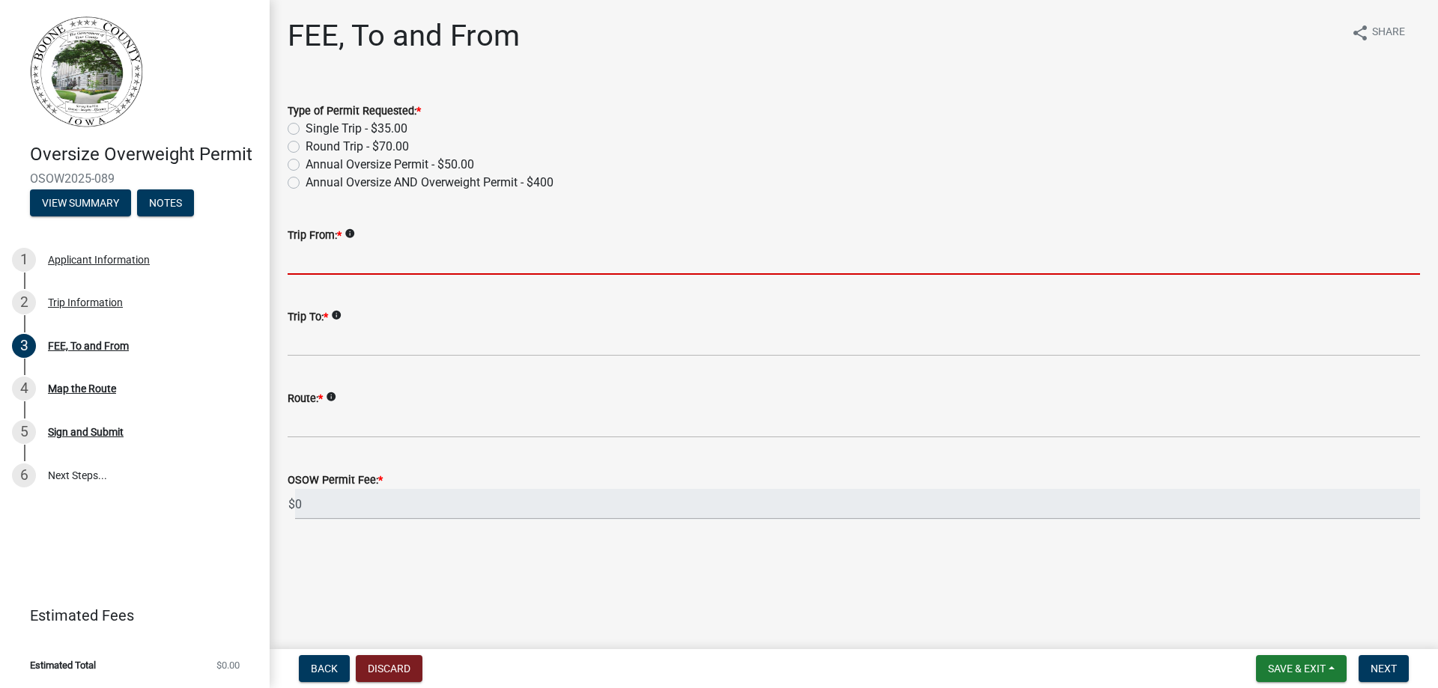
click at [313, 254] on input "Trip From: *" at bounding box center [854, 259] width 1132 height 31
type input "Ames [US_STATE]"
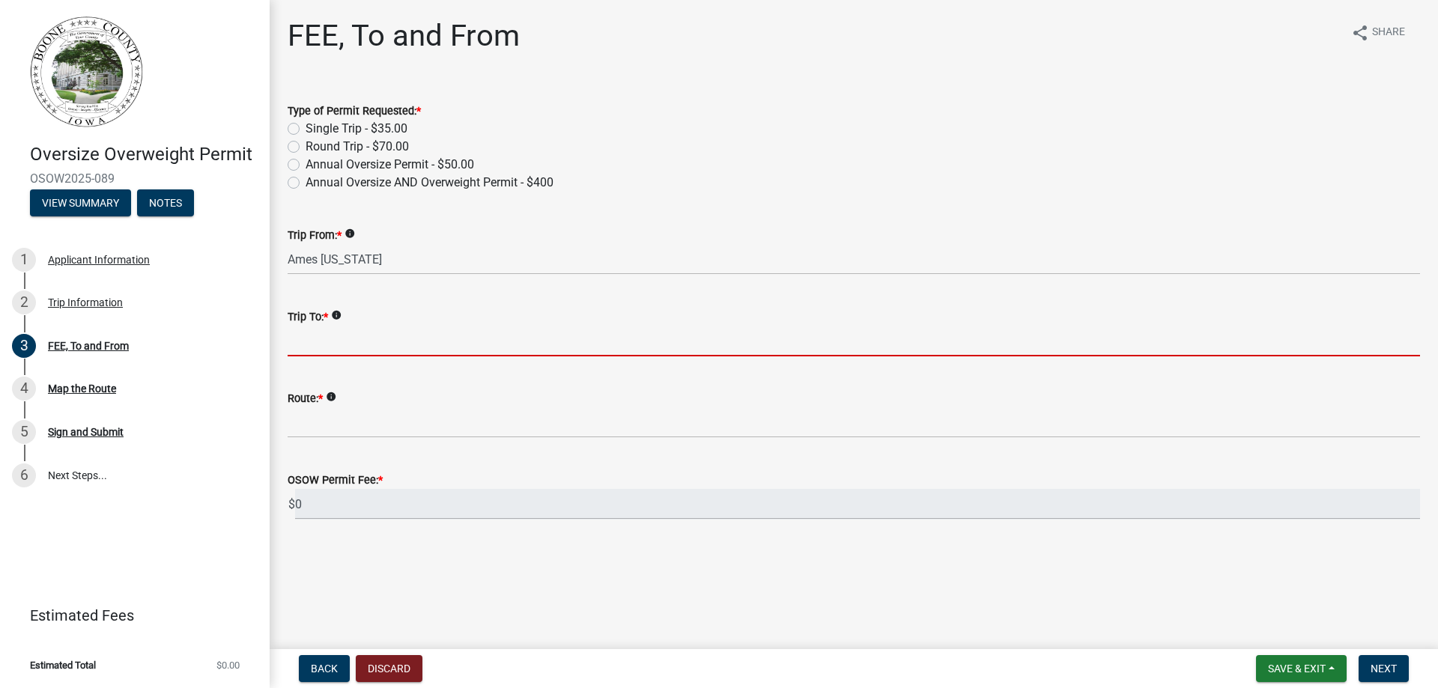
click at [322, 353] on input "Trip To: *" at bounding box center [854, 341] width 1132 height 31
type input "AG Certain"
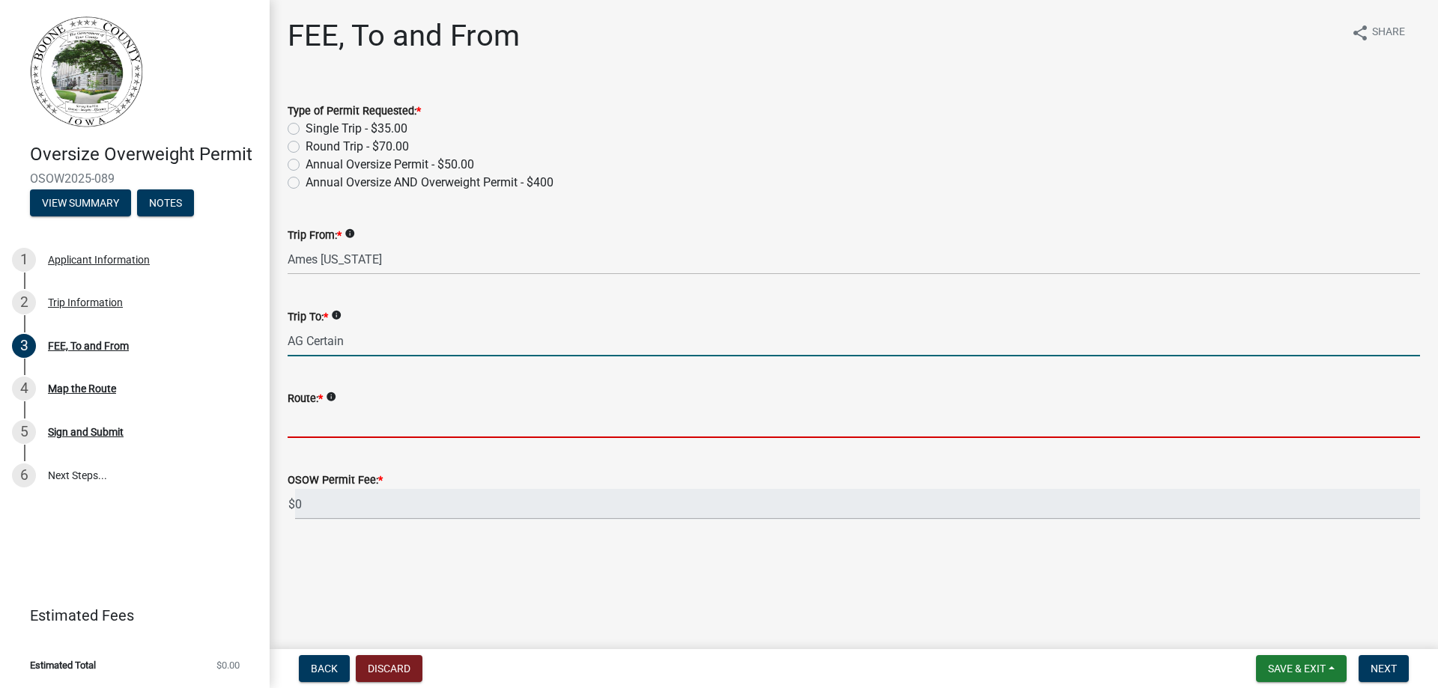
click at [353, 433] on input "Route: *" at bounding box center [854, 422] width 1132 height 31
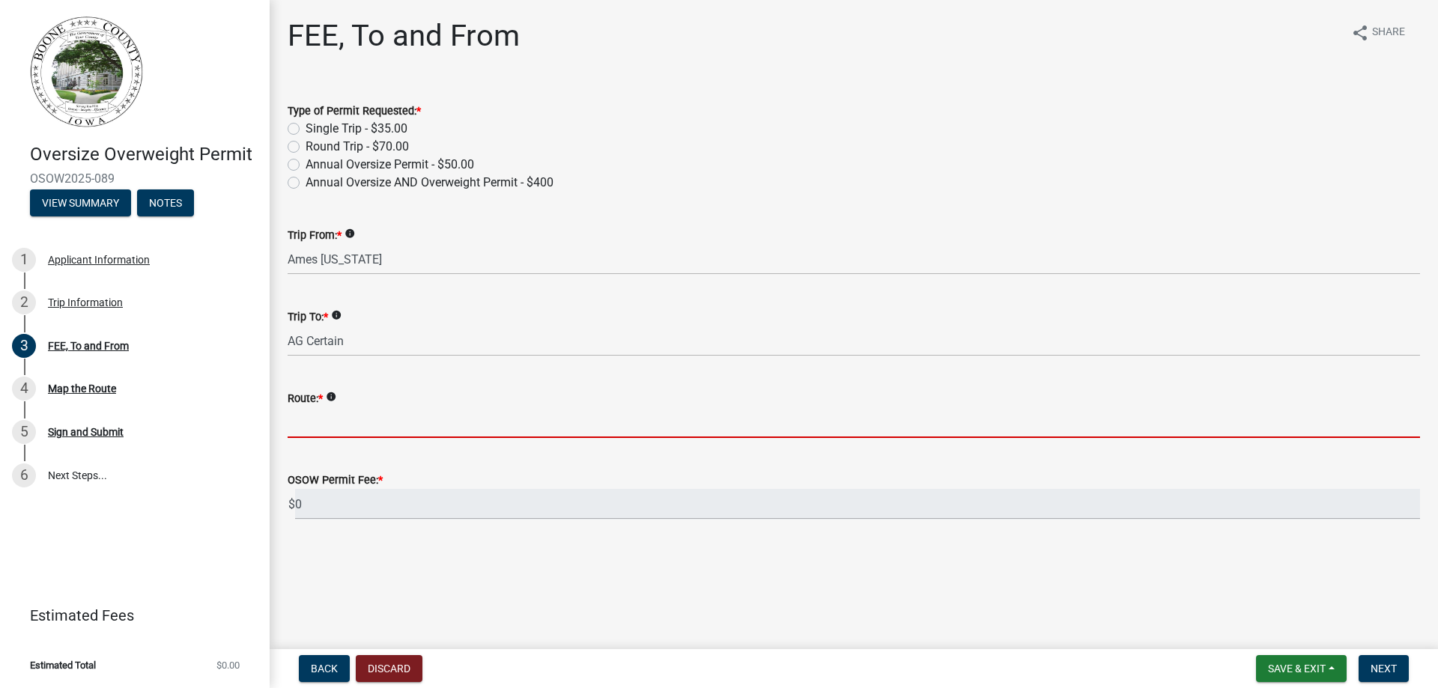
type input "[GEOGRAPHIC_DATA], [GEOGRAPHIC_DATA], End at [GEOGRAPHIC_DATA]"
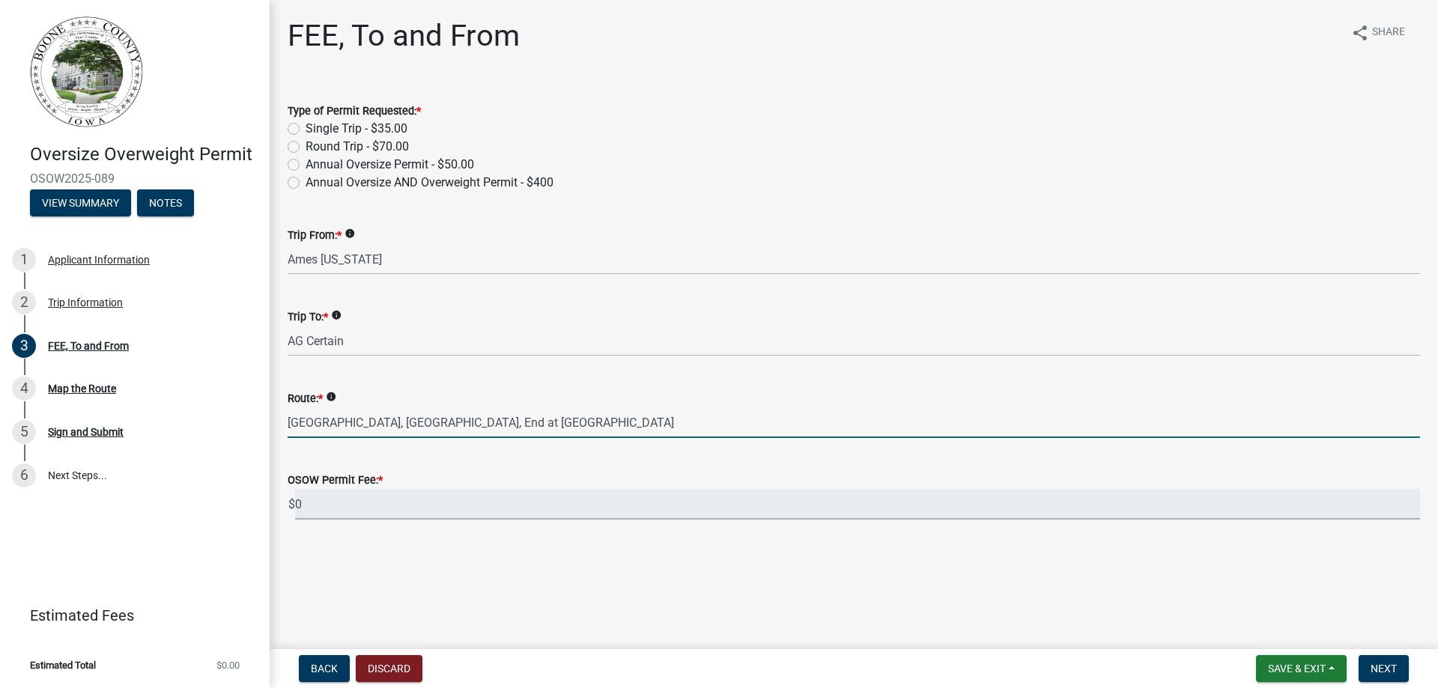
click at [350, 507] on input "0" at bounding box center [857, 504] width 1125 height 31
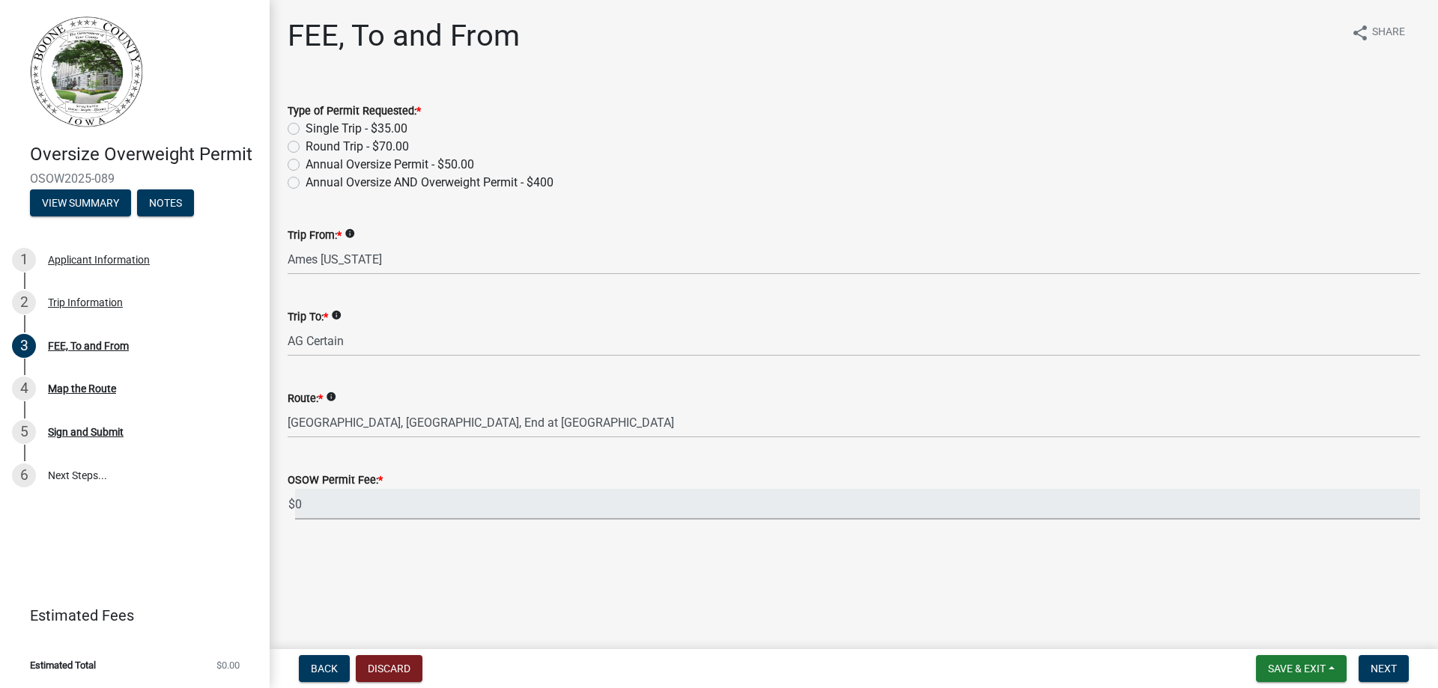
click at [306, 130] on label "Single Trip - $35.00" at bounding box center [357, 129] width 102 height 18
click at [306, 130] on input "Single Trip - $35.00" at bounding box center [311, 125] width 10 height 10
radio input "true"
click at [1395, 670] on span "Next" at bounding box center [1383, 669] width 26 height 12
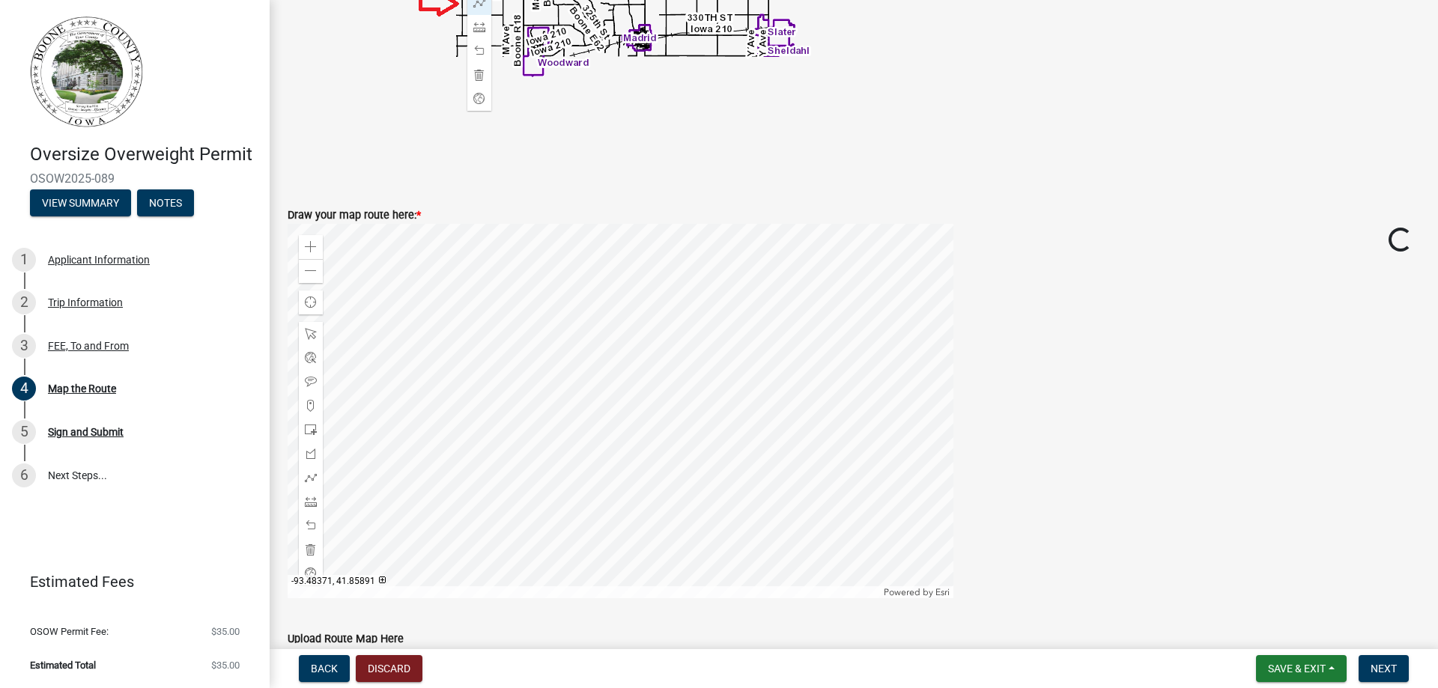
scroll to position [651, 0]
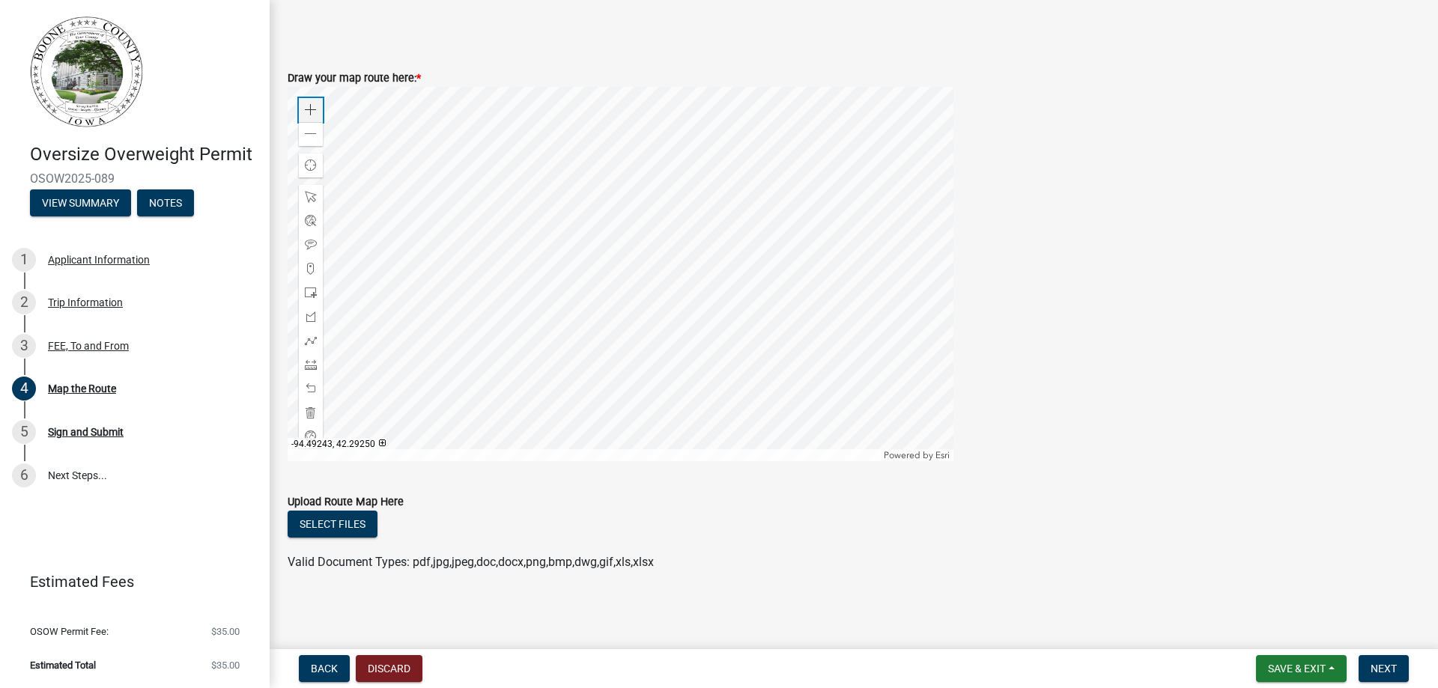
click at [317, 106] on div "Zoom in" at bounding box center [311, 110] width 24 height 24
click at [633, 289] on div at bounding box center [621, 274] width 666 height 374
click at [312, 342] on span at bounding box center [311, 341] width 12 height 12
click at [580, 232] on div at bounding box center [621, 274] width 666 height 374
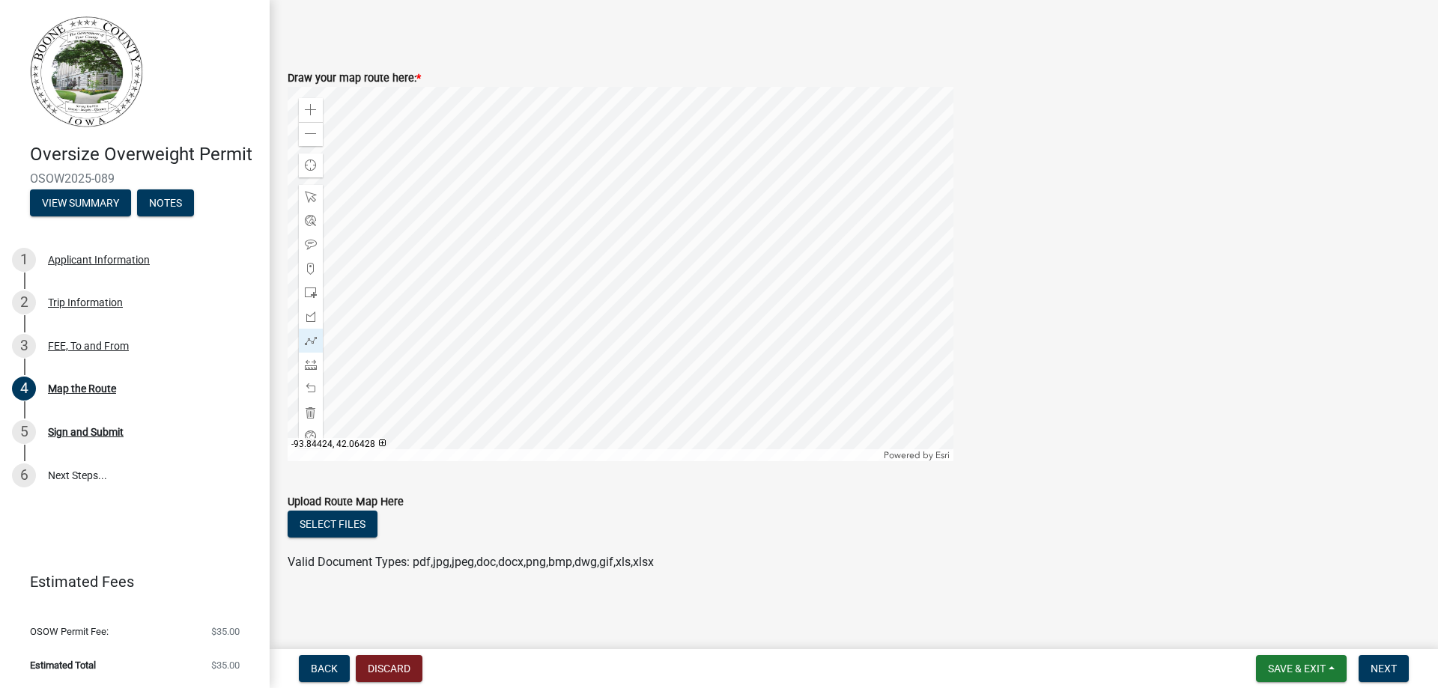
click at [580, 246] on div at bounding box center [621, 274] width 666 height 374
click at [638, 248] on div at bounding box center [621, 274] width 666 height 374
click at [638, 325] on div at bounding box center [621, 274] width 666 height 374
click at [679, 334] on div at bounding box center [621, 274] width 666 height 374
click at [696, 354] on div at bounding box center [621, 274] width 666 height 374
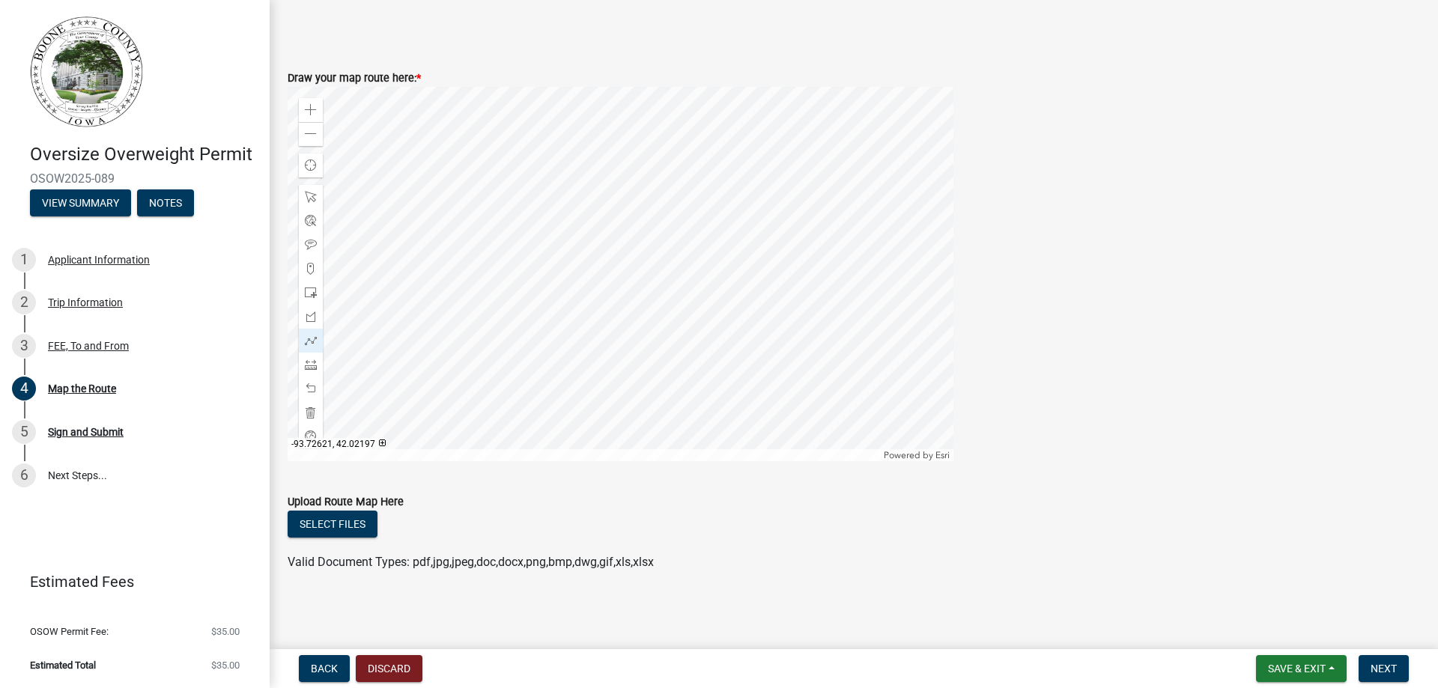
click at [819, 360] on div at bounding box center [621, 274] width 666 height 374
click at [872, 380] on div at bounding box center [621, 274] width 666 height 374
click at [1382, 667] on span "Next" at bounding box center [1383, 669] width 26 height 12
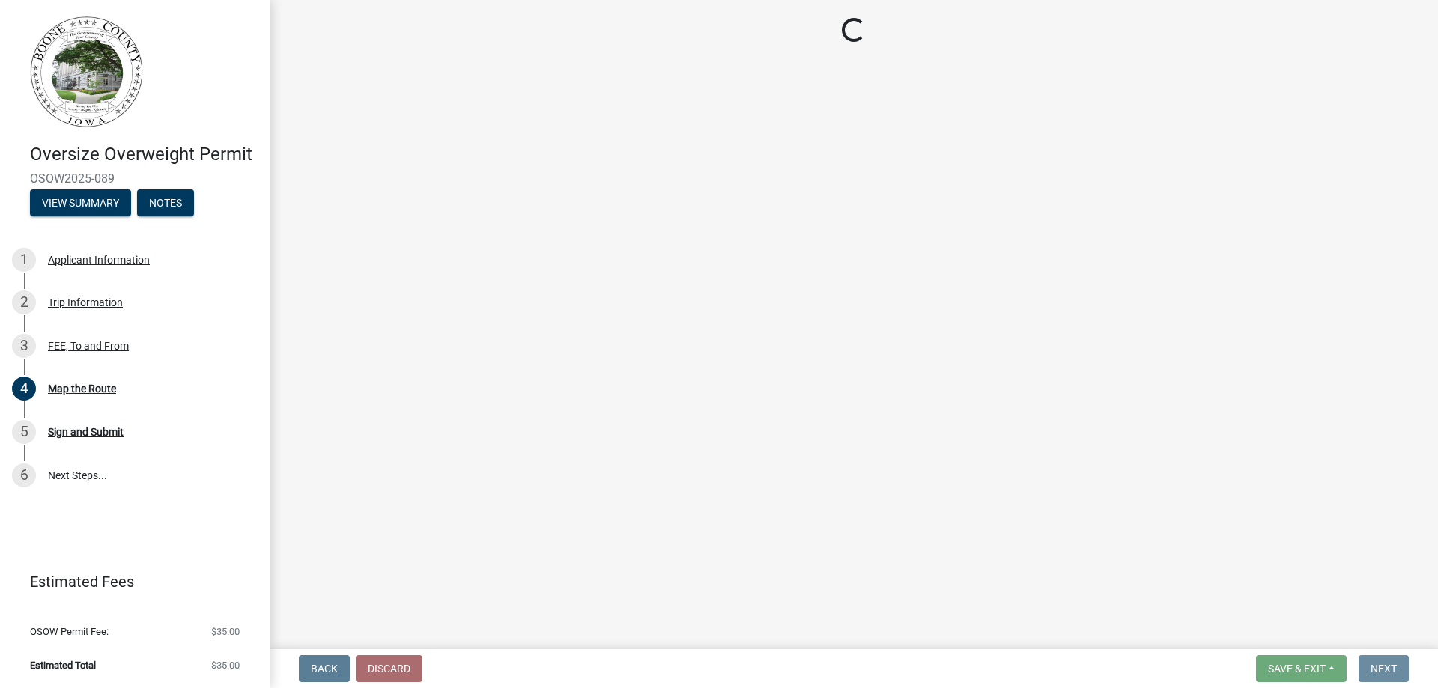
scroll to position [0, 0]
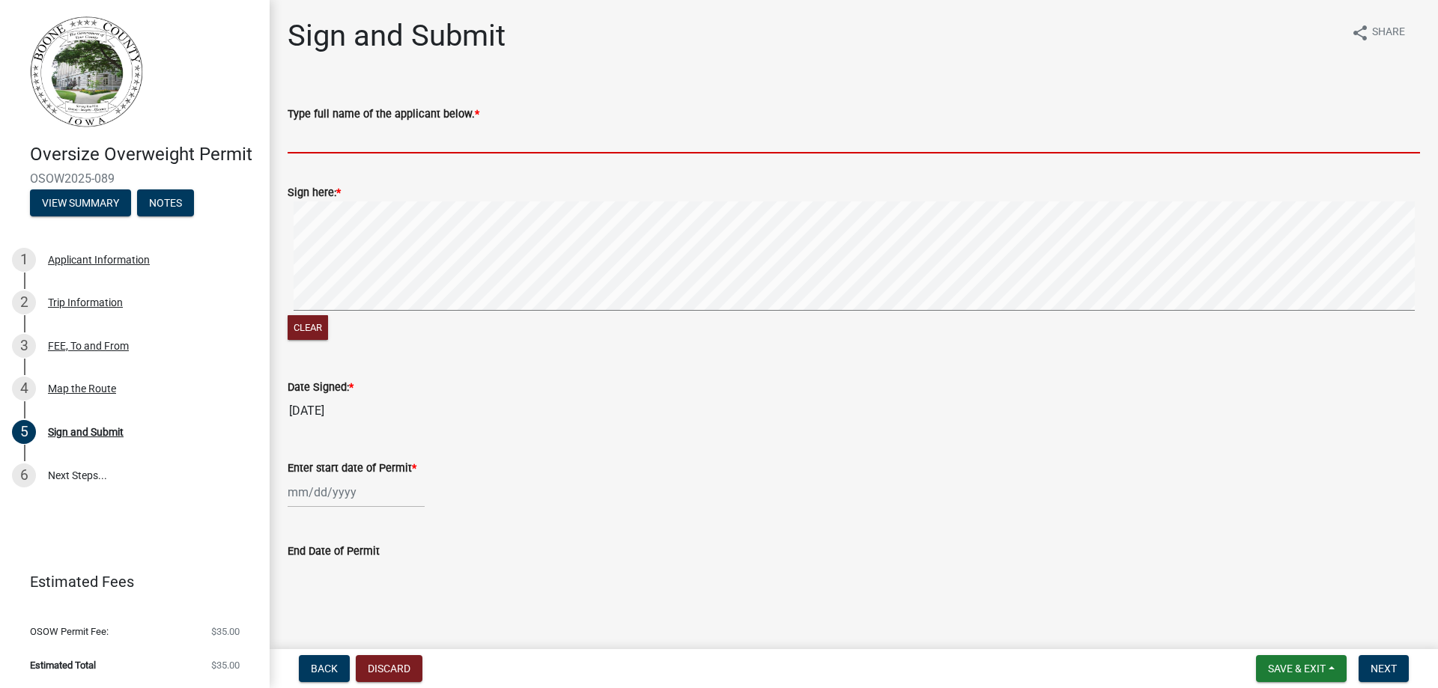
click at [312, 142] on input "Type full name of the applicant below. *" at bounding box center [854, 138] width 1132 height 31
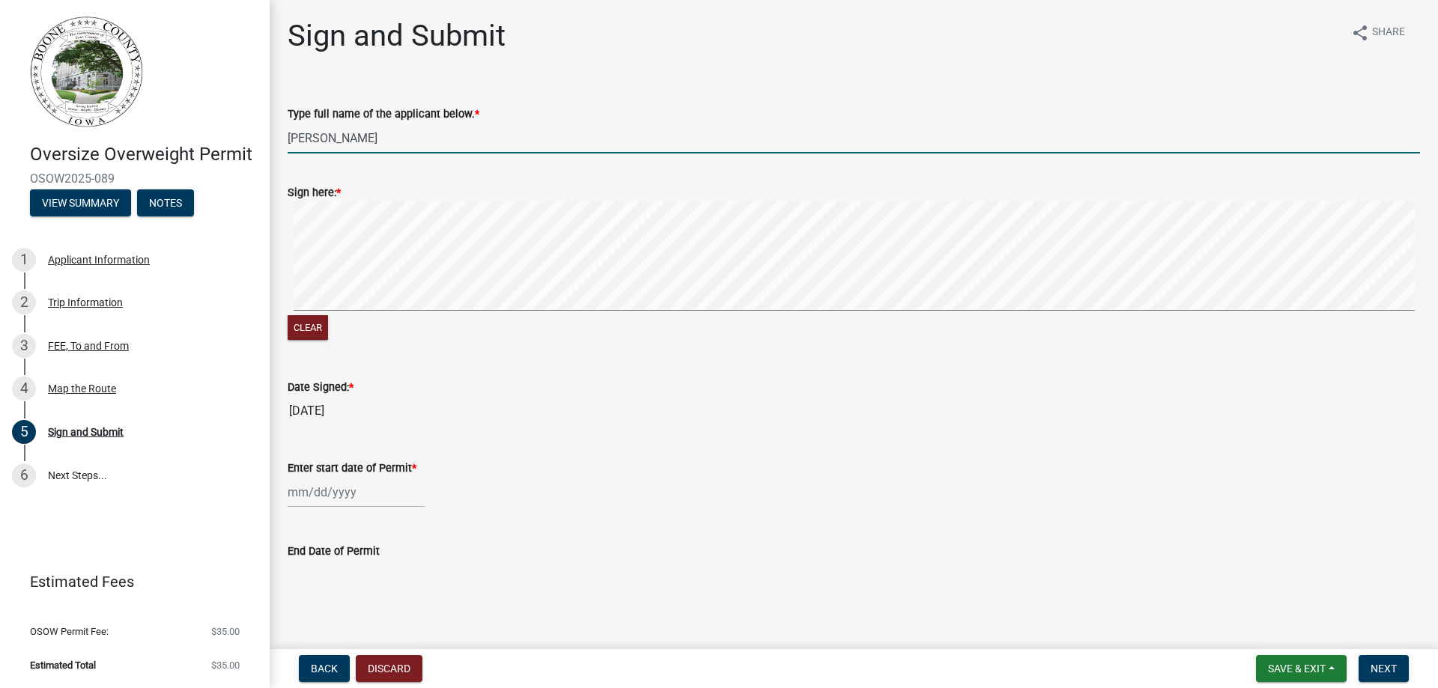
type input "[PERSON_NAME]"
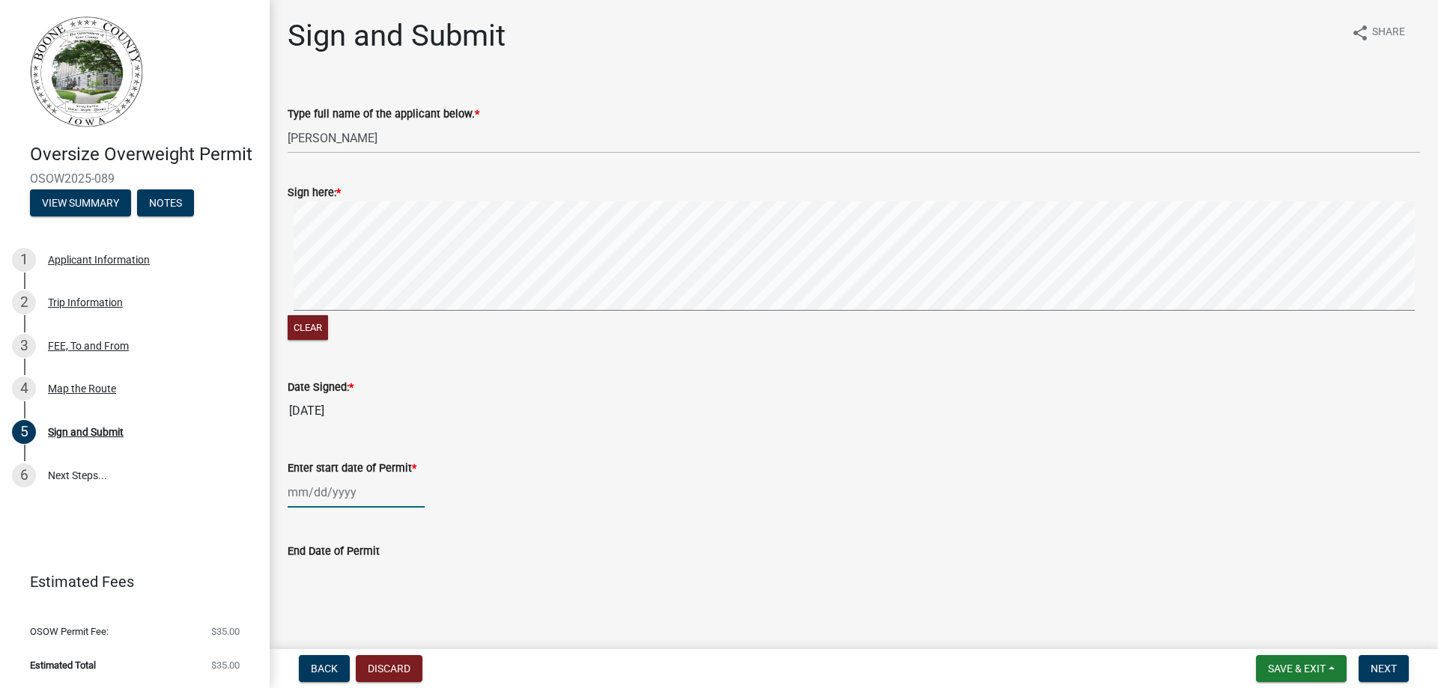
click at [319, 497] on div at bounding box center [356, 492] width 137 height 31
select select "8"
select select "2025"
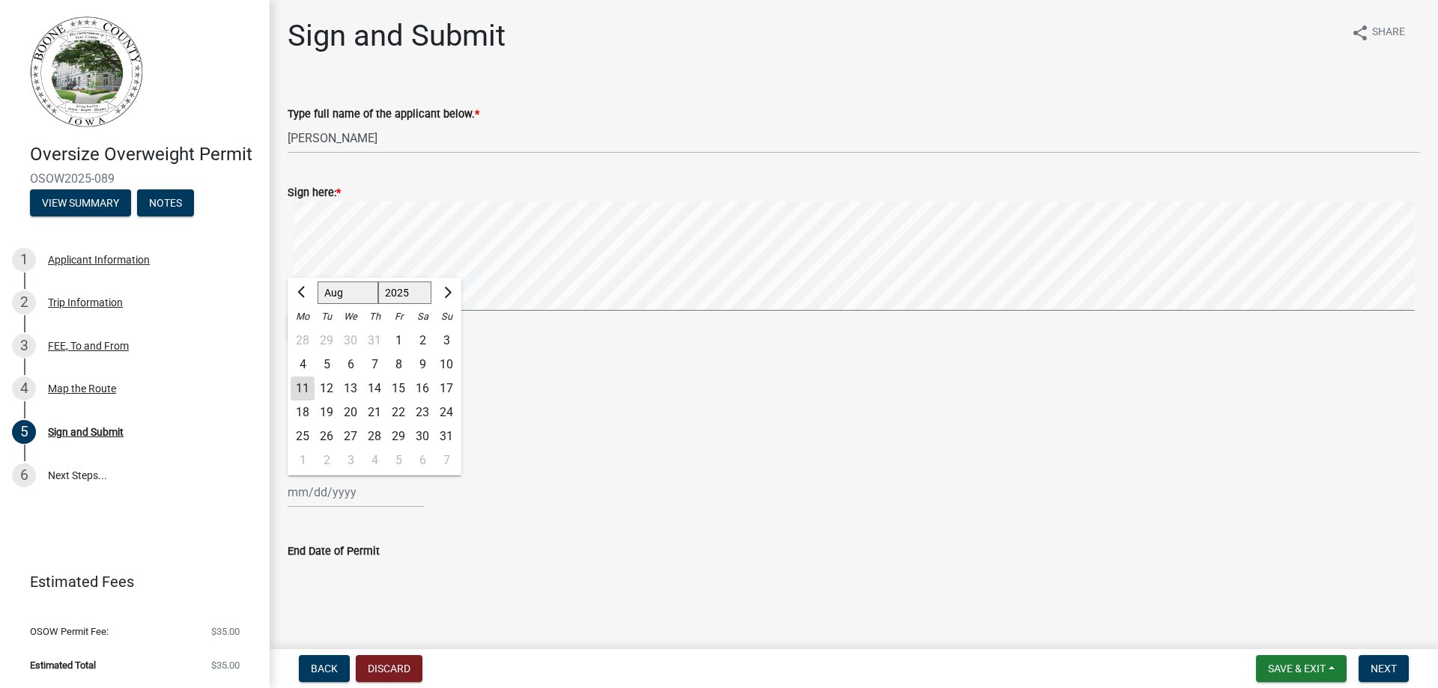
click at [297, 417] on div "18" at bounding box center [303, 413] width 24 height 24
type input "[DATE]"
click at [1393, 673] on span "Next" at bounding box center [1383, 669] width 26 height 12
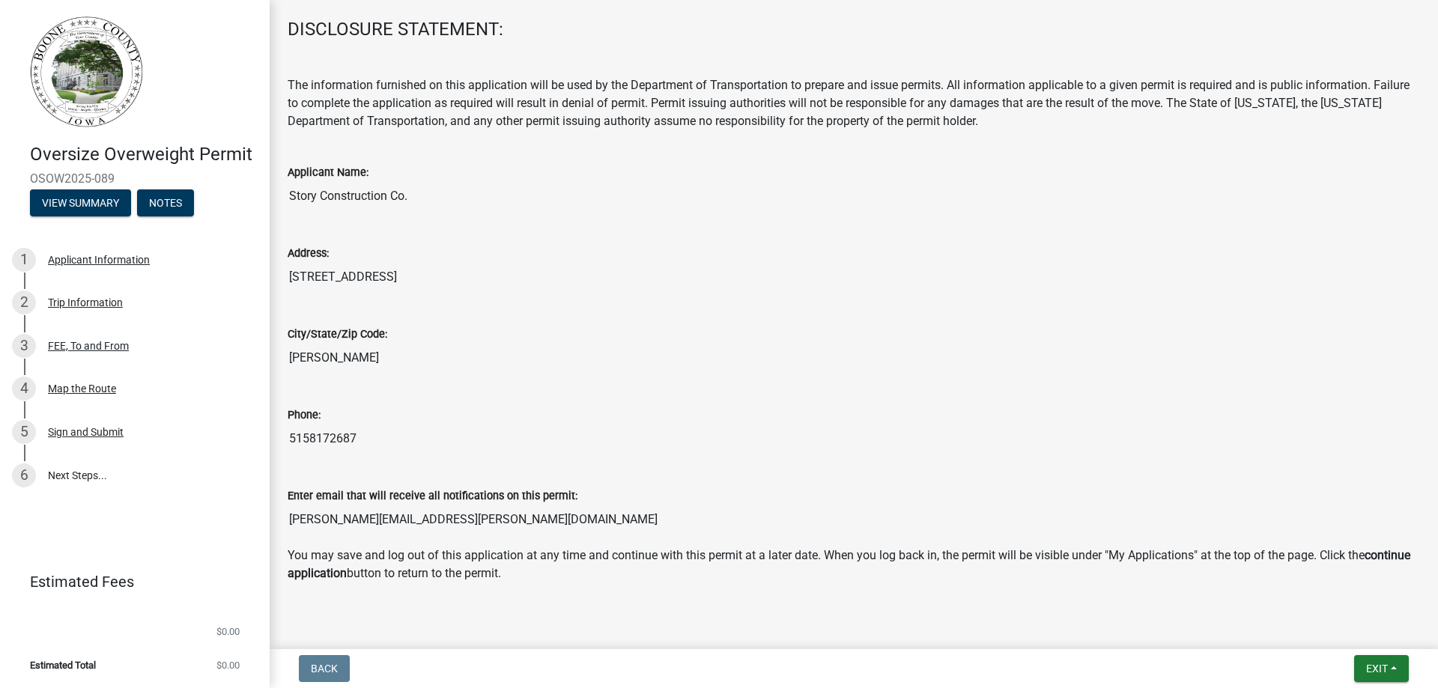
scroll to position [252, 0]
